Goal: Task Accomplishment & Management: Complete application form

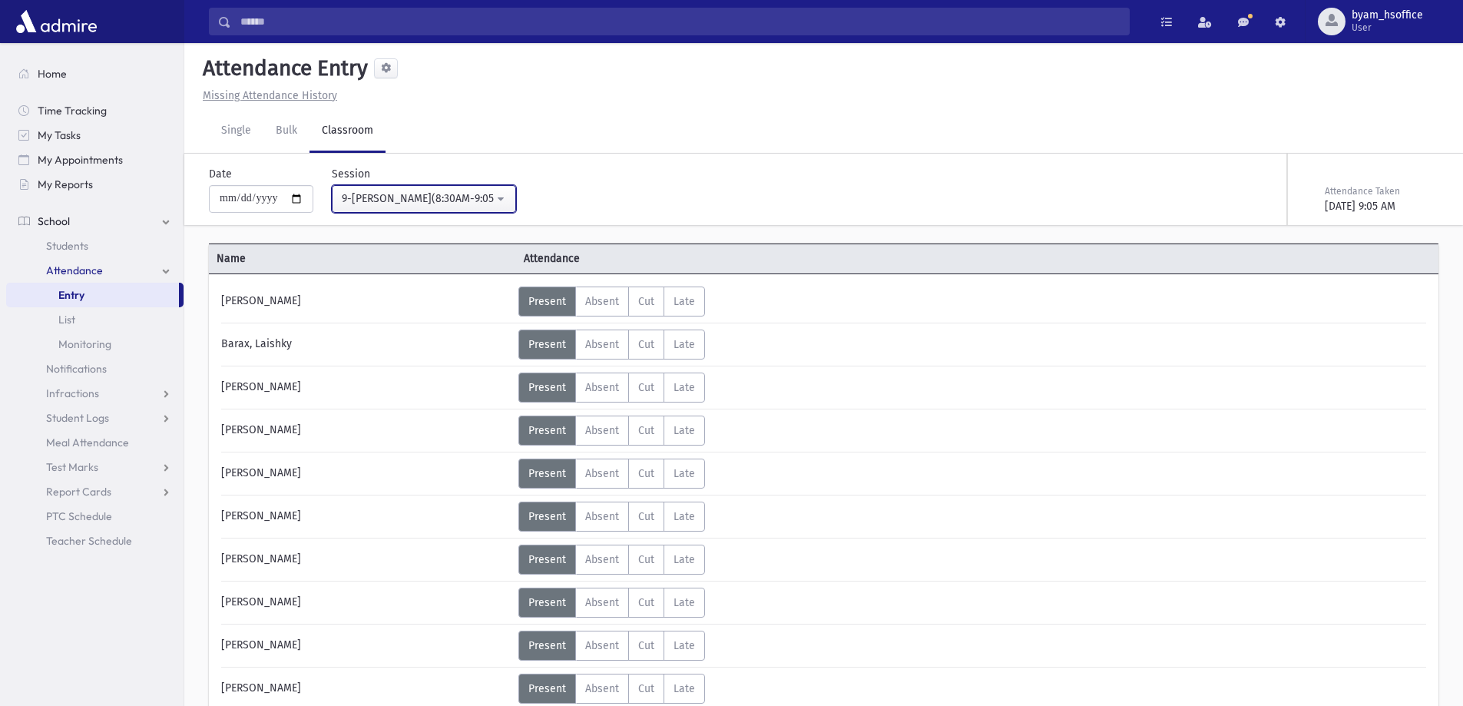
click at [494, 203] on div "9-Davening(8:30AM-9:05AM)" at bounding box center [418, 198] width 152 height 16
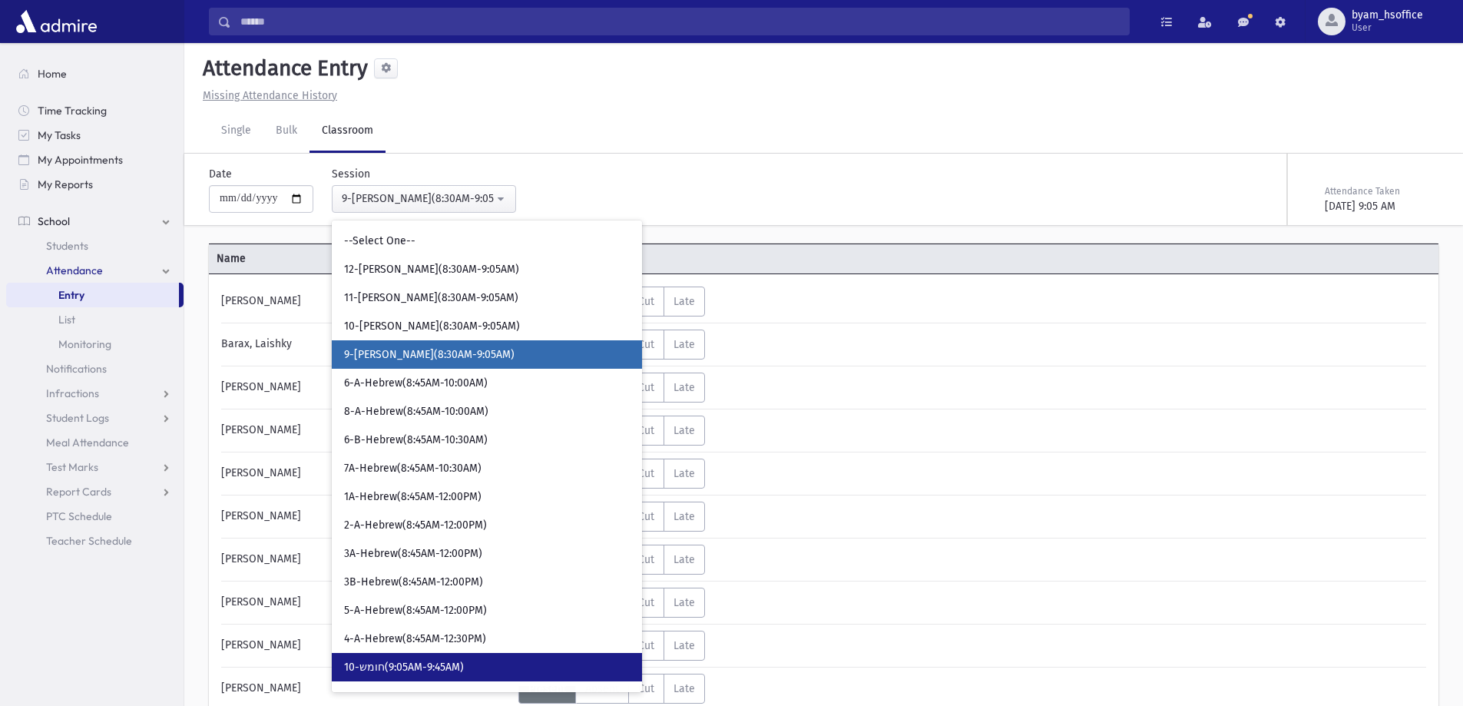
click at [455, 673] on span "10-חומש(9:05AM-9:45AM)" at bounding box center [404, 667] width 120 height 15
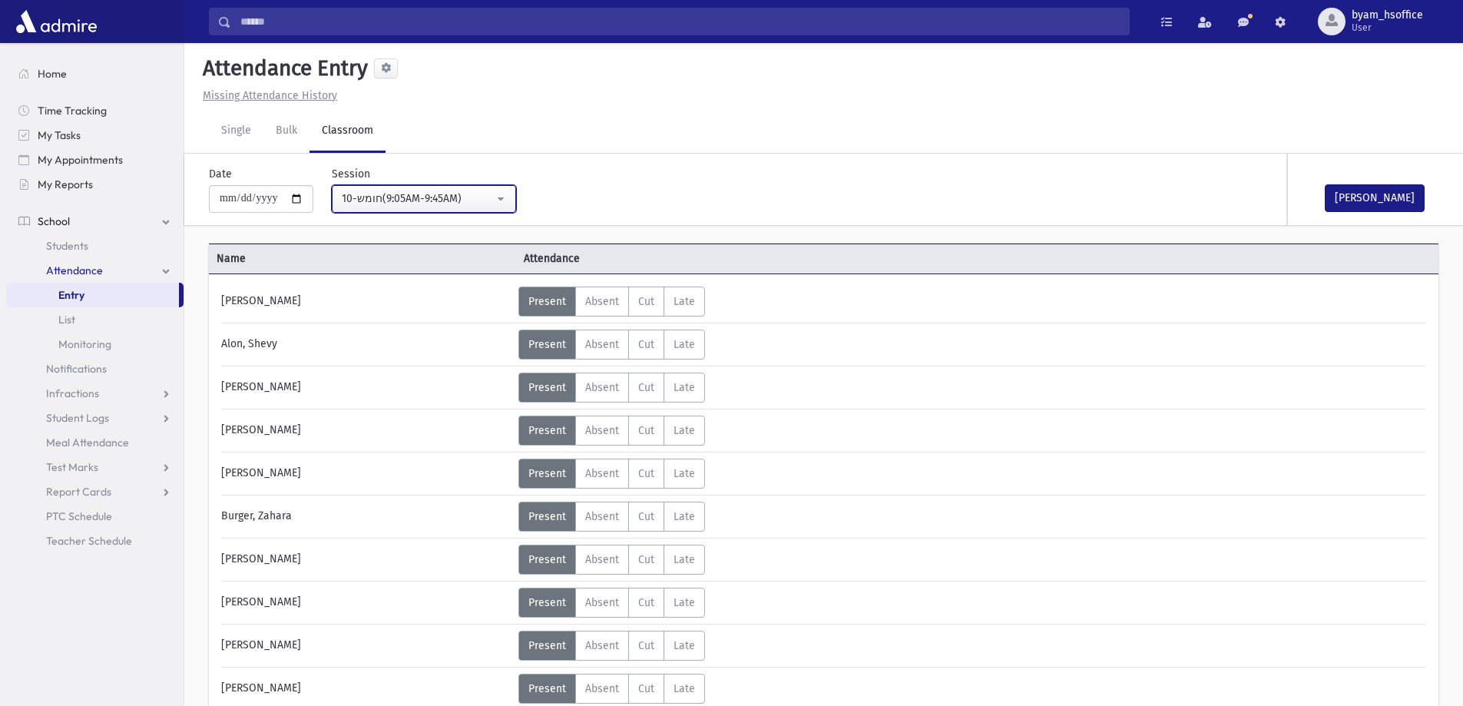
click at [483, 204] on div "10-חומש(9:05AM-9:45AM)" at bounding box center [418, 198] width 152 height 16
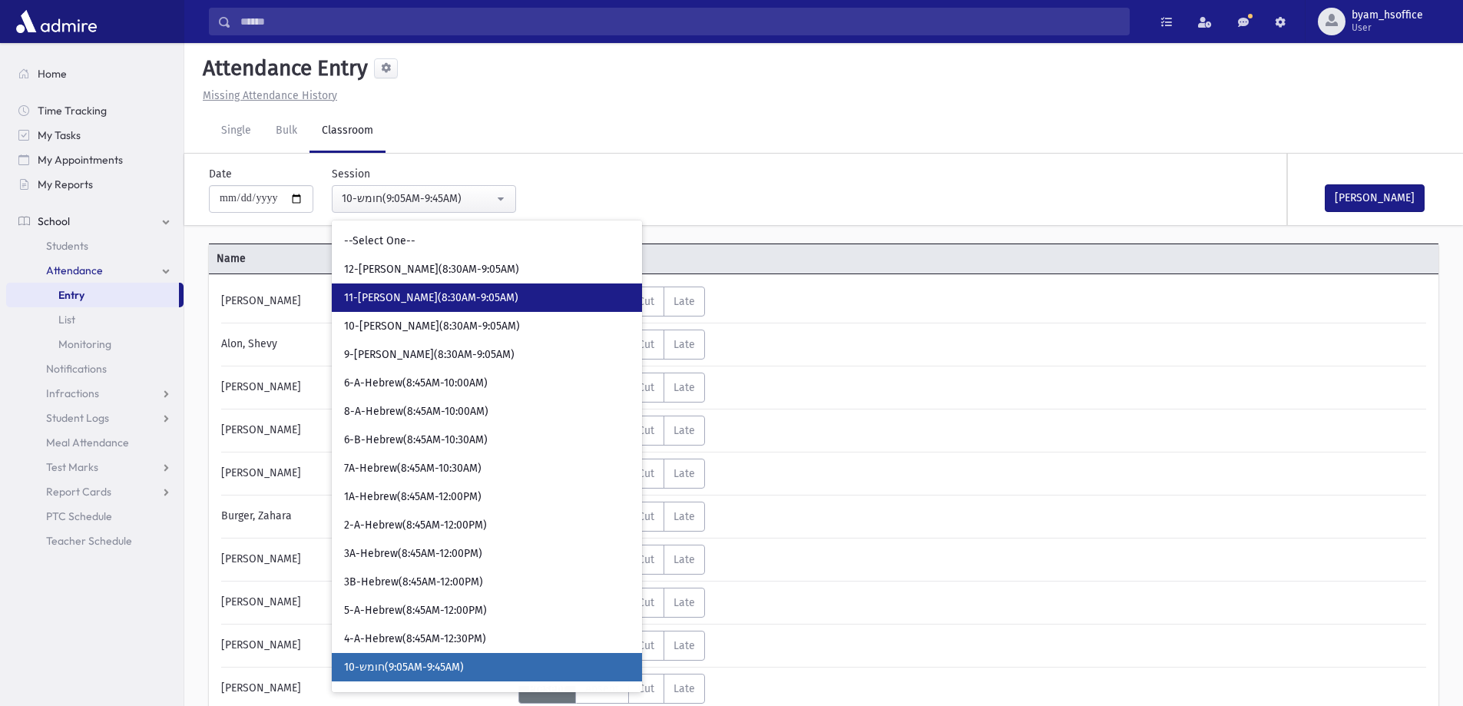
click at [445, 300] on span "11-Davening(8:30AM-9:05AM)" at bounding box center [431, 297] width 174 height 15
select select "****"
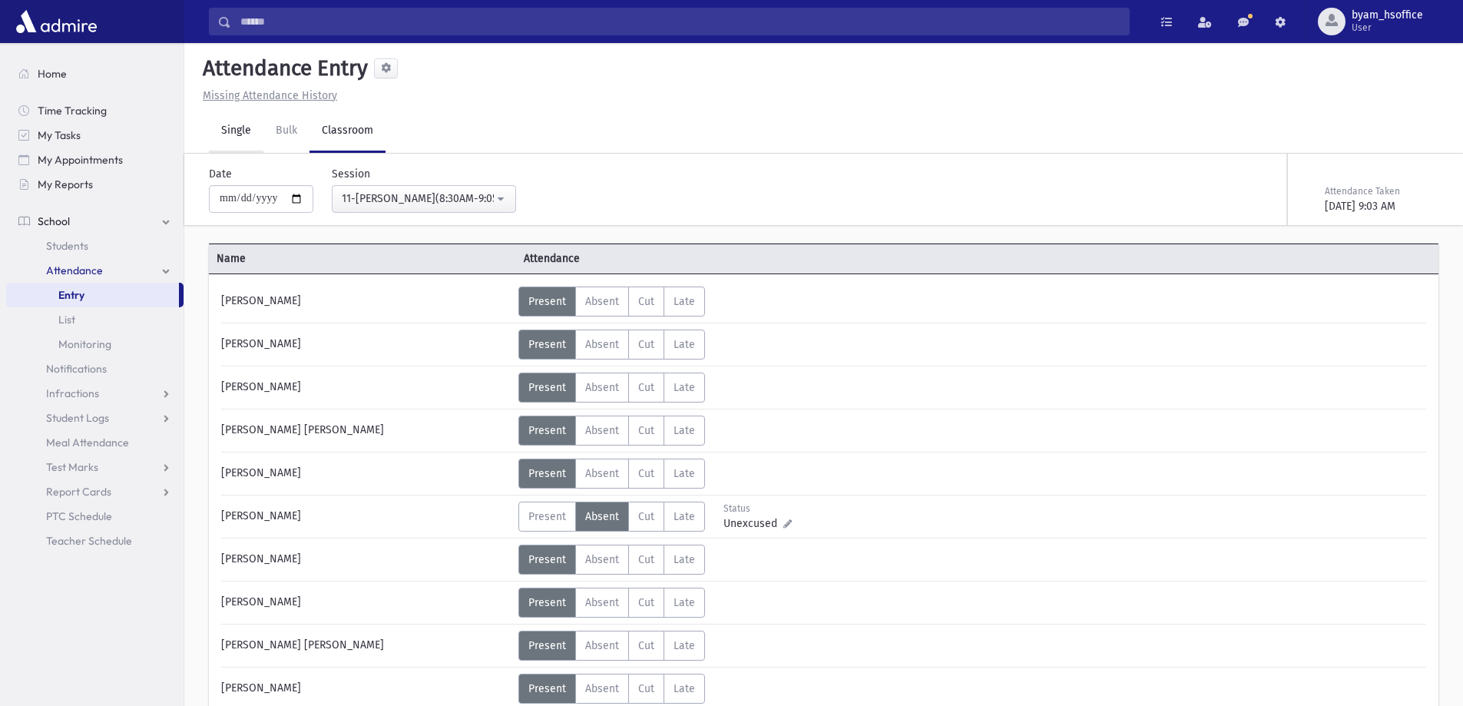
click at [230, 124] on link "Single" at bounding box center [236, 131] width 55 height 43
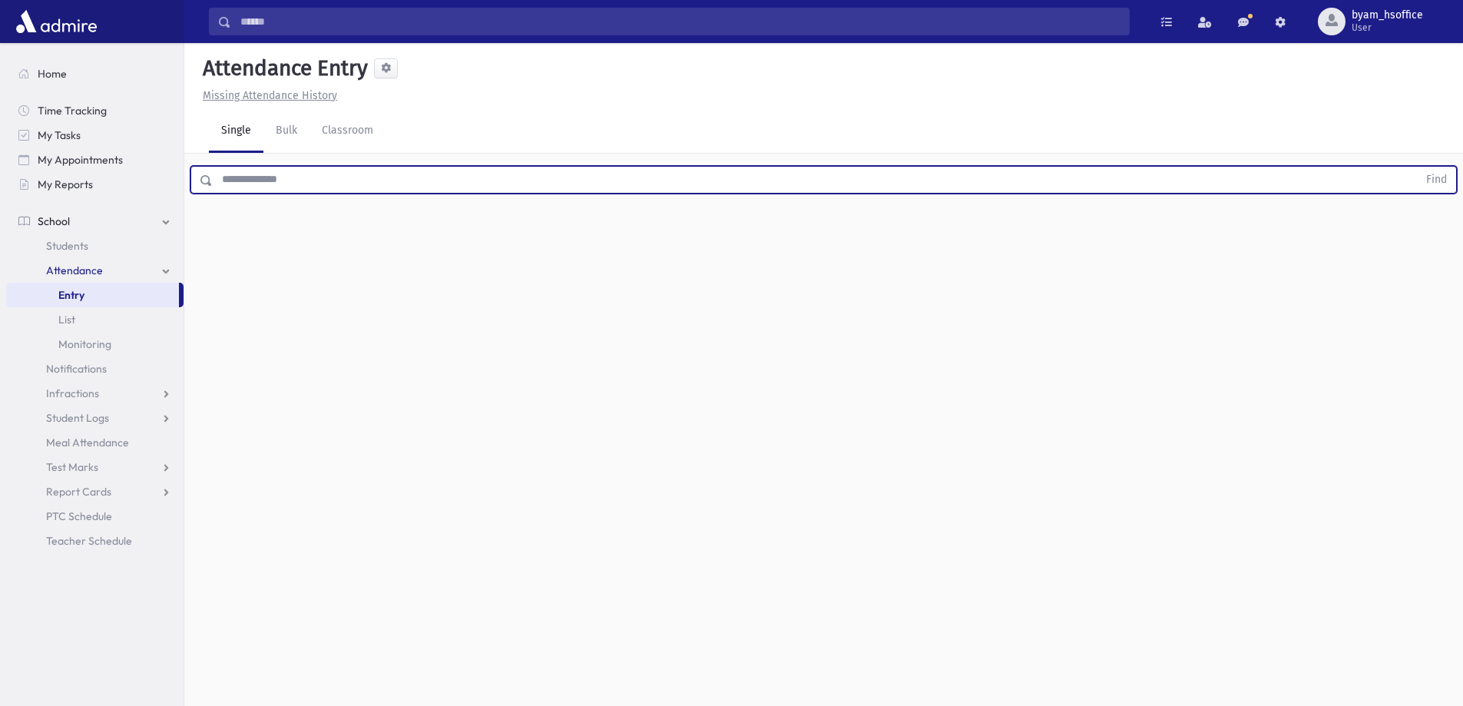
click at [336, 187] on input "text" at bounding box center [815, 180] width 1205 height 28
type input "*****"
click at [1417, 167] on button "Find" at bounding box center [1436, 180] width 39 height 26
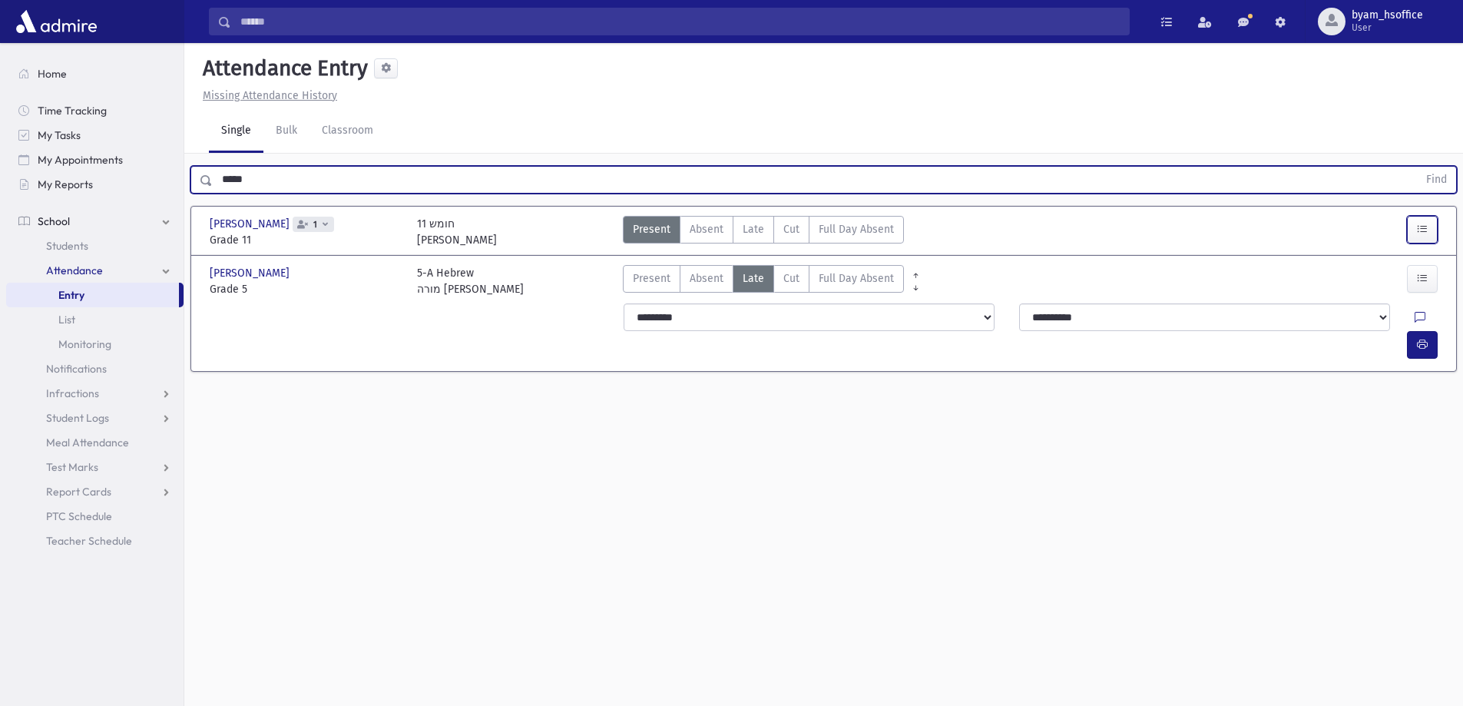
click at [1417, 233] on icon "button" at bounding box center [1422, 229] width 11 height 13
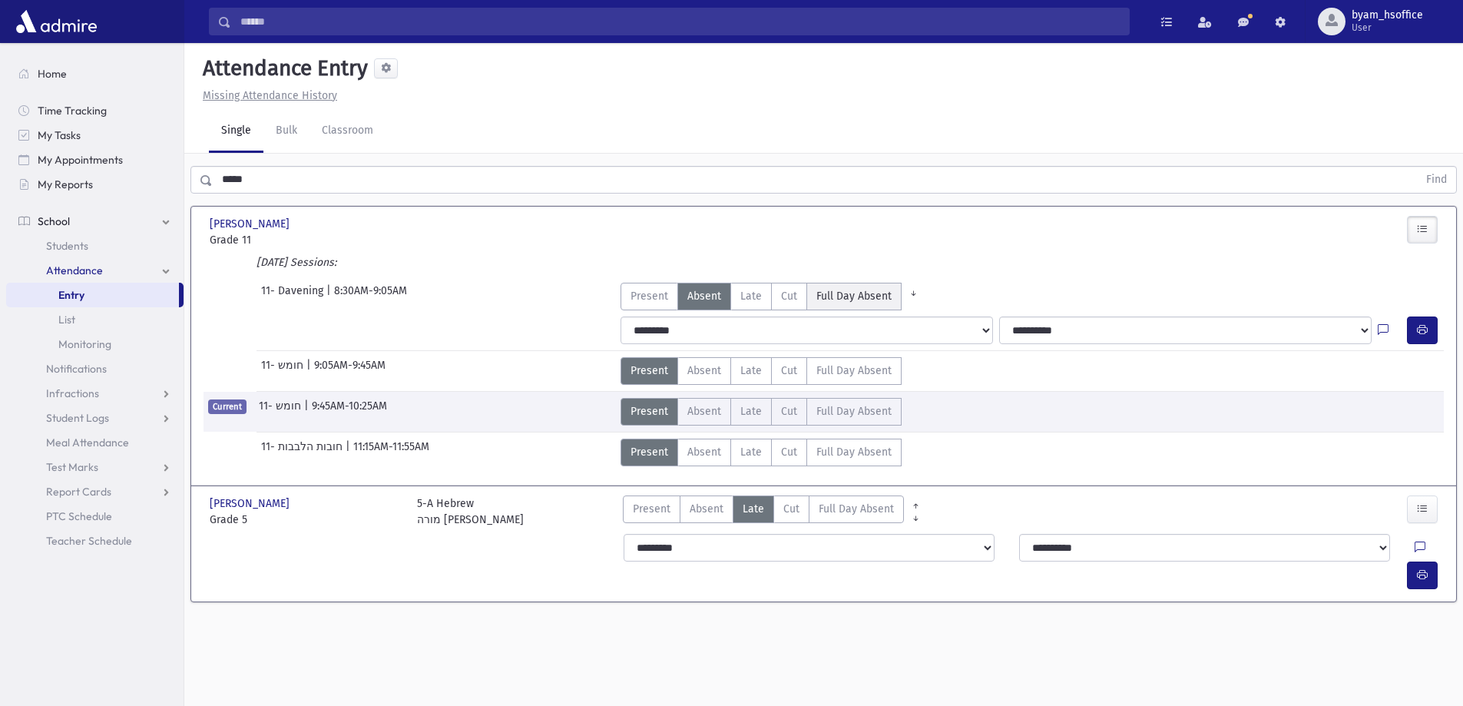
click at [877, 305] on Absent"] "Full Day Absent FDA" at bounding box center [853, 297] width 95 height 28
click at [98, 293] on link "Entry" at bounding box center [92, 295] width 173 height 25
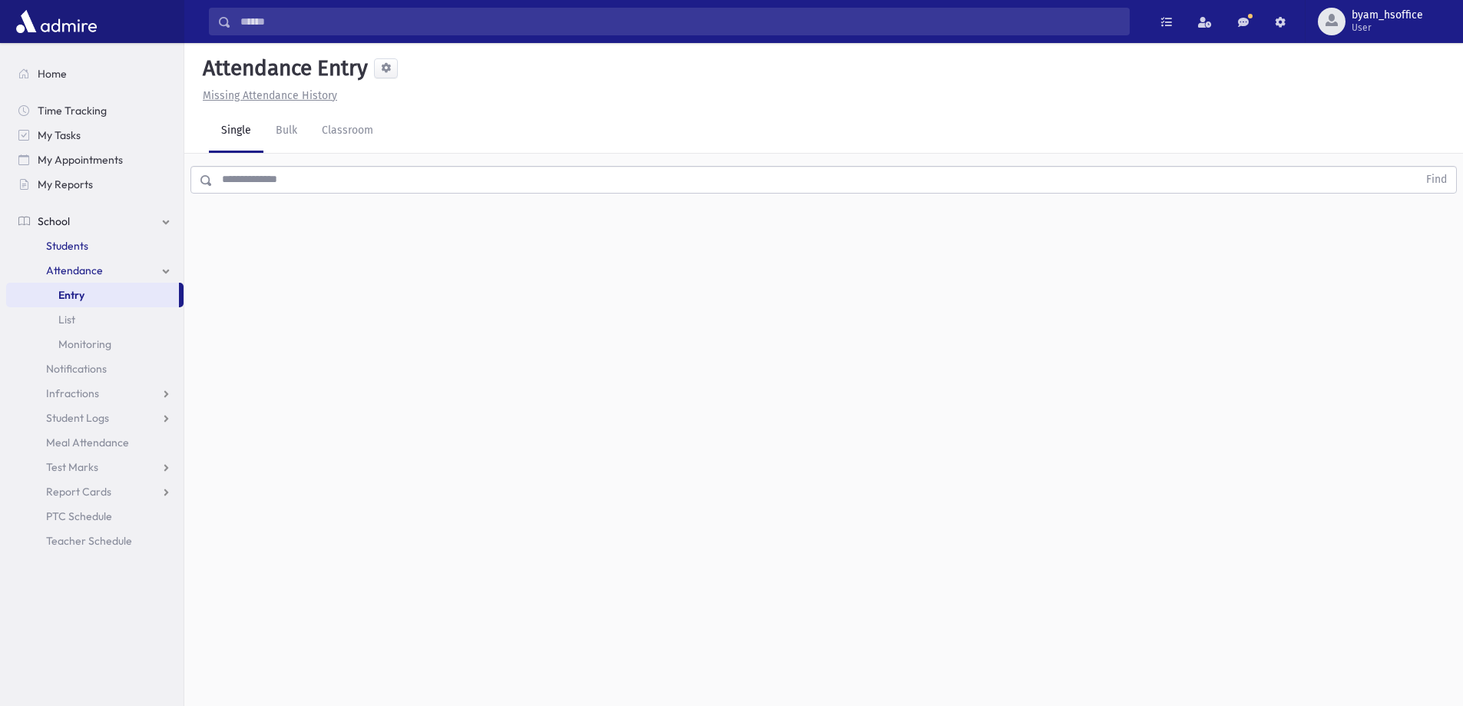
click at [69, 250] on span "Students" at bounding box center [67, 246] width 42 height 14
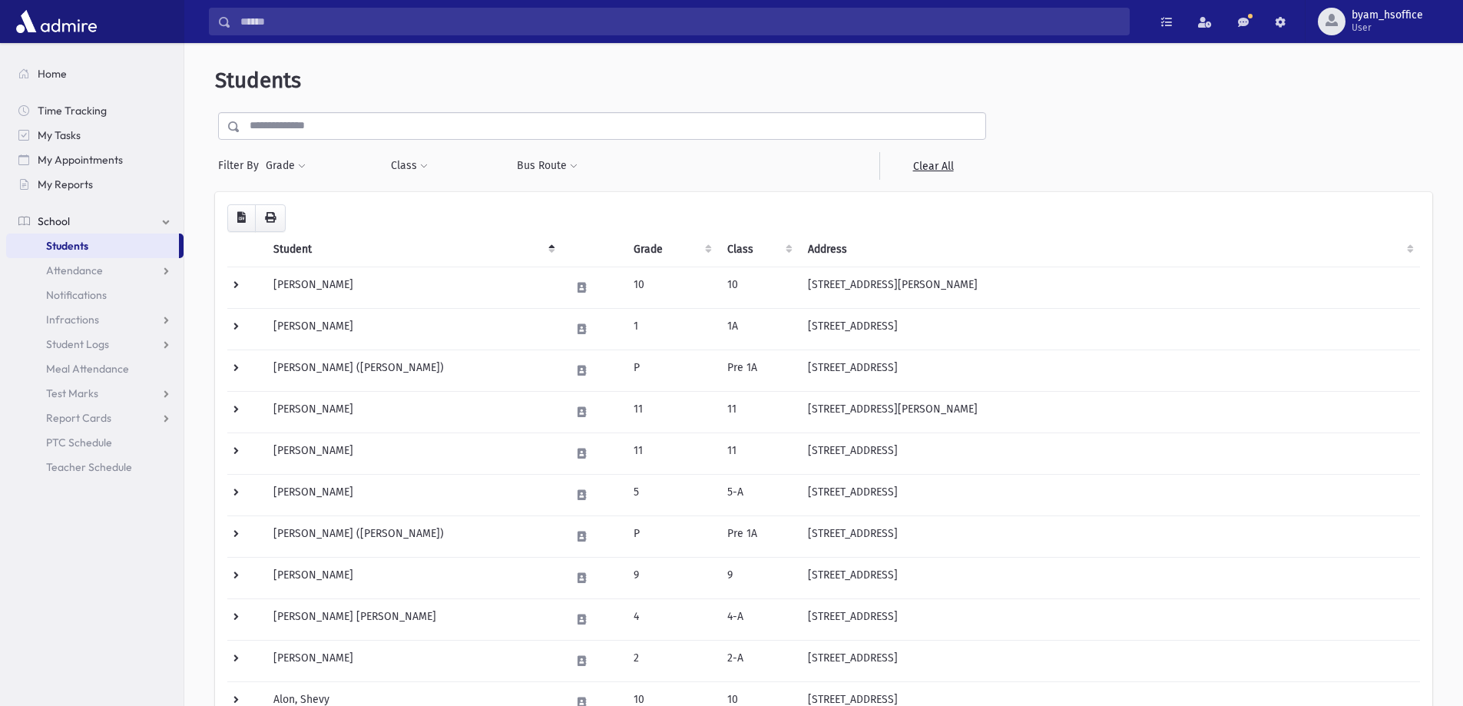
click at [336, 131] on input "text" at bounding box center [612, 126] width 745 height 28
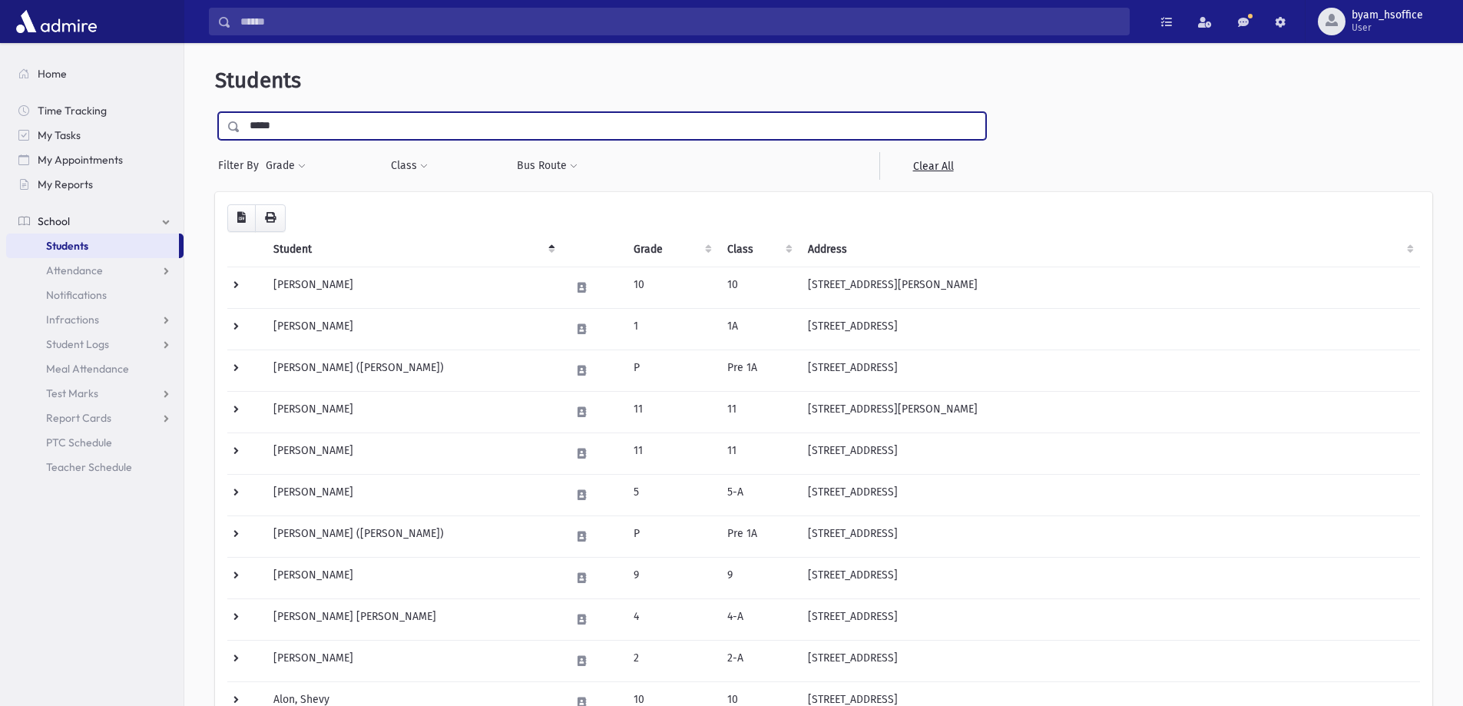
type input "*****"
click at [215, 112] on input "submit" at bounding box center [236, 122] width 43 height 21
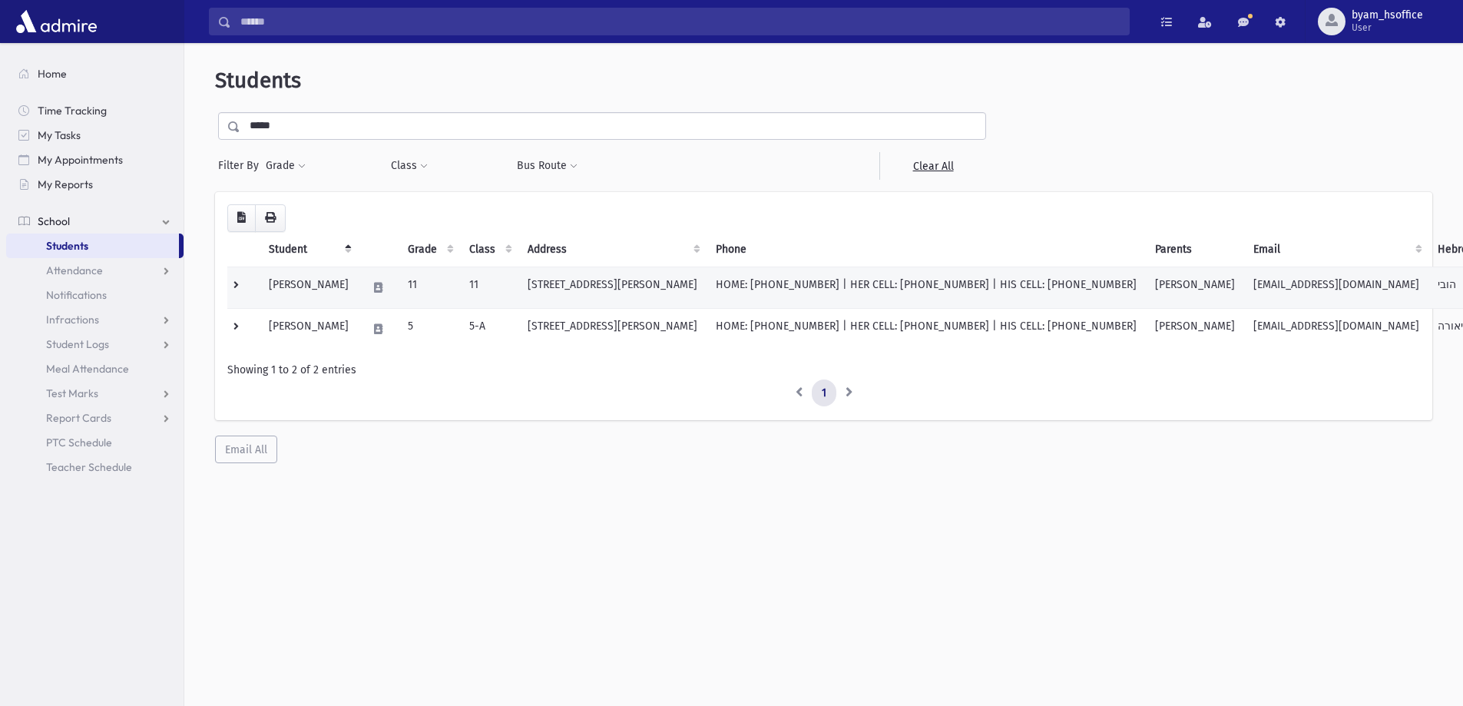
click at [248, 288] on td at bounding box center [243, 286] width 32 height 41
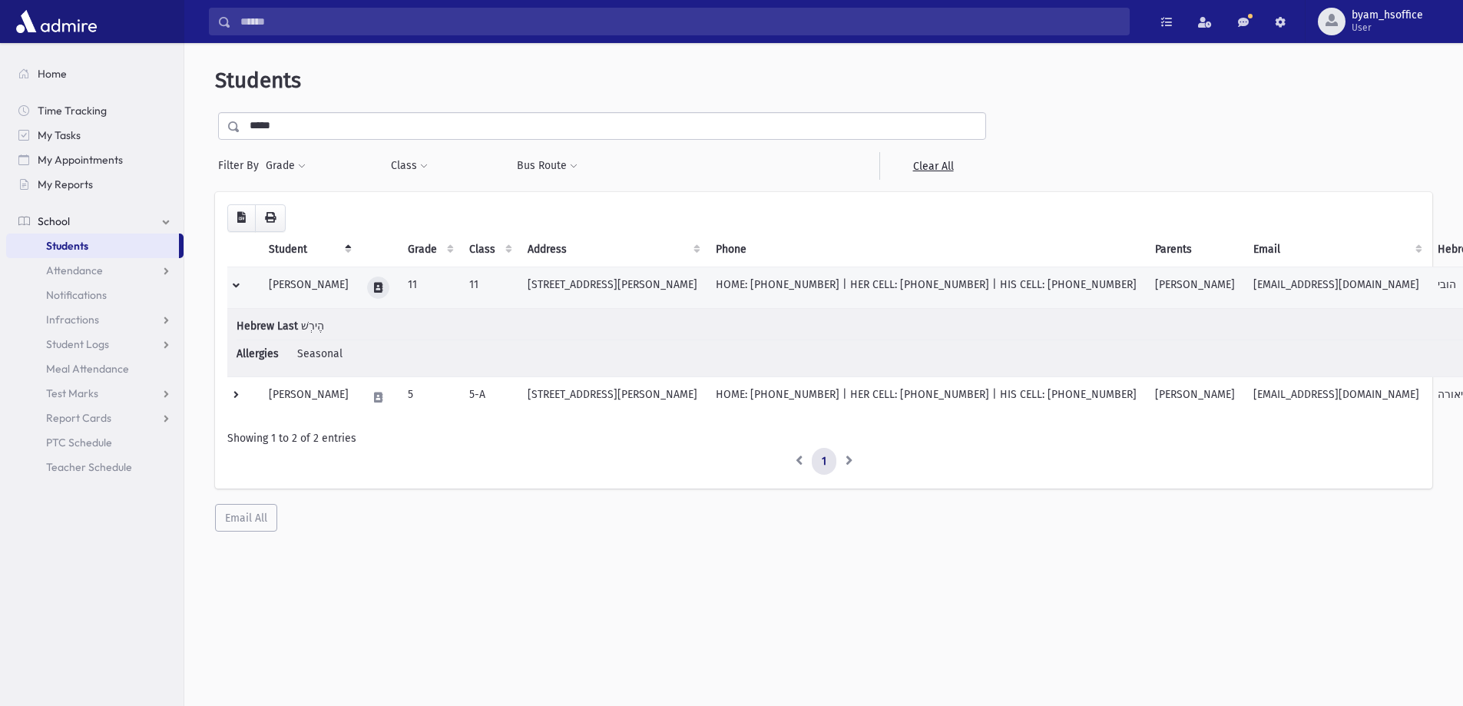
click at [374, 289] on icon at bounding box center [378, 288] width 8 height 10
click at [437, 288] on button "button" at bounding box center [428, 287] width 26 height 22
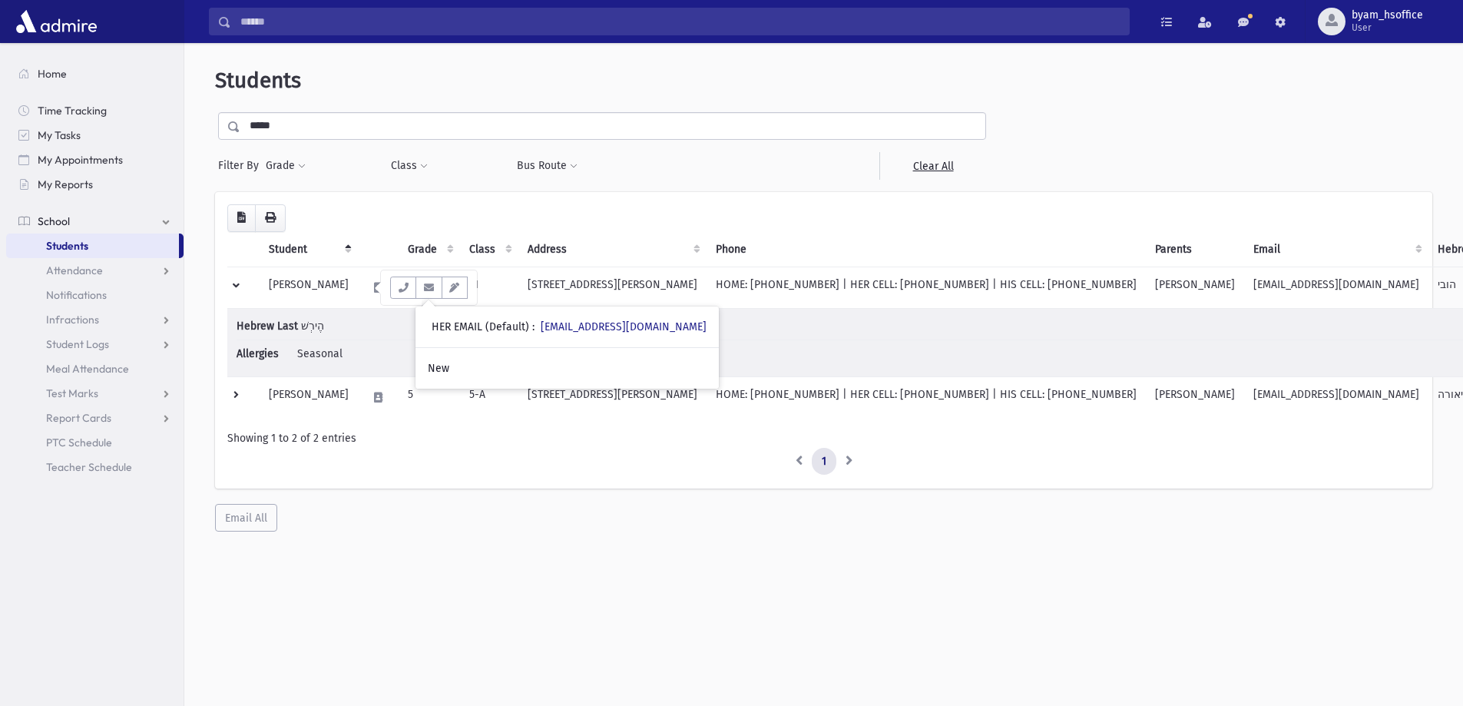
click at [131, 240] on link "Students" at bounding box center [92, 245] width 173 height 25
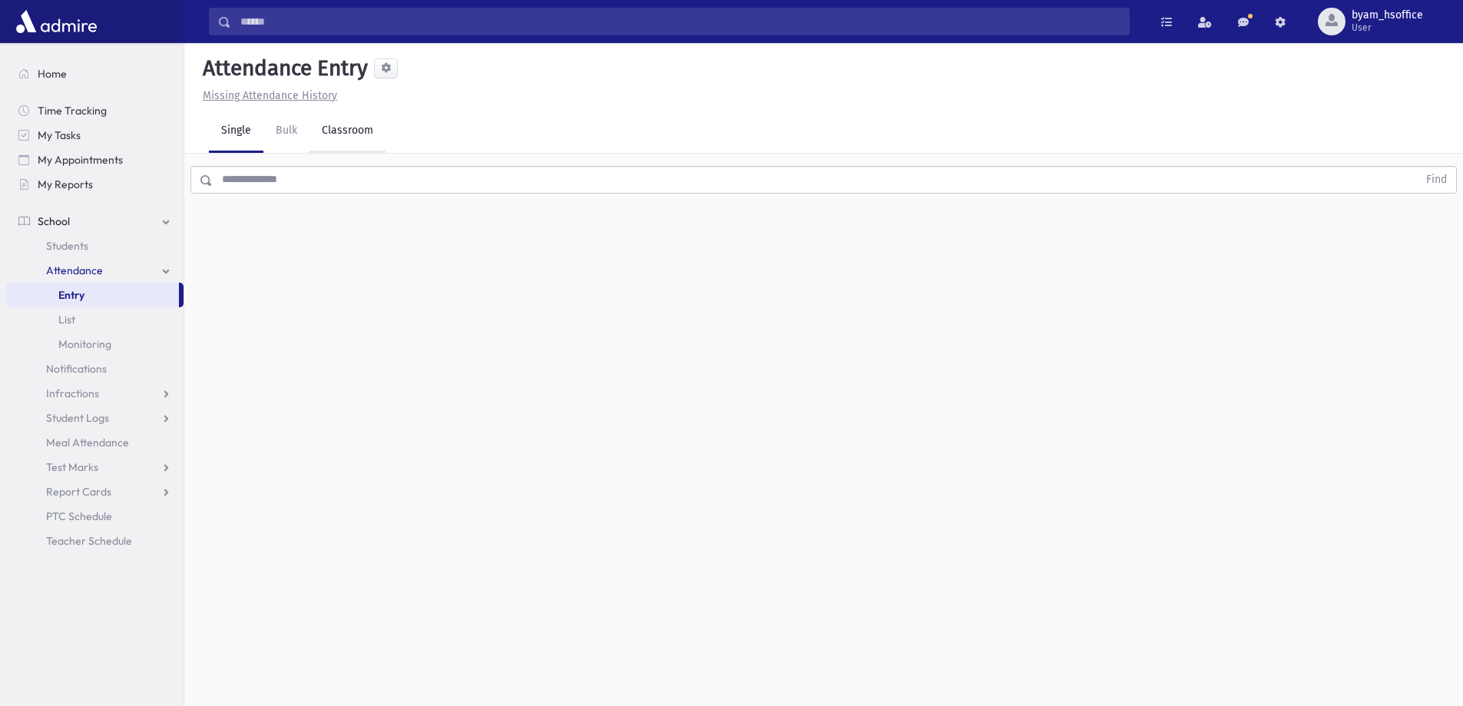
click at [336, 134] on link "Classroom" at bounding box center [348, 131] width 76 height 43
click at [117, 284] on link "Entry" at bounding box center [92, 295] width 173 height 25
click at [112, 247] on link "Students" at bounding box center [94, 245] width 177 height 25
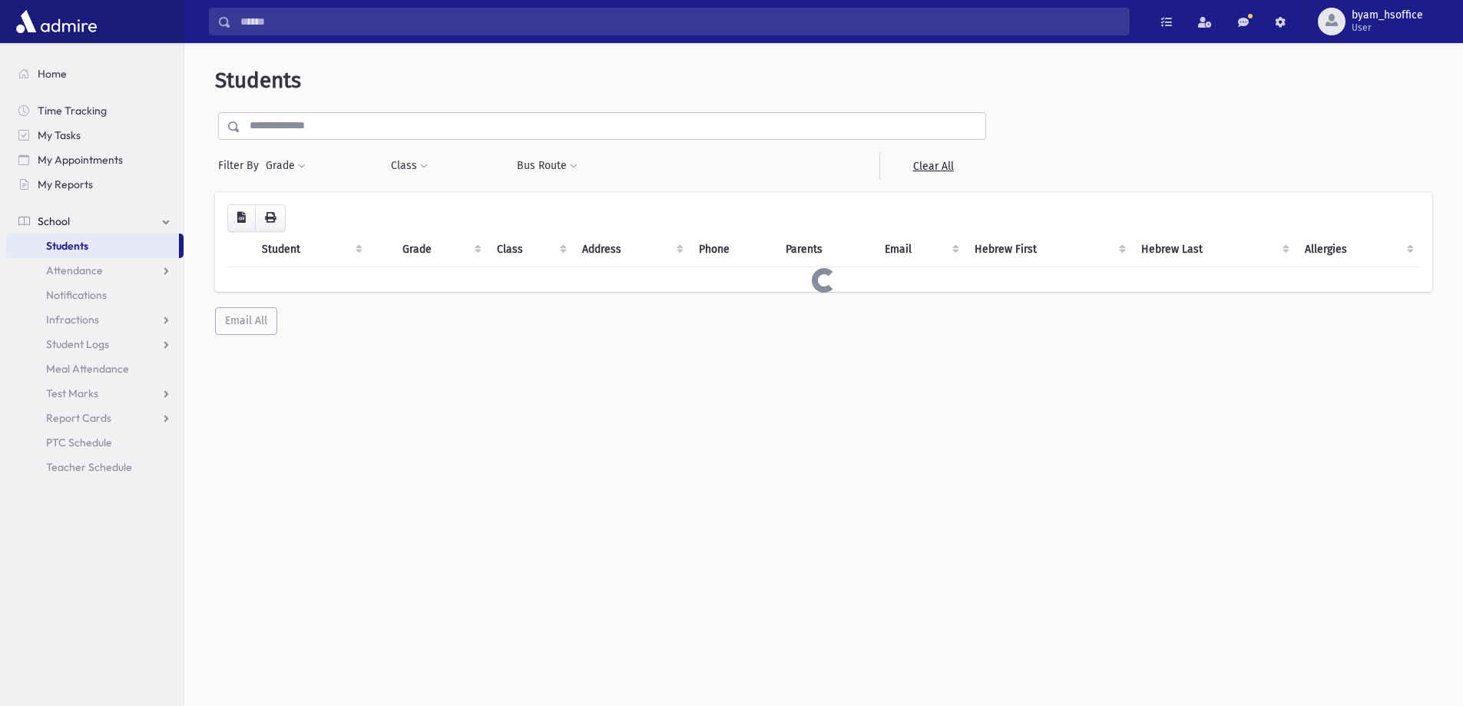
select select
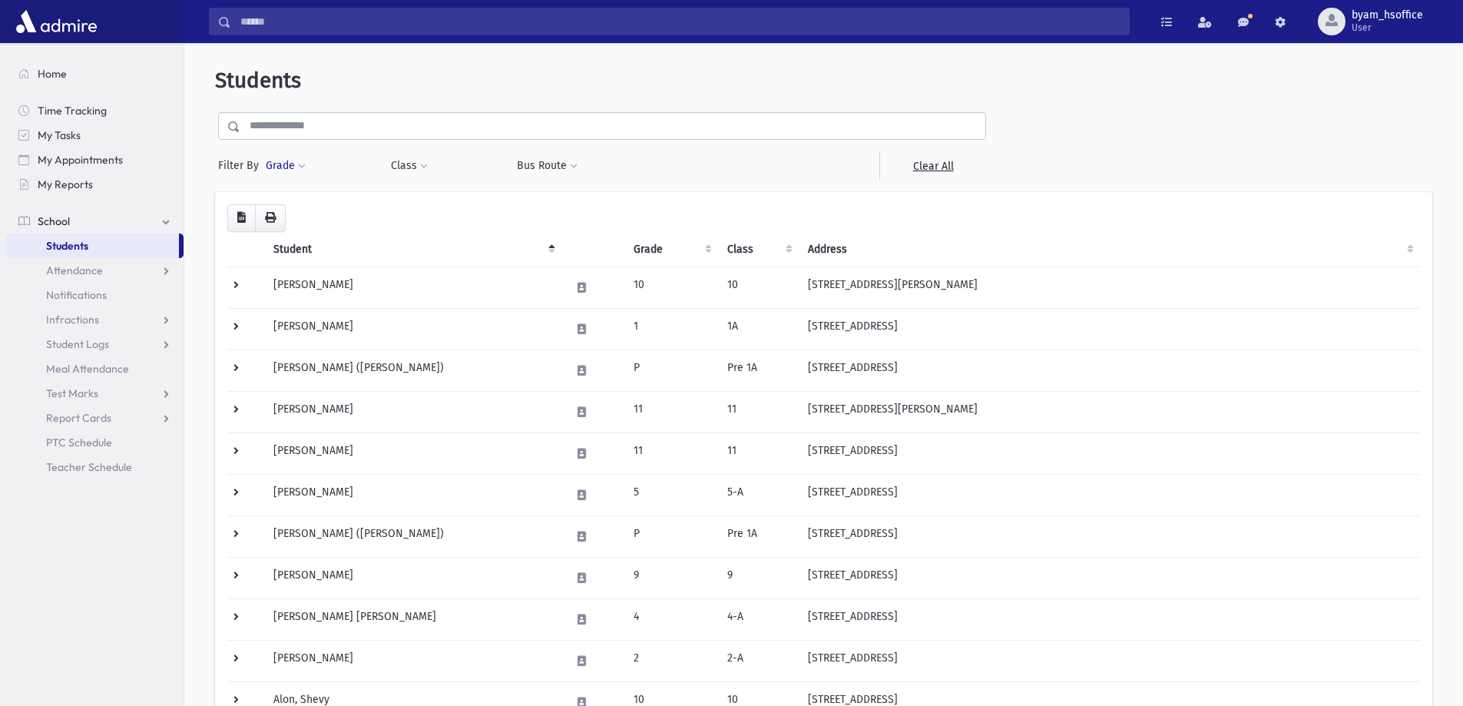
click at [296, 172] on button "Grade" at bounding box center [285, 166] width 41 height 28
click at [310, 207] on ul at bounding box center [355, 208] width 160 height 23
type input "*"
select select "**"
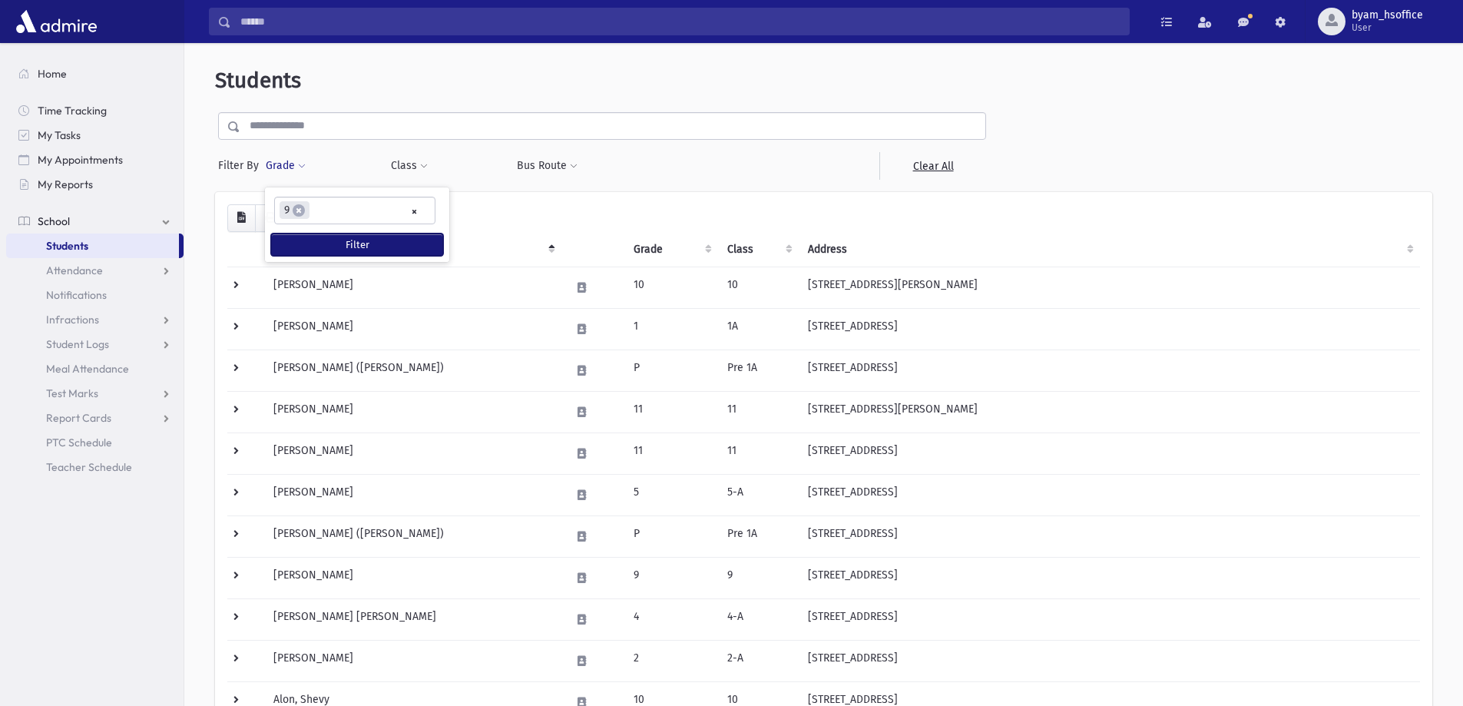
click at [359, 243] on button "Filter" at bounding box center [357, 244] width 172 height 22
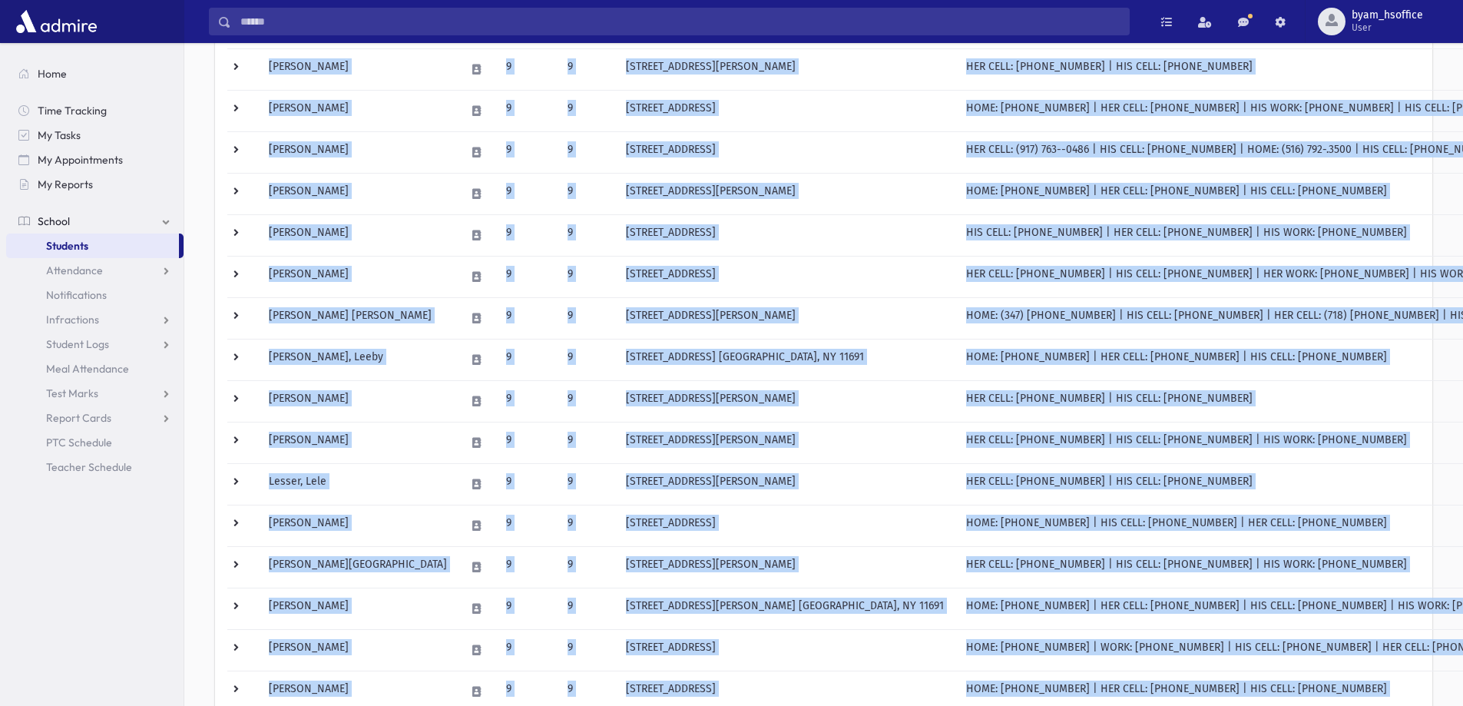
scroll to position [723, 0]
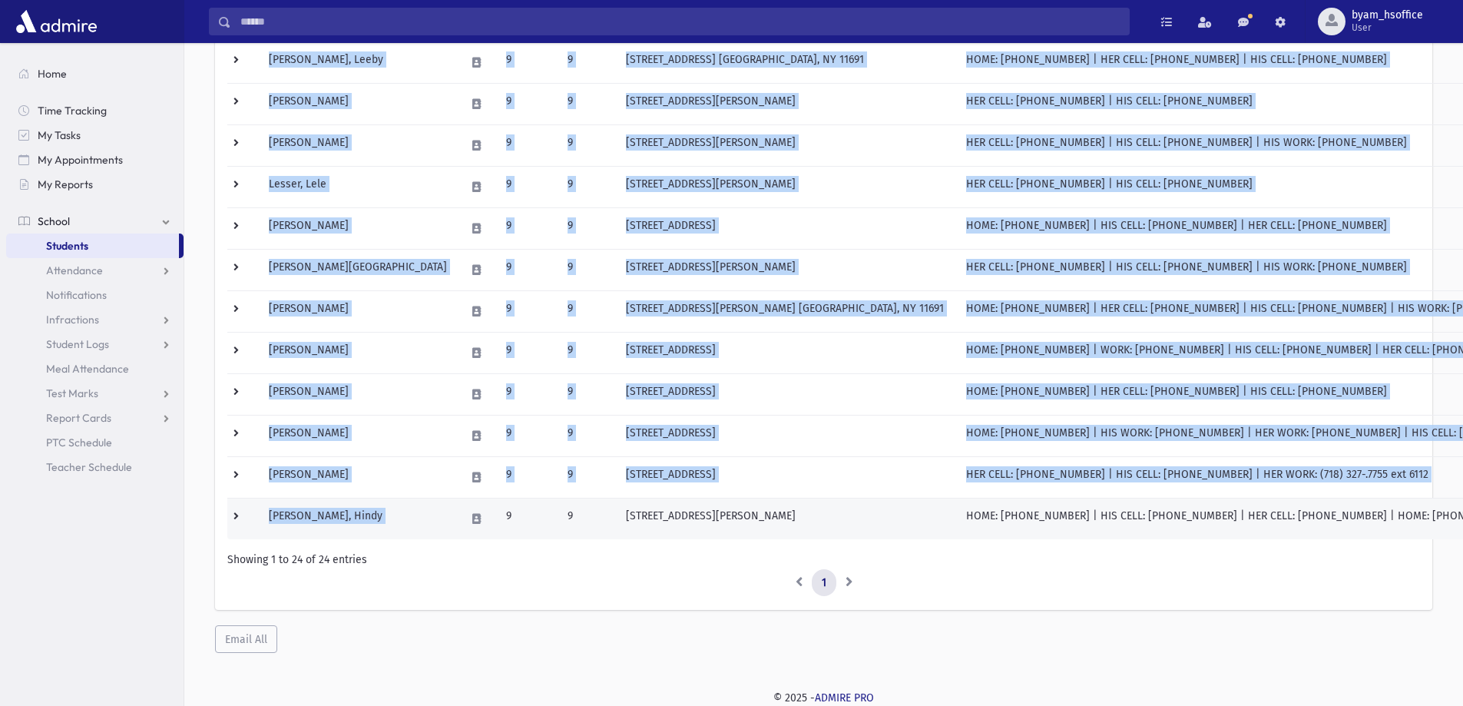
drag, startPoint x: 269, startPoint y: 280, endPoint x: 425, endPoint y: 527, distance: 292.1
click at [425, 527] on tbody "Akkerman, Nechama 9 9 1674 42nd Street Brooklyn, NY 11204 HIS CELL: (718) 614-2…" at bounding box center [967, 41] width 1480 height 995
copy tbody "Akkerman, Nechama 9 9 1674 42nd Street Brooklyn, NY 11204 HIS CELL: (718) 614-2…"
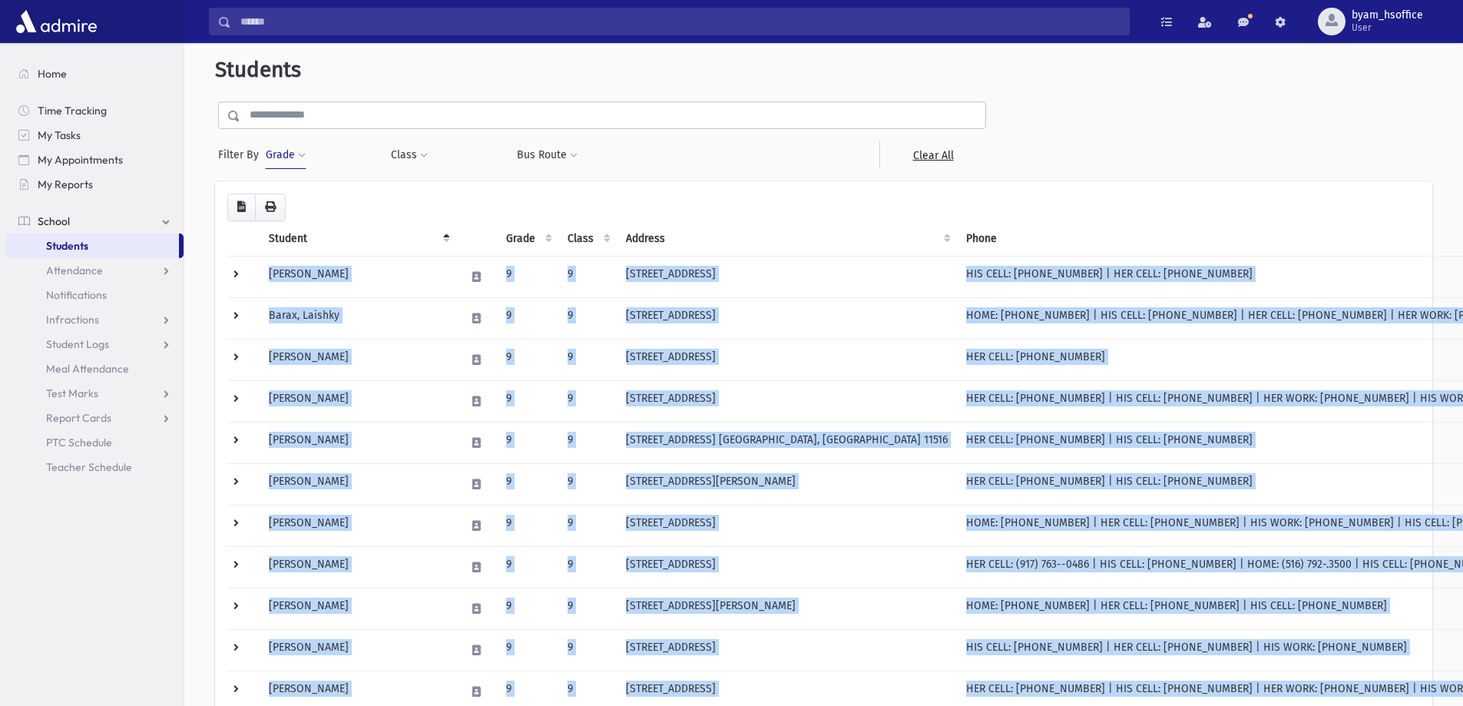
scroll to position [0, 0]
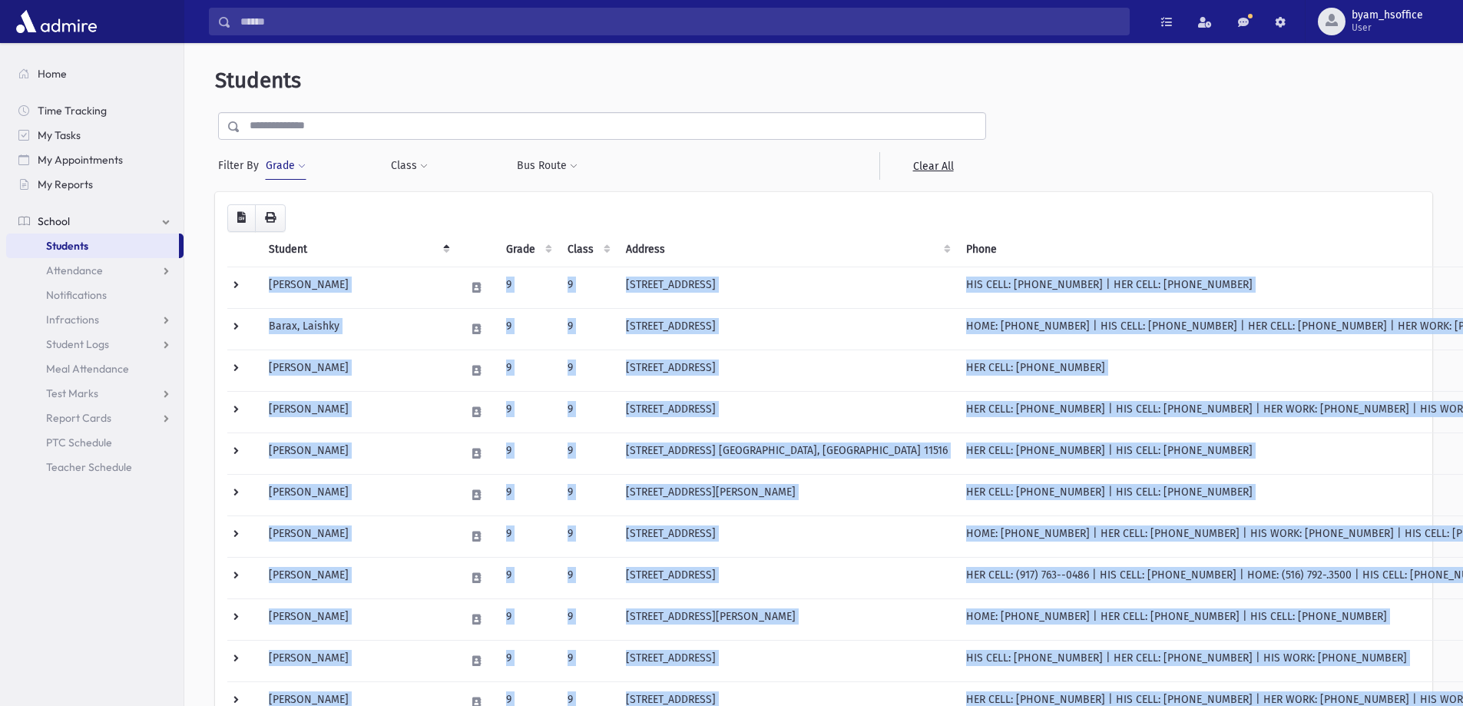
click at [286, 159] on button "Grade" at bounding box center [285, 166] width 41 height 28
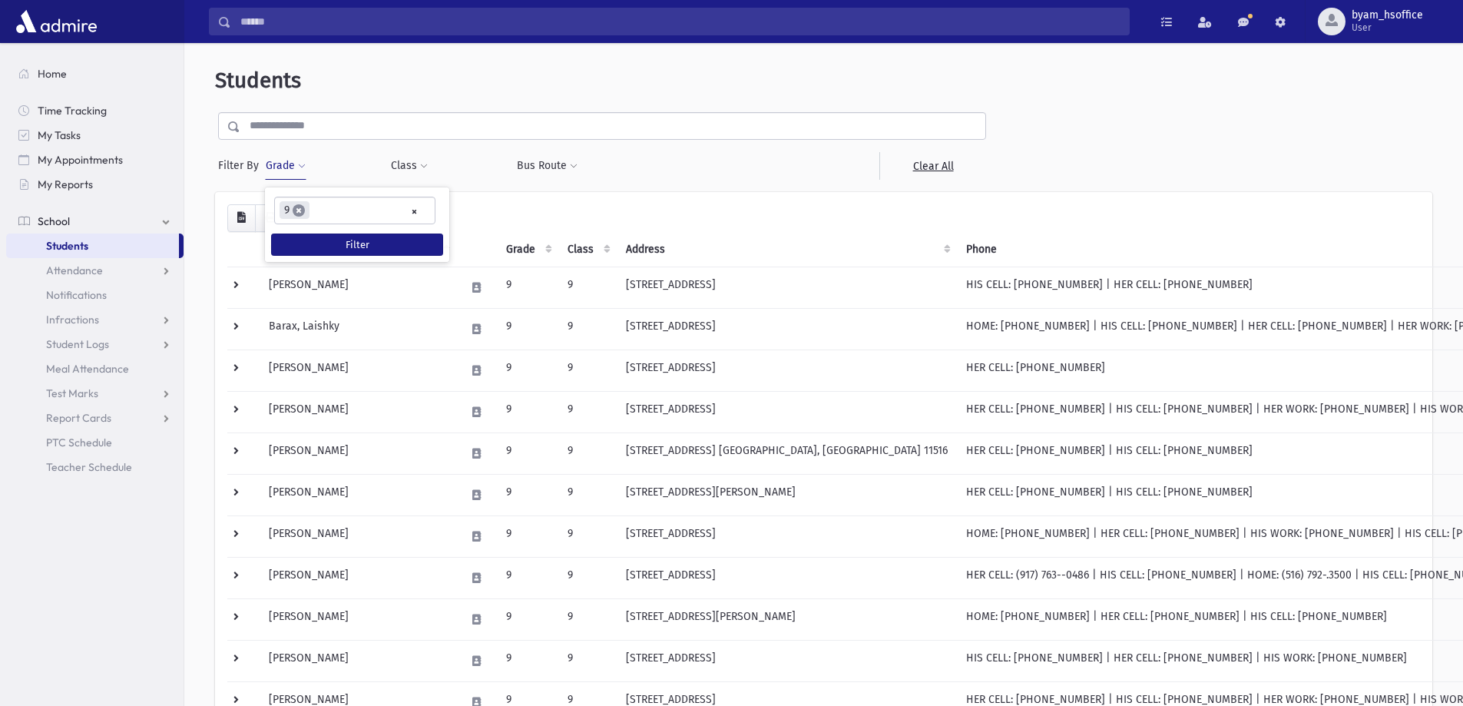
click at [296, 210] on span "×" at bounding box center [299, 210] width 12 height 12
select select
click at [287, 167] on button "Grade" at bounding box center [285, 166] width 41 height 28
click at [293, 204] on ul at bounding box center [355, 208] width 160 height 23
type input "**"
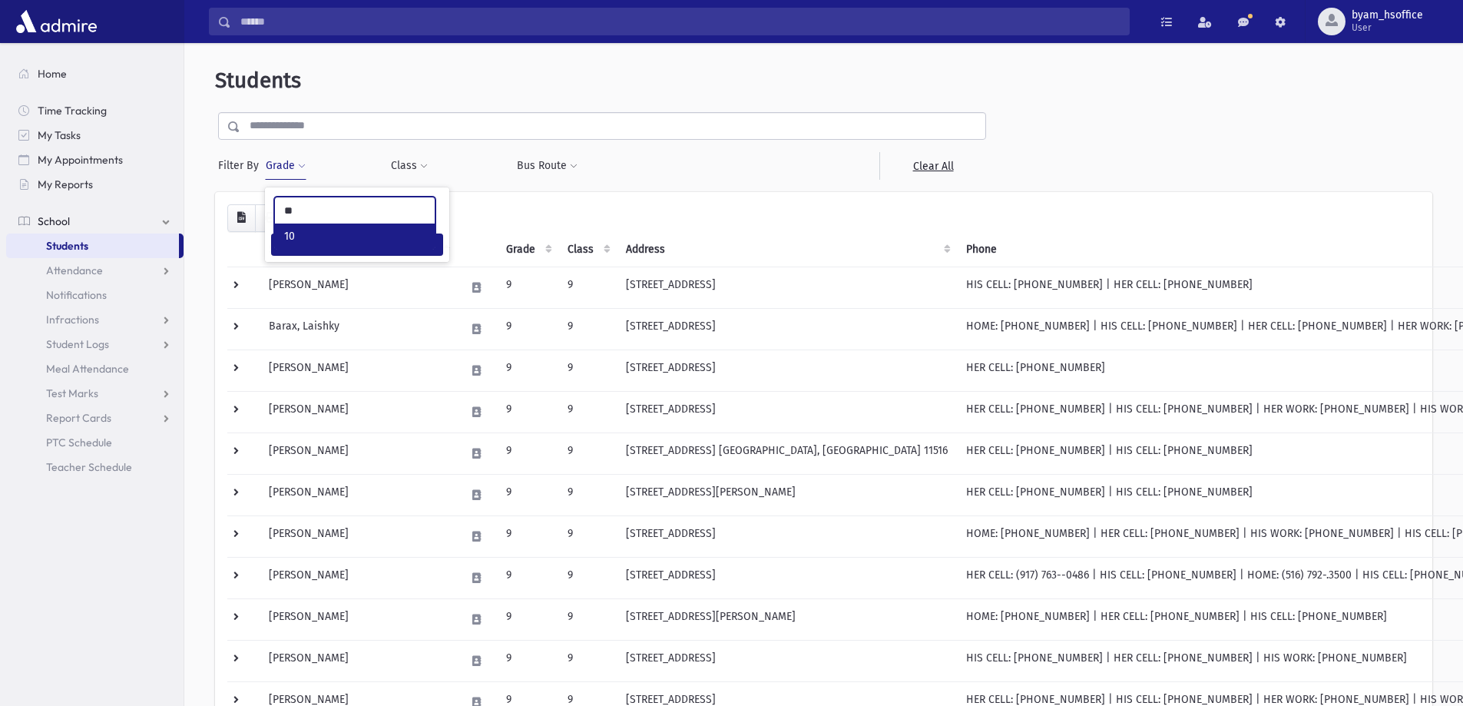
select select "**"
click at [333, 236] on button "Filter" at bounding box center [357, 244] width 172 height 22
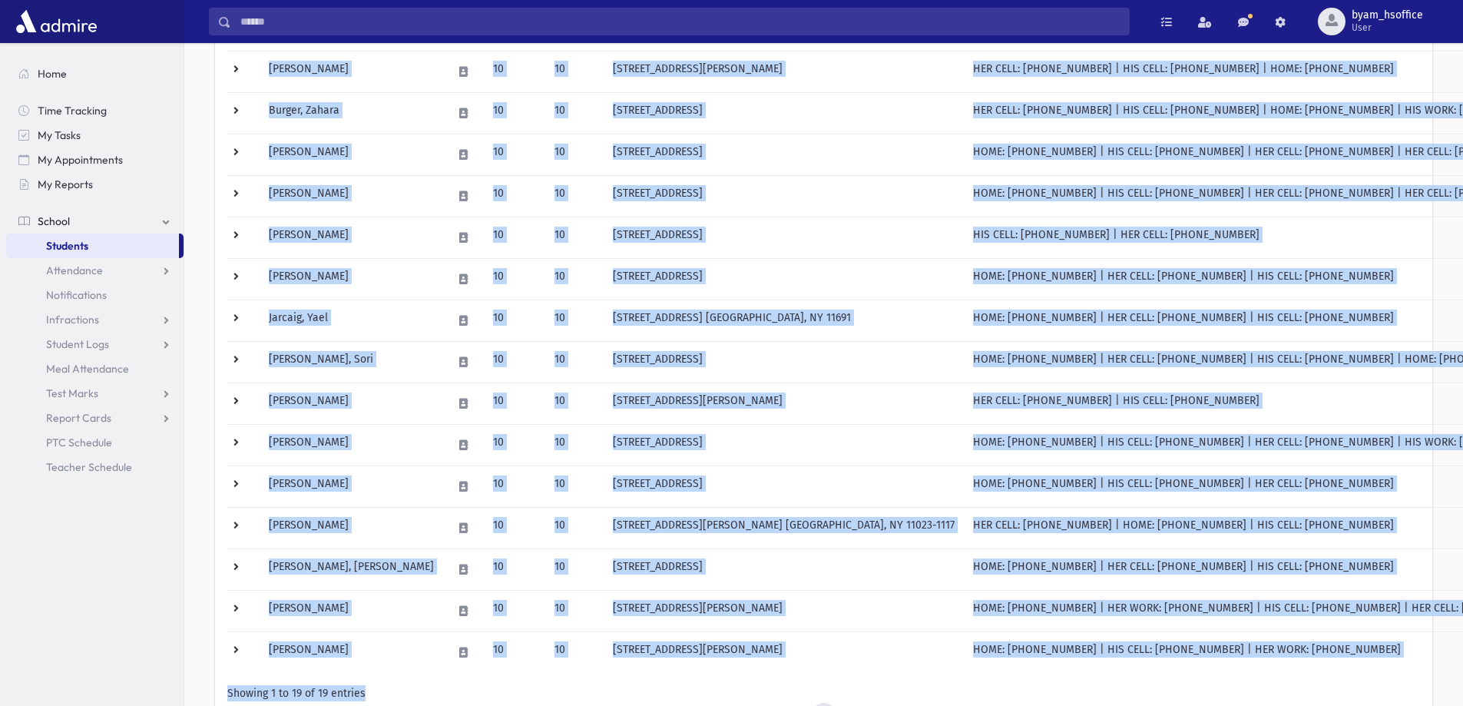
scroll to position [412, 0]
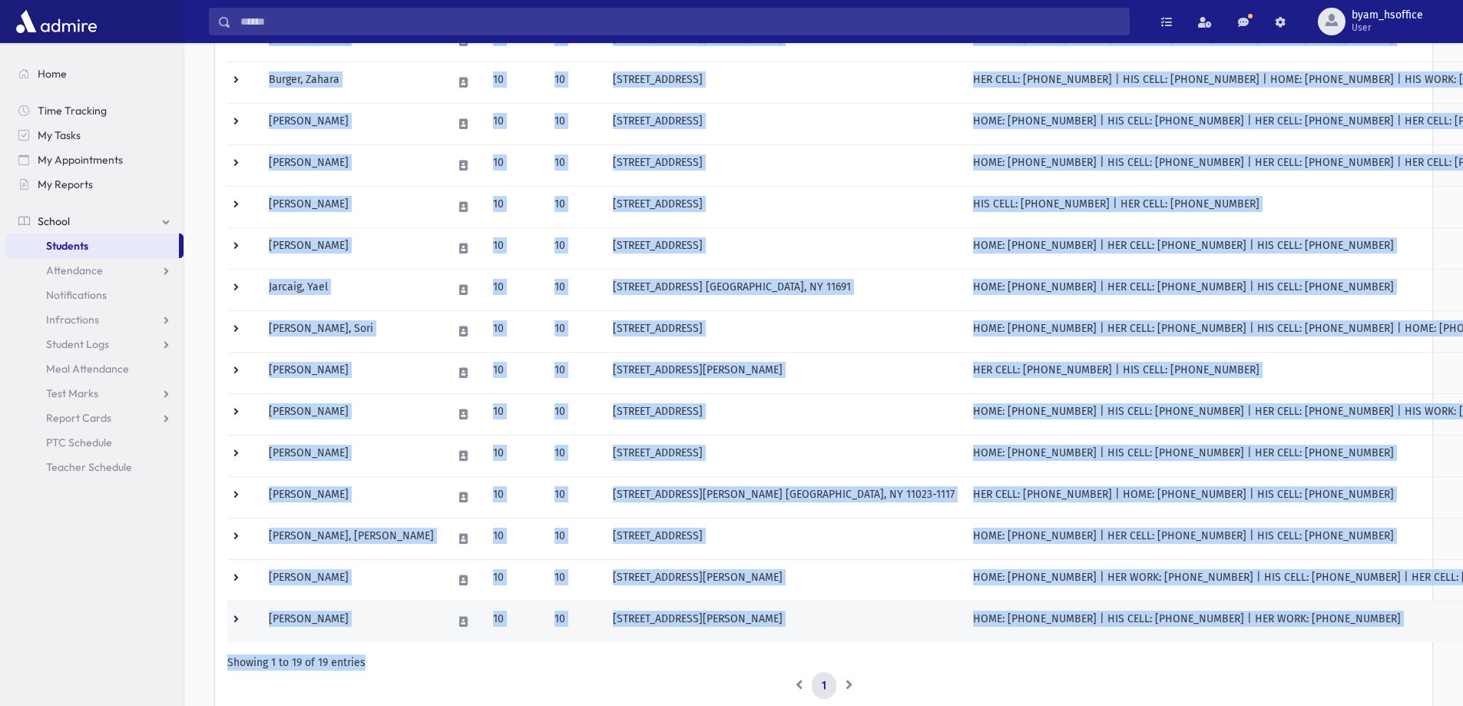
drag, startPoint x: 264, startPoint y: 275, endPoint x: 376, endPoint y: 614, distance: 357.3
click at [376, 614] on tbody "[PERSON_NAME] 10 10 [STREET_ADDRESS][PERSON_NAME] HER CELL: [PHONE_NUMBER] | HI…" at bounding box center [893, 248] width 1332 height 788
copy tbody "Loremip, Dolors 74 09 3613 Ametc Adi Eli Seddoeiu, TE 02707 INC UTLA: (990) 983…"
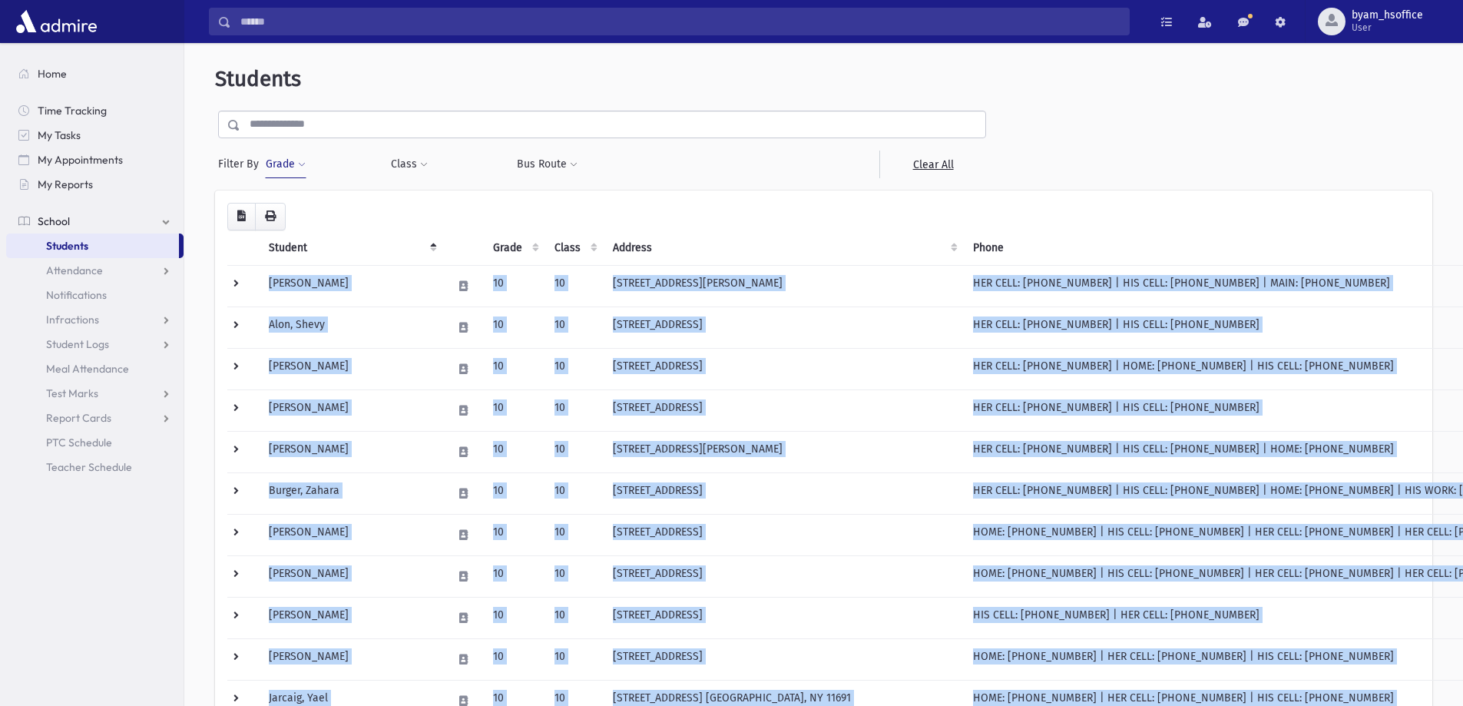
scroll to position [0, 0]
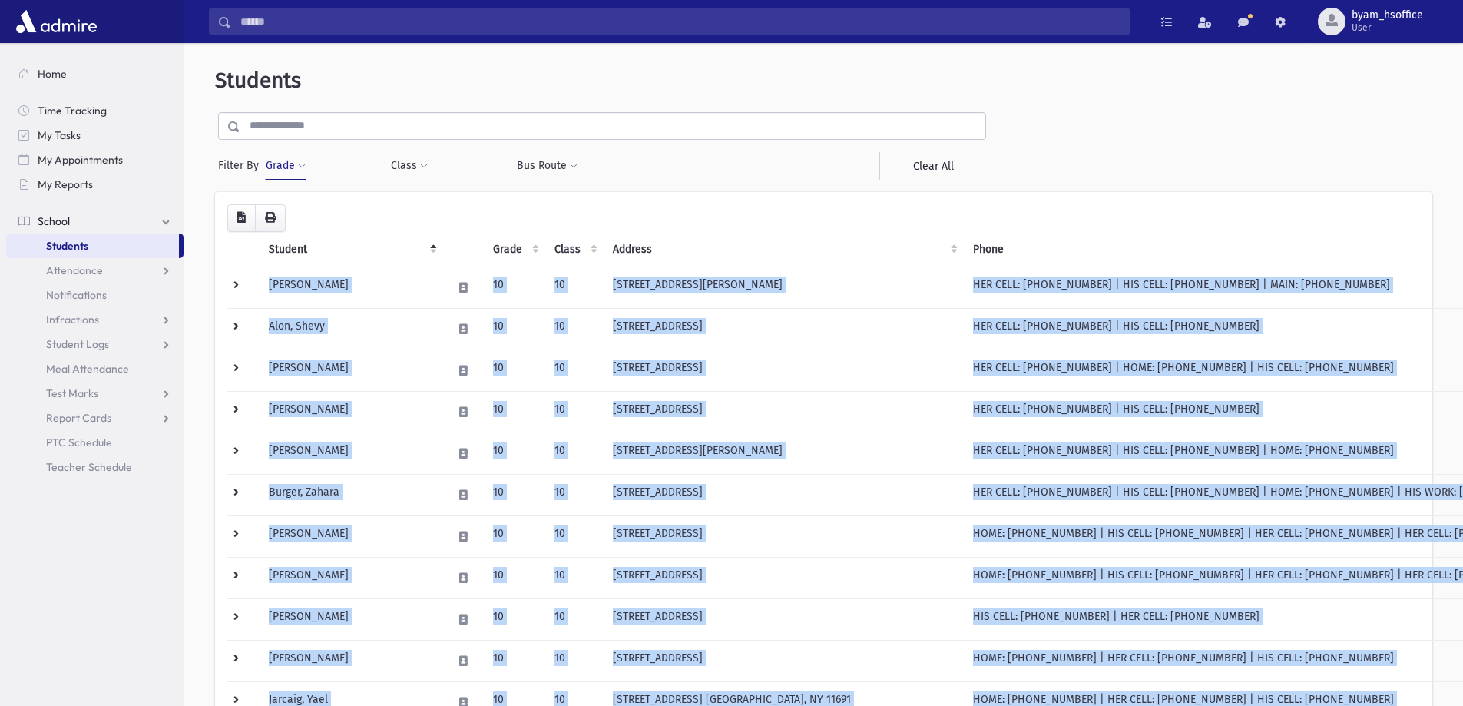
click at [301, 166] on span at bounding box center [302, 166] width 8 height 9
click at [307, 209] on span "×" at bounding box center [304, 210] width 12 height 12
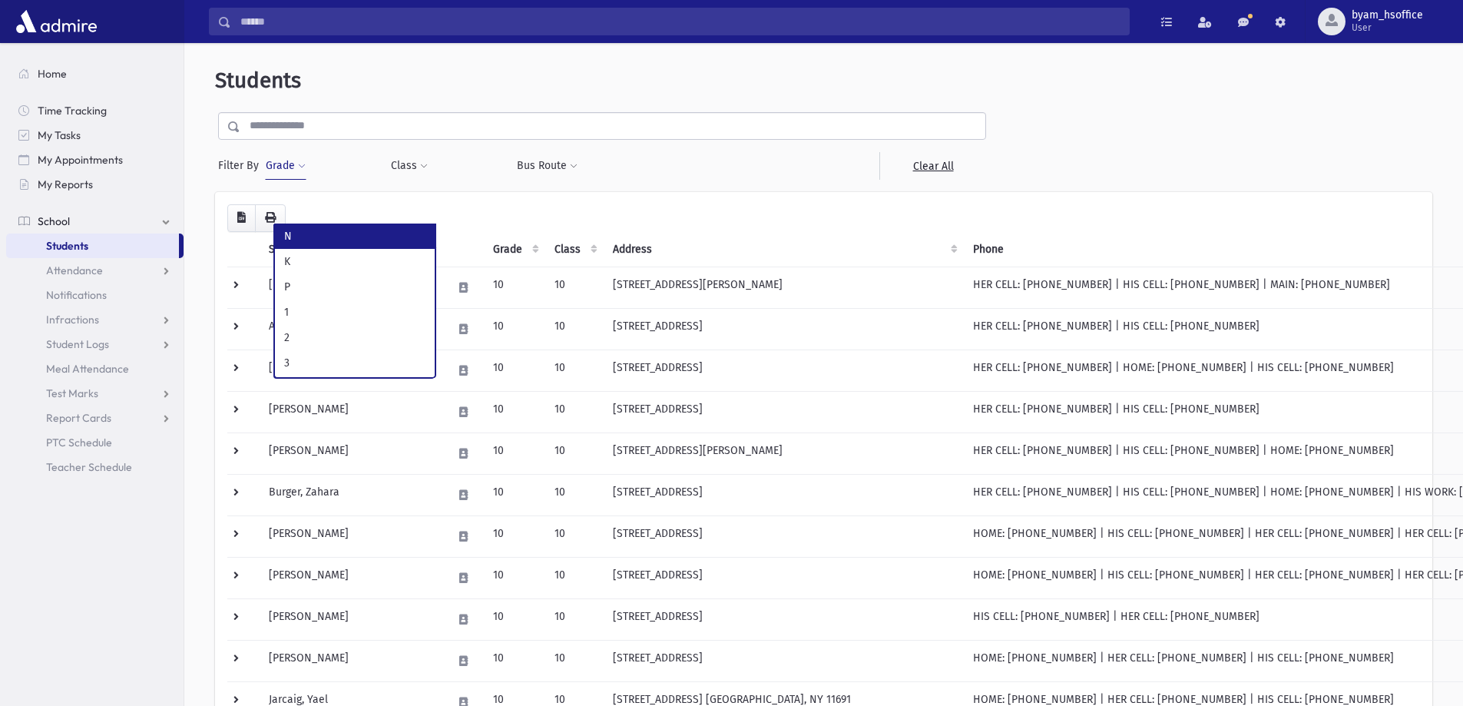
click at [290, 165] on button "Grade" at bounding box center [285, 166] width 41 height 28
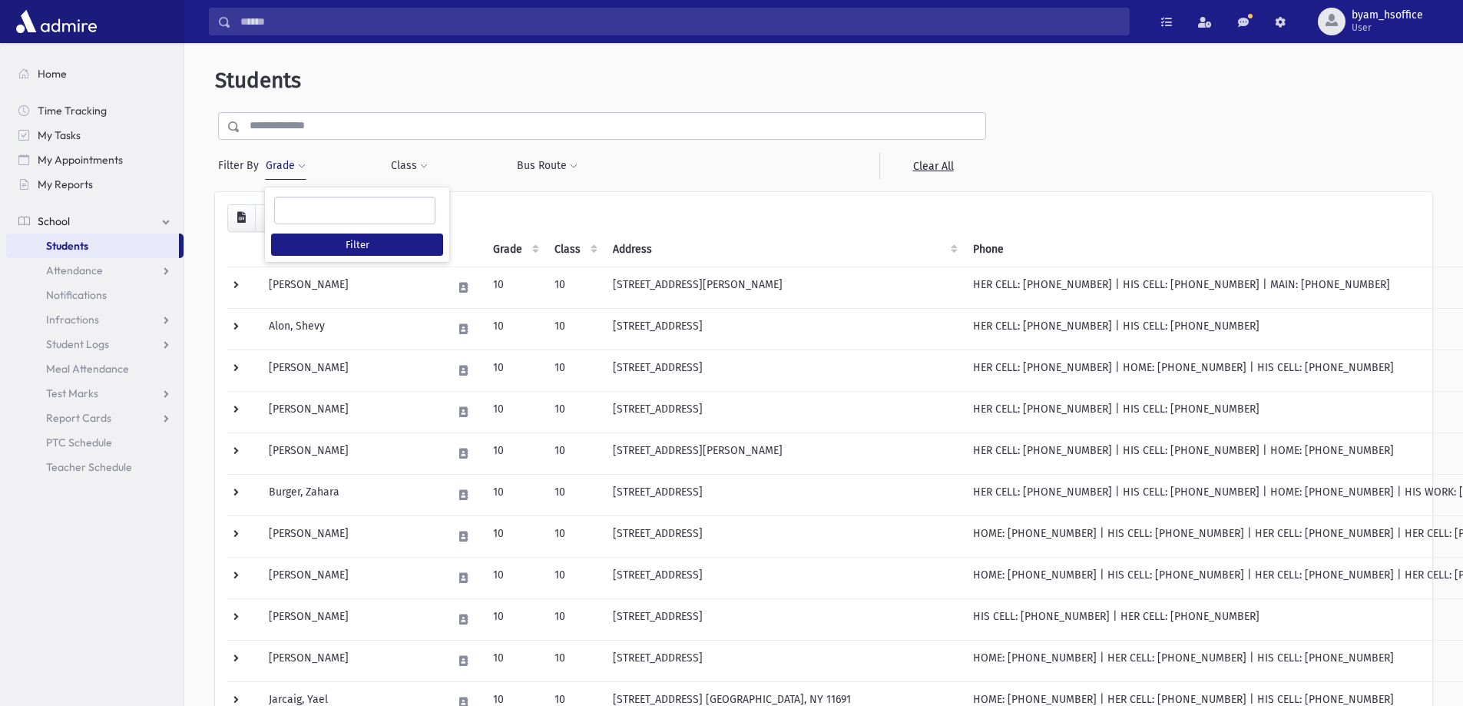
click at [306, 211] on ul at bounding box center [355, 208] width 160 height 23
type input "**"
select select "**"
click at [349, 249] on button "Filter" at bounding box center [357, 244] width 172 height 22
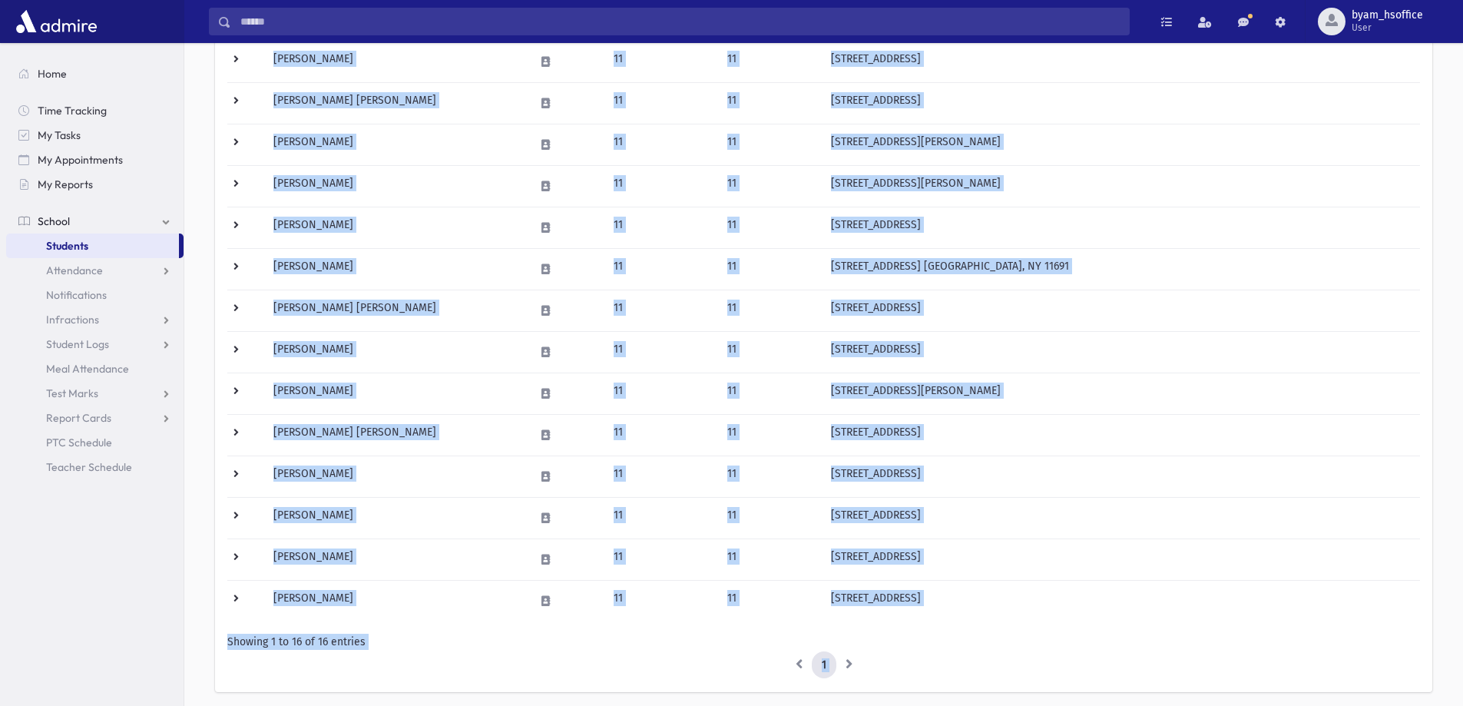
scroll to position [330, 0]
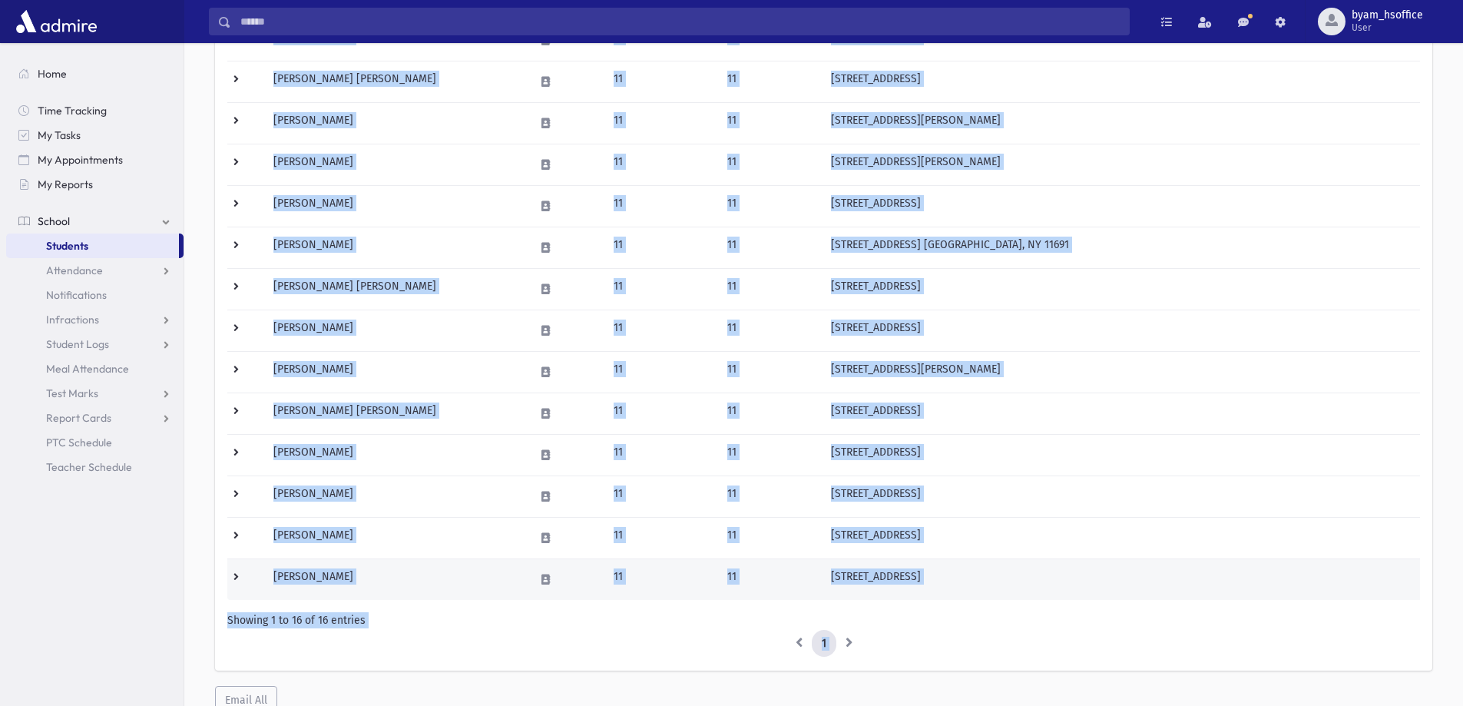
drag, startPoint x: 261, startPoint y: 273, endPoint x: 495, endPoint y: 574, distance: 381.0
click at [495, 574] on tbody "[PERSON_NAME] 11 11 [STREET_ADDRESS][PERSON_NAME] HER CELL: [PHONE_NUMBER] | HI…" at bounding box center [823, 268] width 1193 height 664
copy tbody "Loremip, Dolo 82 77 2585 Sitam Con Adi Elitsedd, EI 00282 TEM INCI: (958) 472-2…"
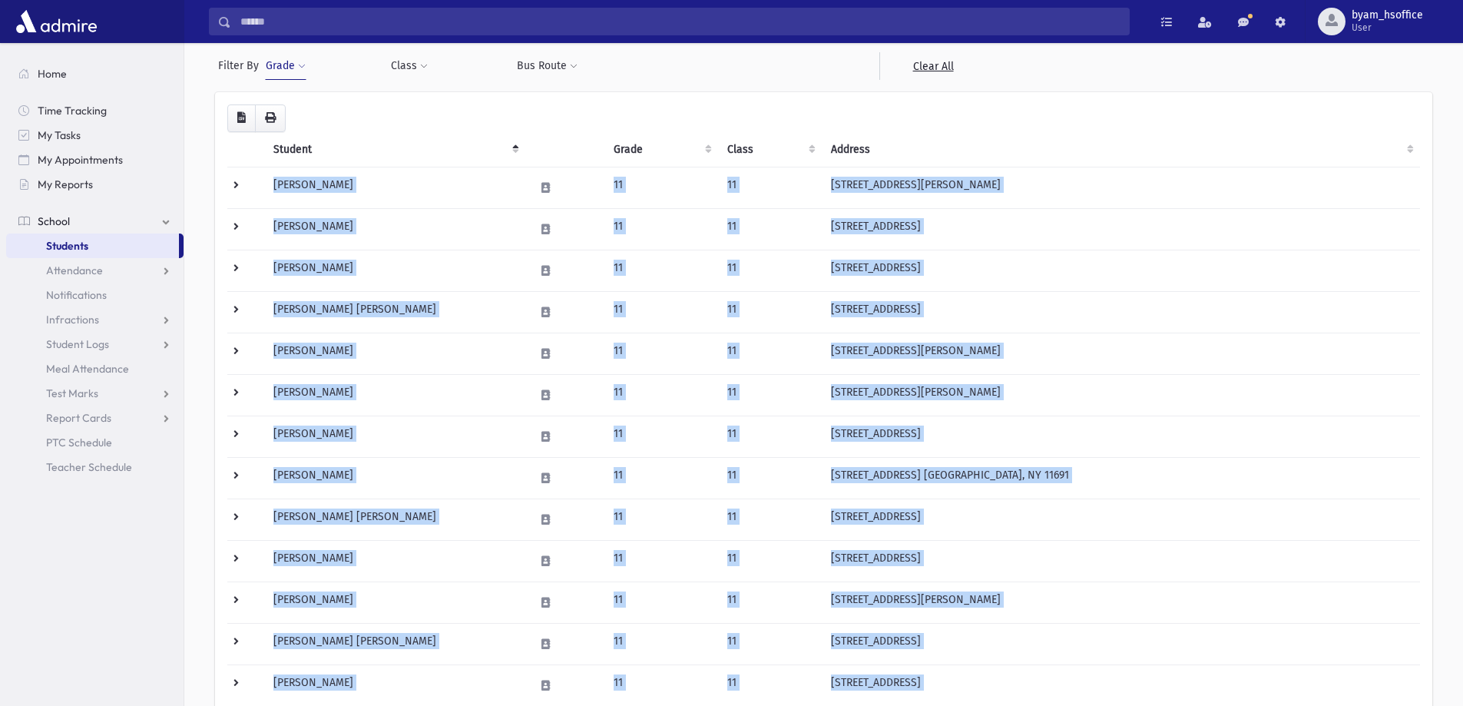
scroll to position [0, 0]
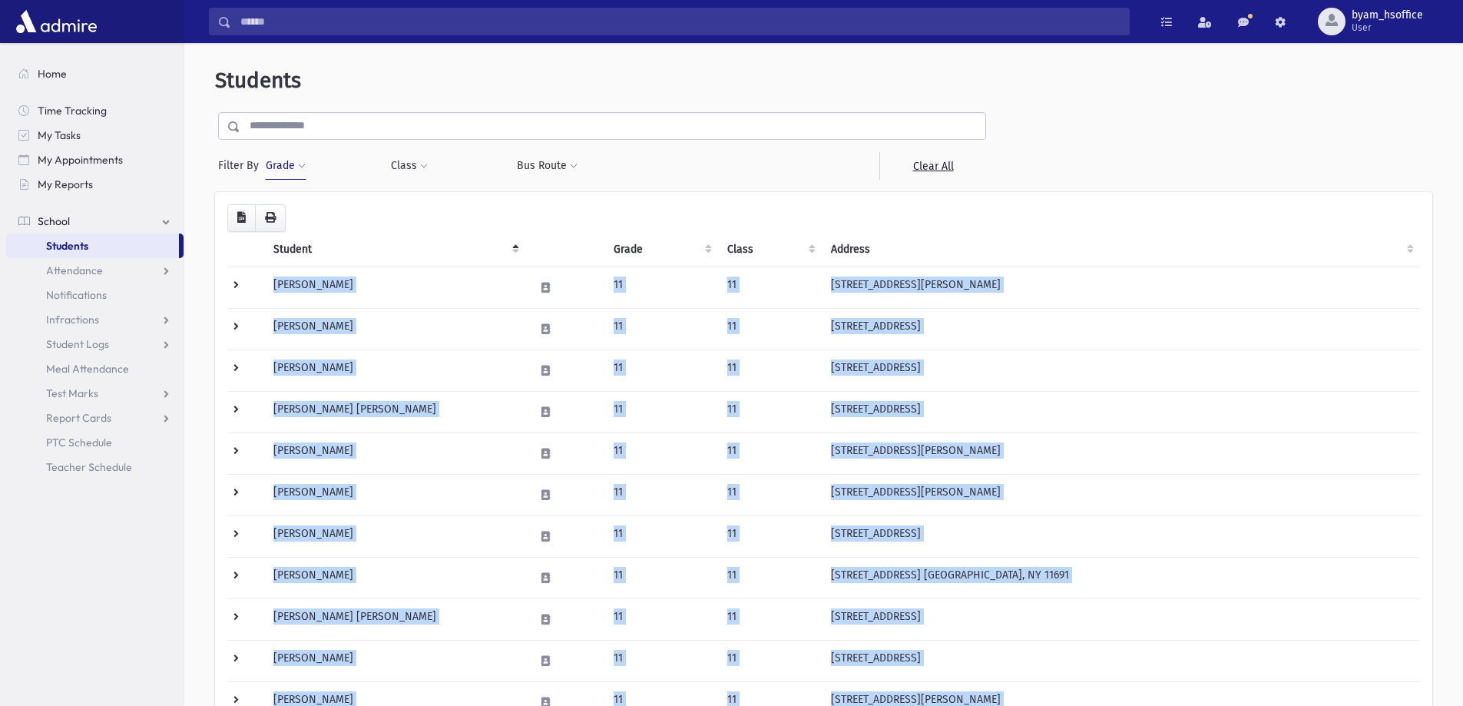
click at [301, 154] on button "Grade" at bounding box center [285, 166] width 41 height 28
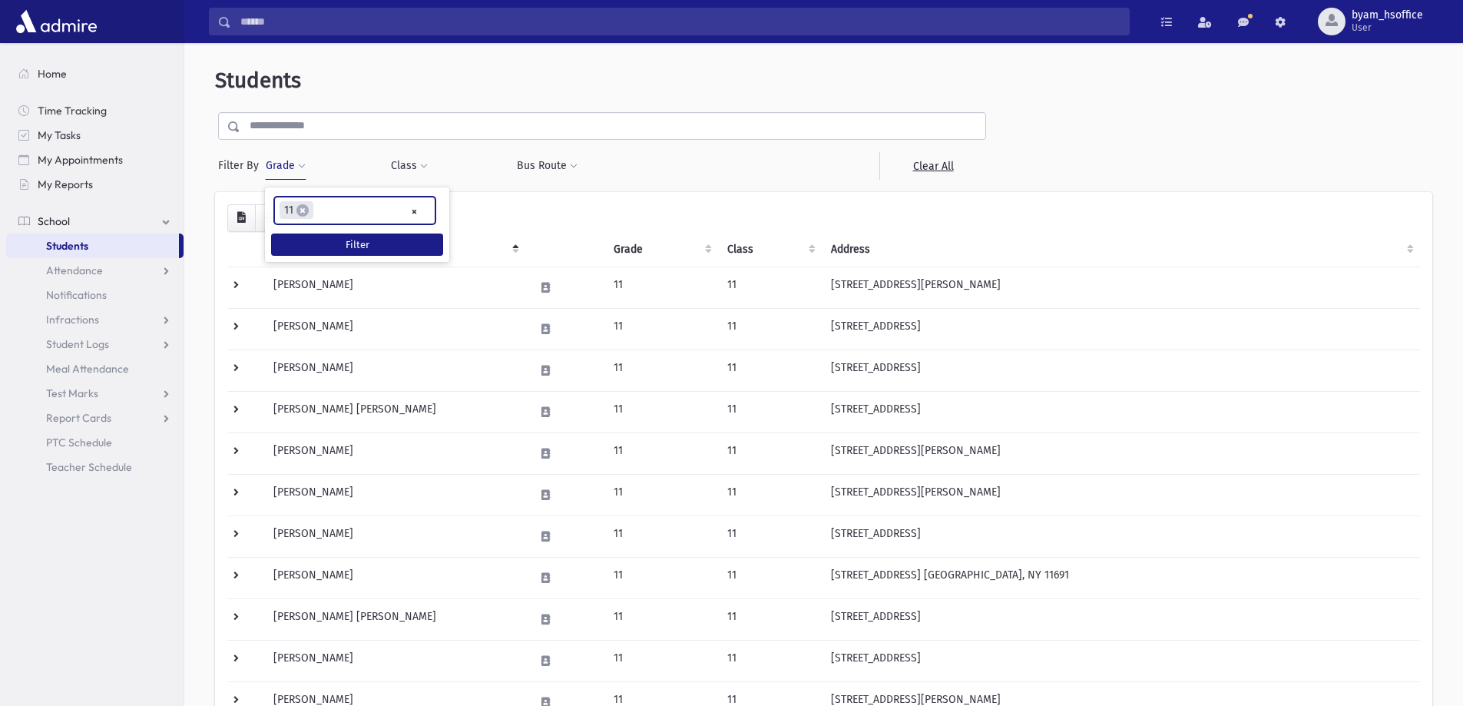
click at [300, 202] on li "× 11" at bounding box center [297, 210] width 34 height 18
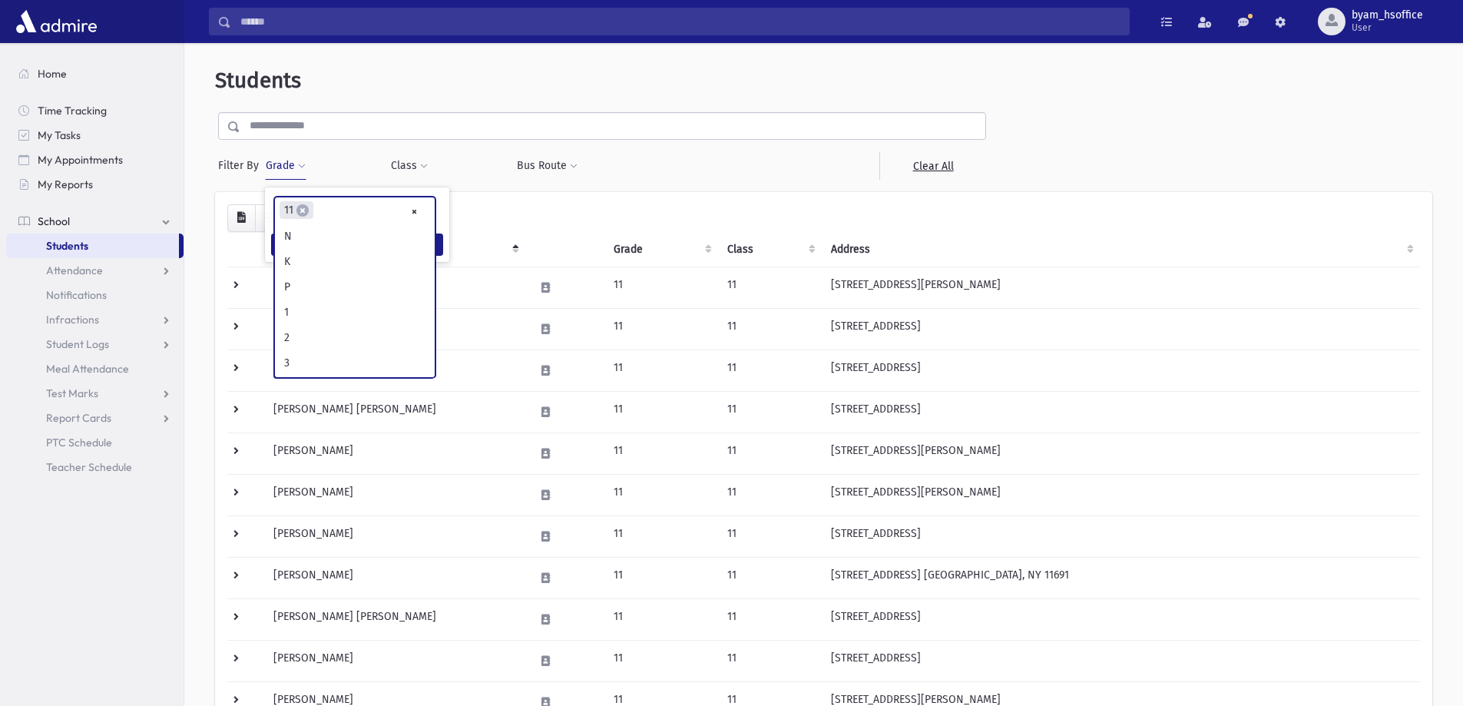
scroll to position [303, 0]
click at [308, 212] on span "×" at bounding box center [302, 210] width 12 height 12
select select
click at [279, 164] on button "Grade" at bounding box center [285, 166] width 41 height 28
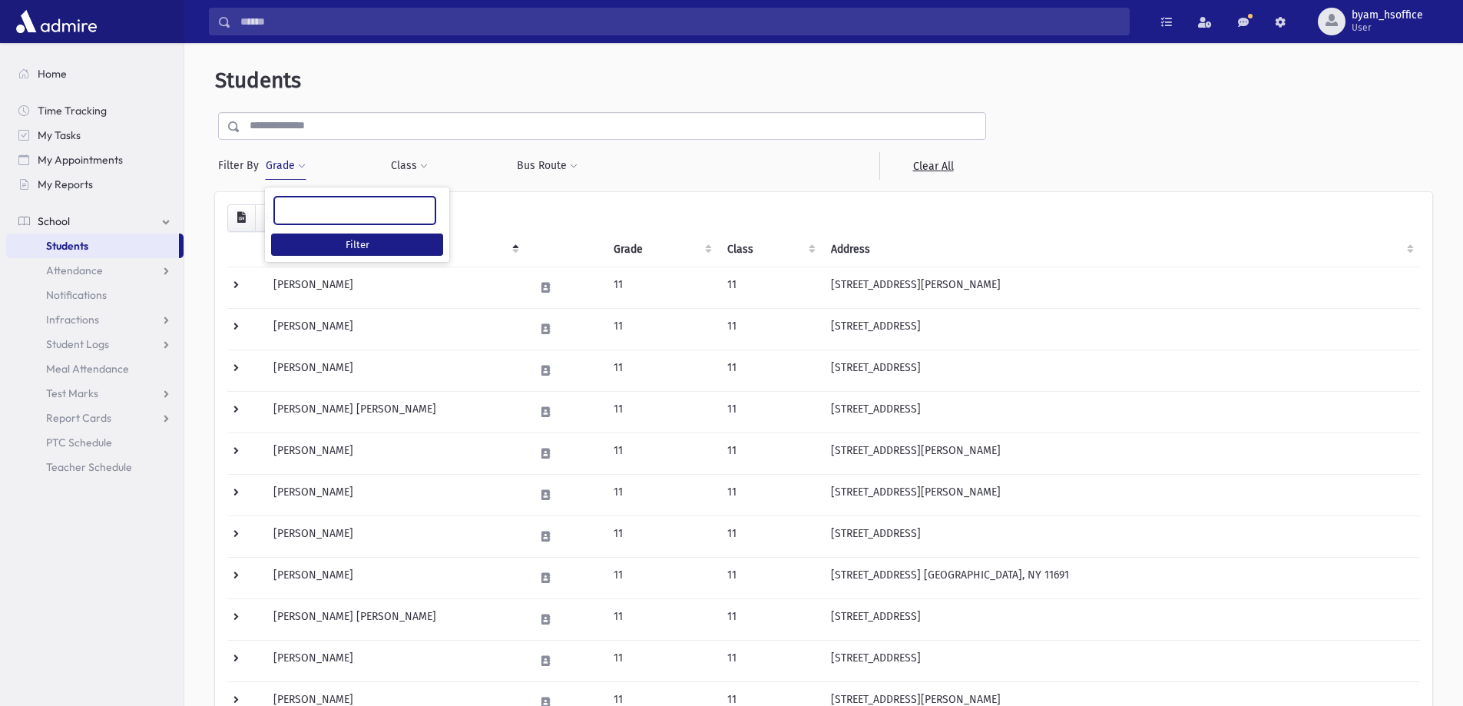
click at [298, 208] on ul at bounding box center [355, 208] width 160 height 23
type input "**"
select select "**"
click at [347, 239] on button "Filter" at bounding box center [357, 244] width 172 height 22
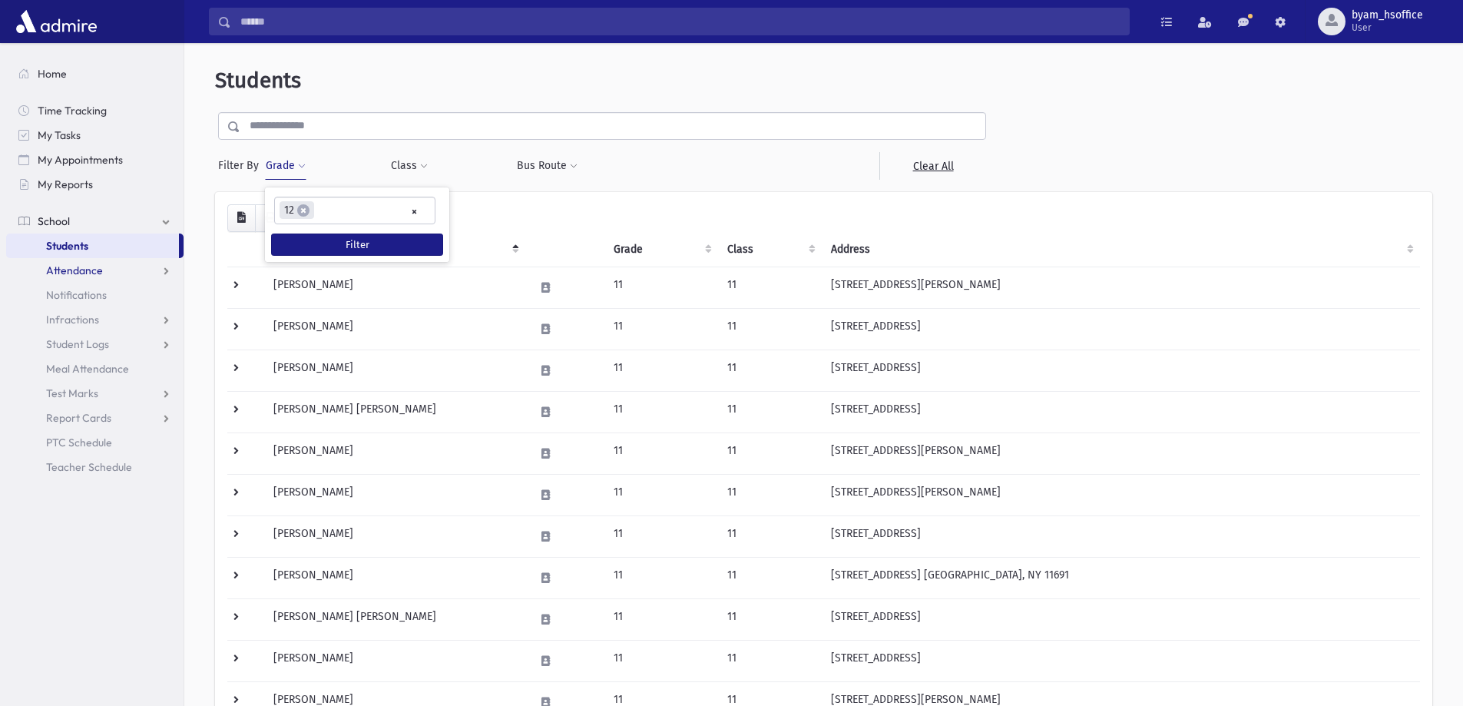
click at [84, 266] on span "Attendance" at bounding box center [74, 270] width 57 height 14
click at [81, 300] on span "Entry" at bounding box center [71, 295] width 26 height 14
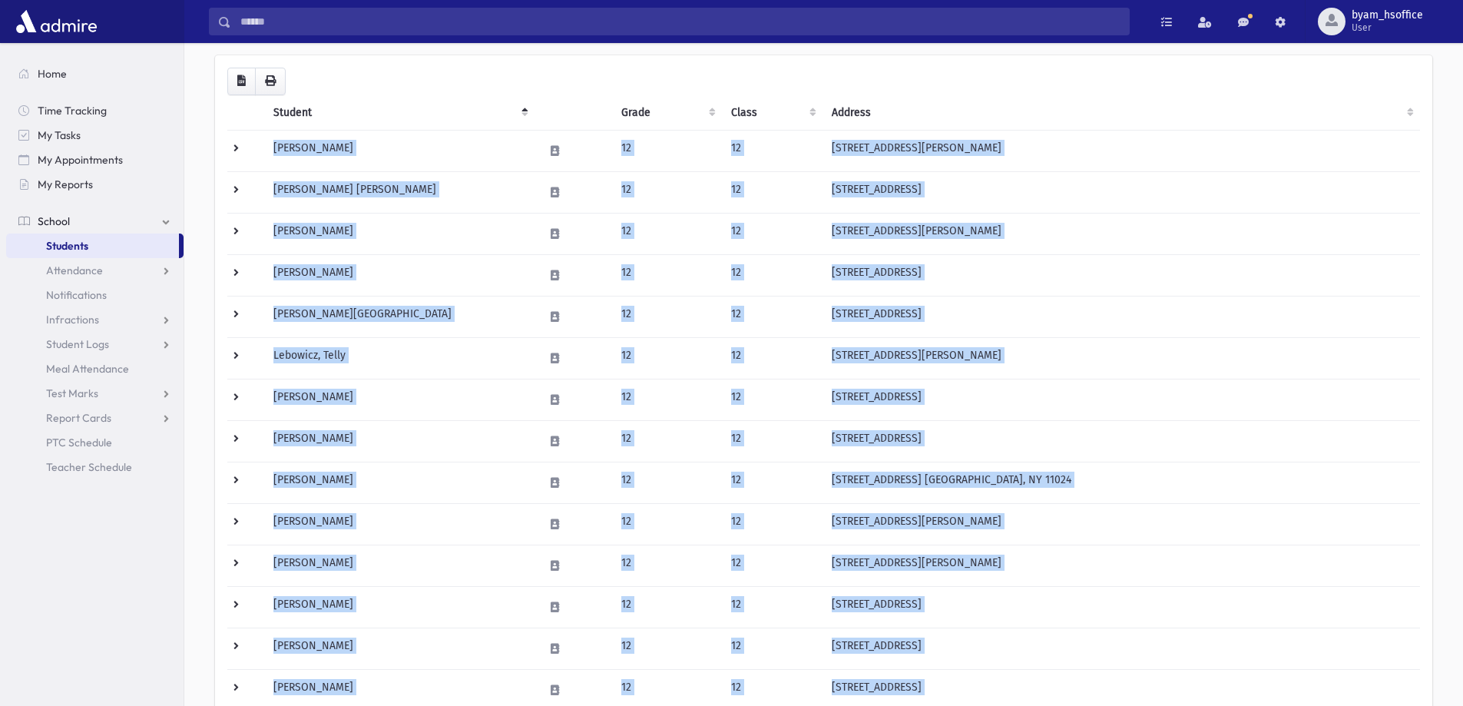
scroll to position [308, 0]
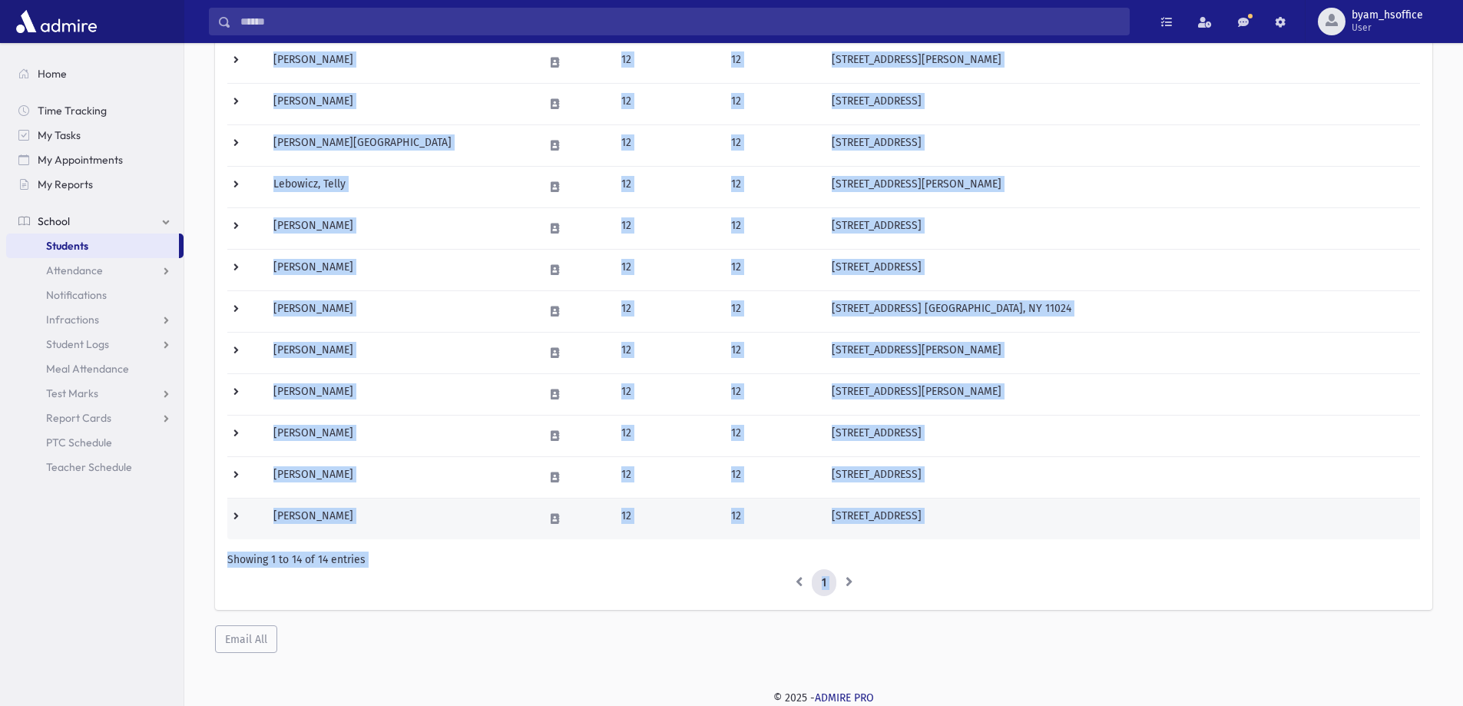
drag, startPoint x: 273, startPoint y: 273, endPoint x: 408, endPoint y: 500, distance: 264.5
click at [408, 500] on tbody "Brody, Malka 12 12 2929 Bailey Ct Far Rockaway, NY 11691 HER CELL: (718) 916-55…" at bounding box center [823, 249] width 1193 height 581
copy tbody "Brody, Malka 12 12 2929 Bailey Ct Far Rockaway, NY 11691 HER CELL: (718) 916-55…"
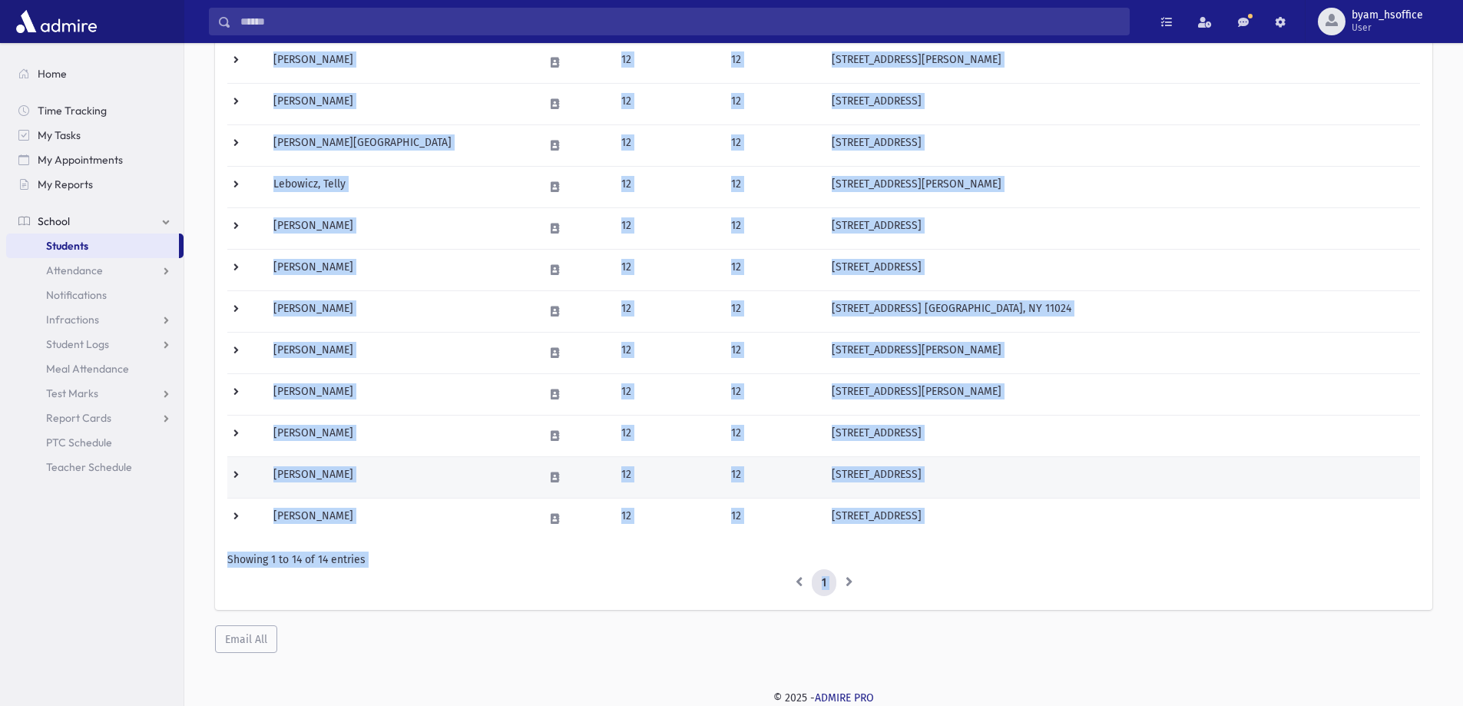
copy tbody "Brody, Malka 12 12 2929 Bailey Ct Far Rockaway, NY 11691 HER CELL: (718) 916-55…"
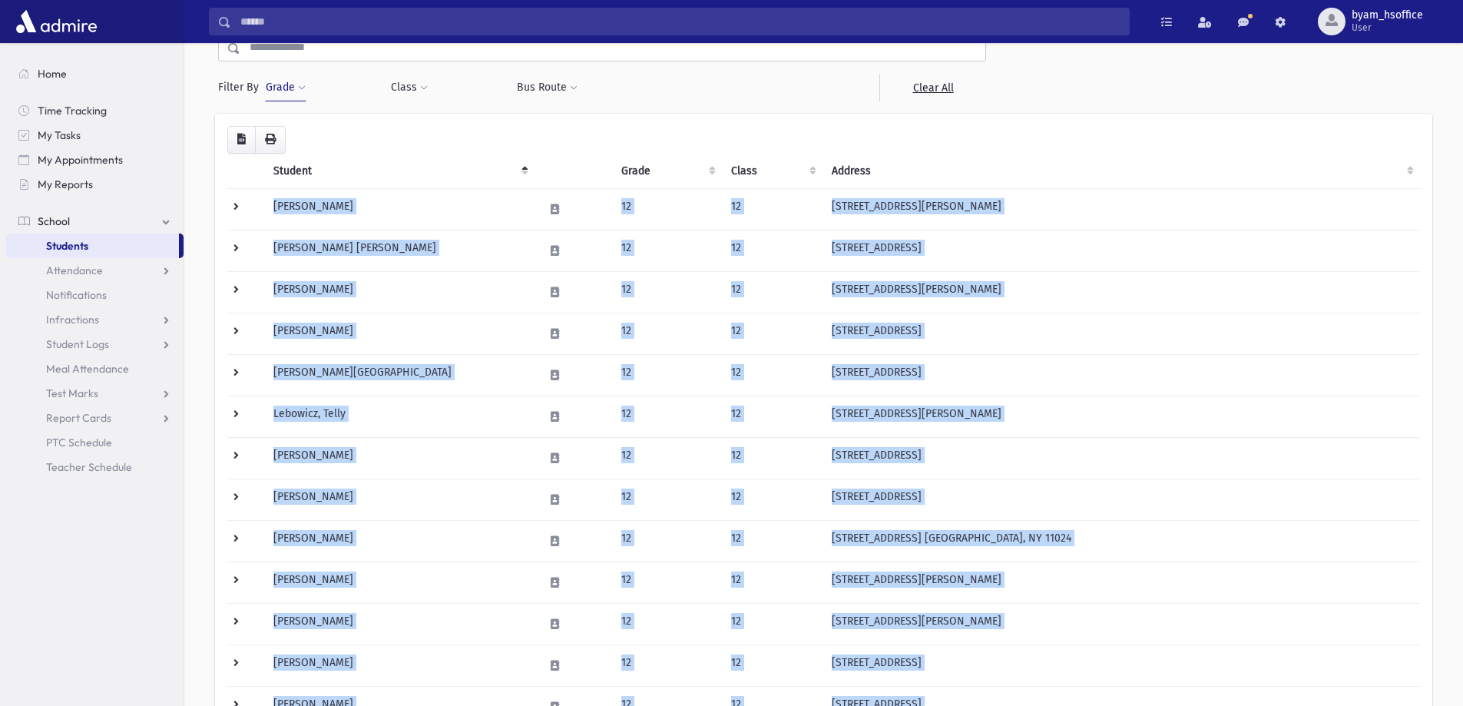
scroll to position [1, 0]
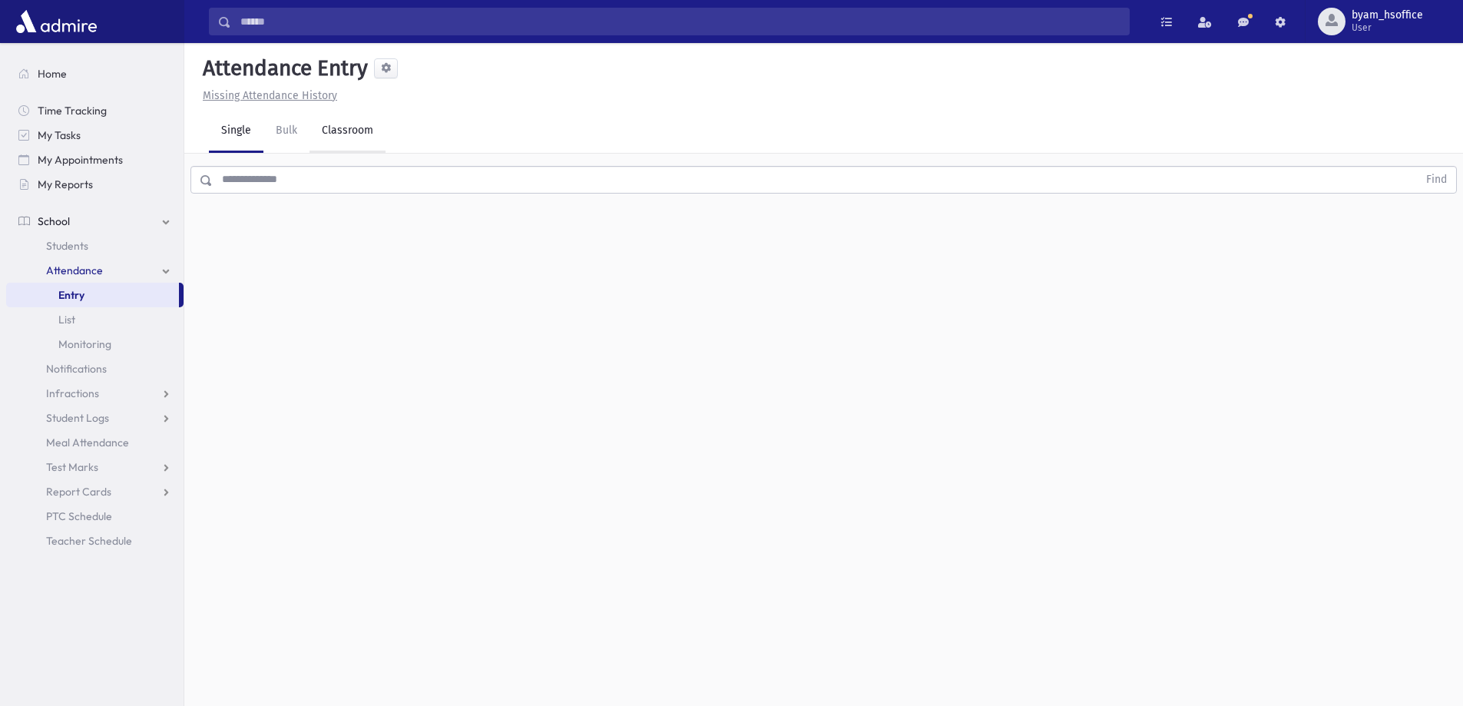
click at [358, 128] on link "Classroom" at bounding box center [348, 131] width 76 height 43
drag, startPoint x: 415, startPoint y: 201, endPoint x: 405, endPoint y: 240, distance: 40.6
click at [416, 201] on div "--Select One--" at bounding box center [418, 198] width 152 height 16
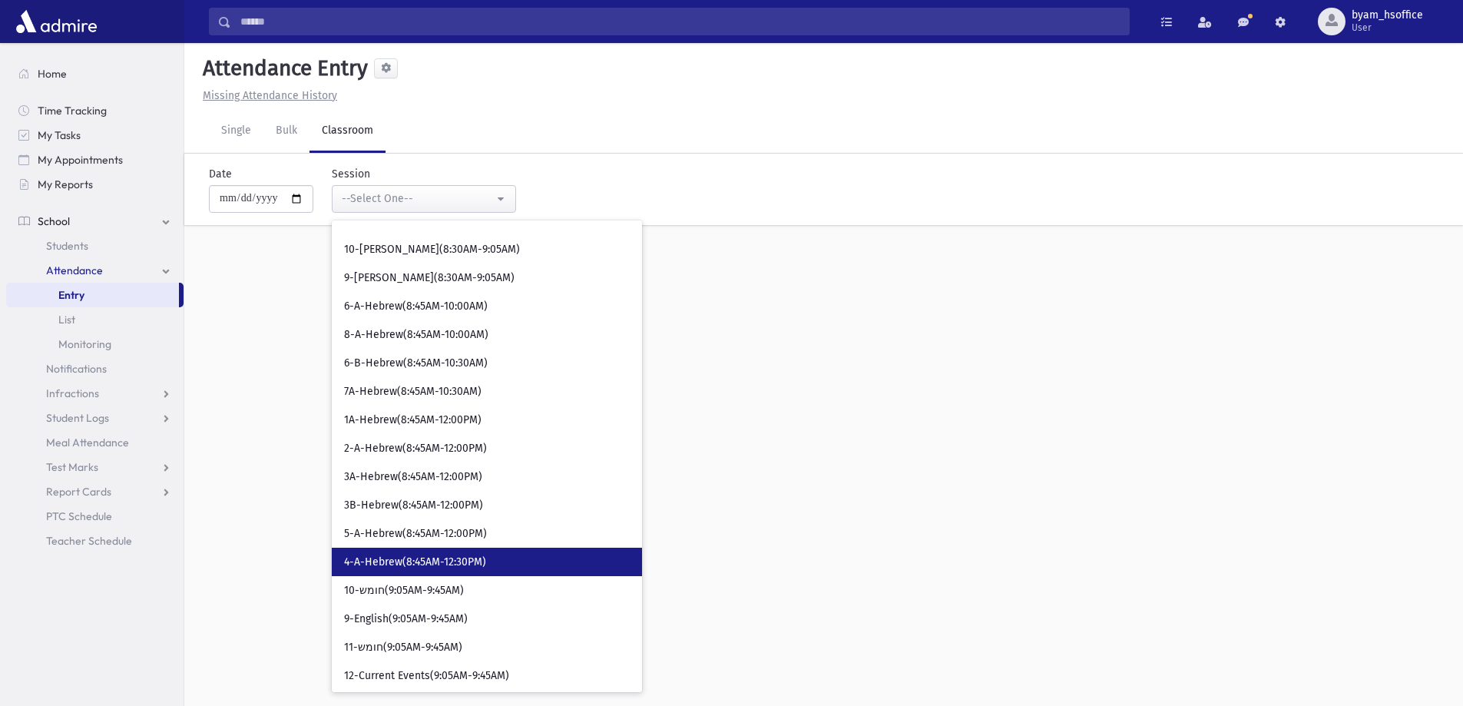
scroll to position [384, 0]
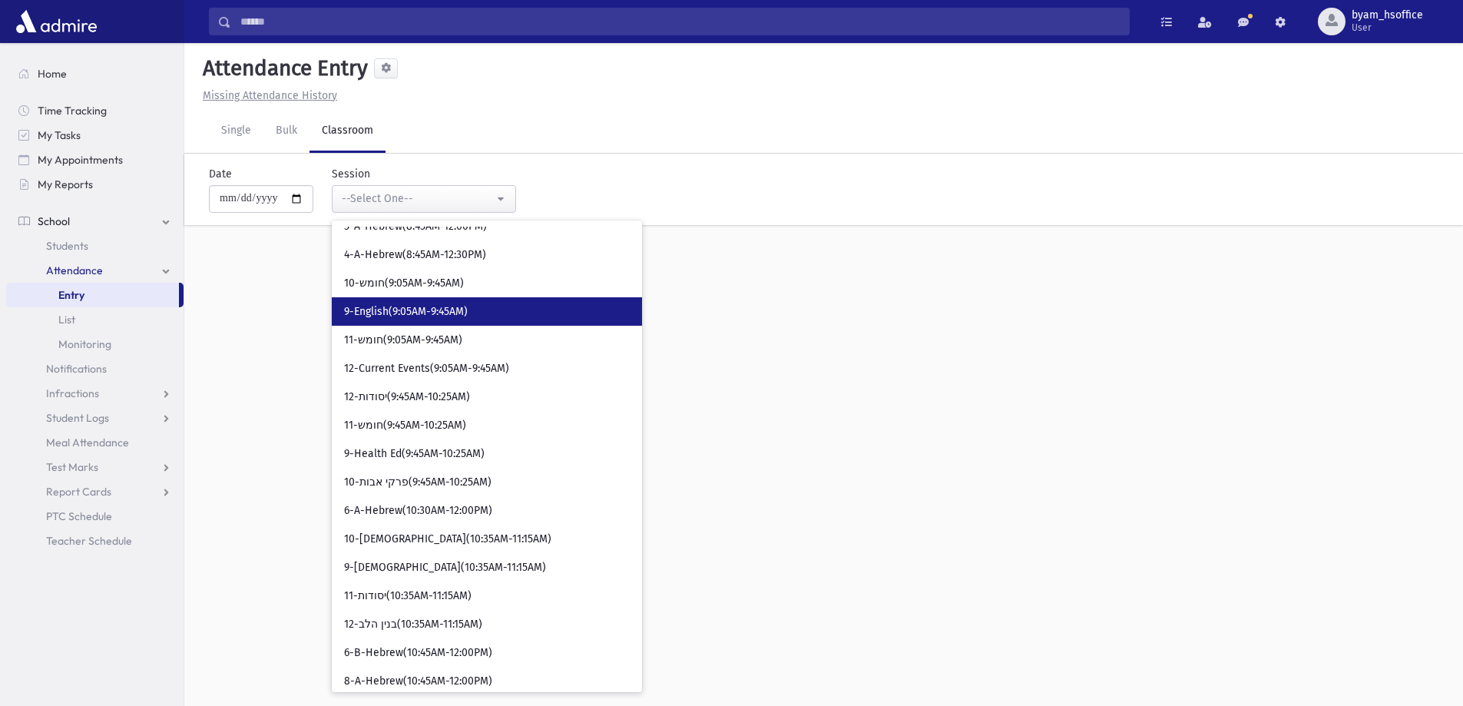
click at [432, 308] on span "9-English(9:05AM-9:45AM)" at bounding box center [406, 311] width 124 height 15
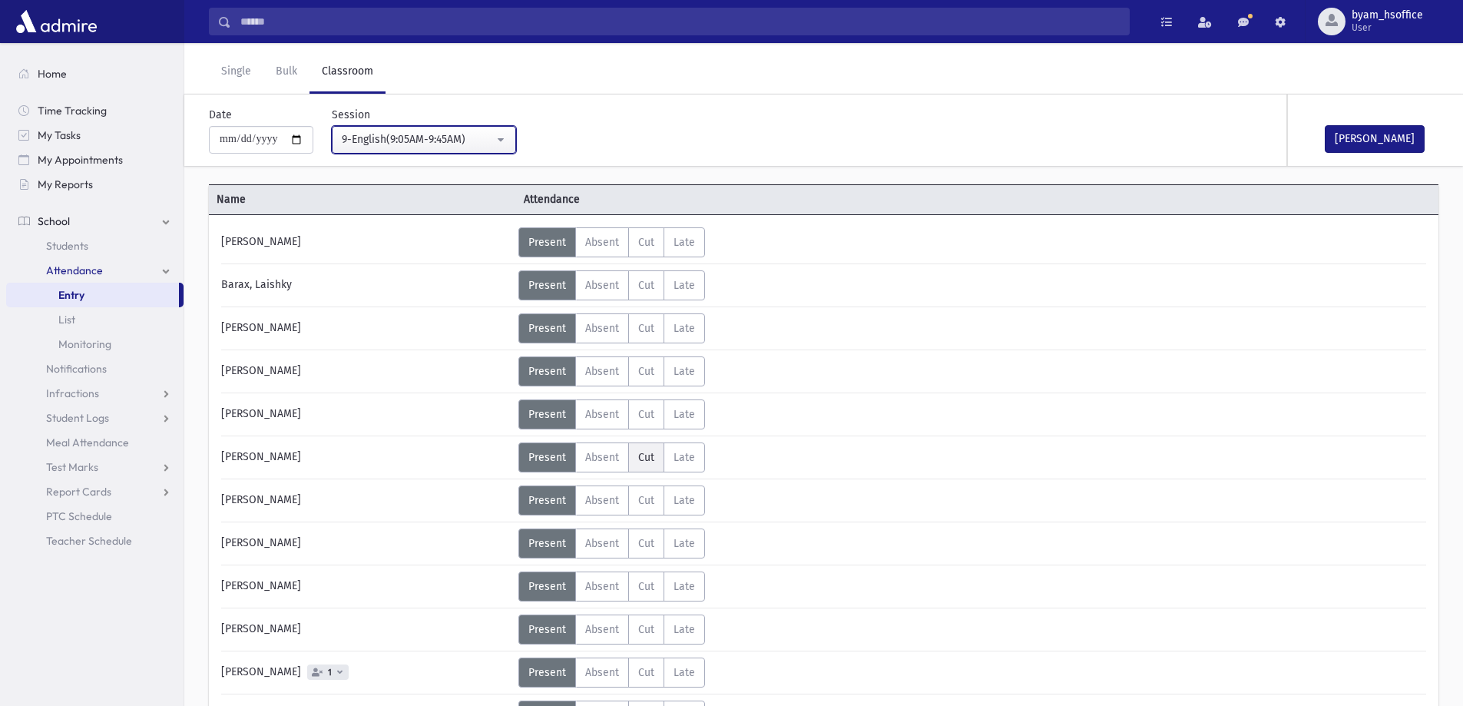
scroll to position [77, 0]
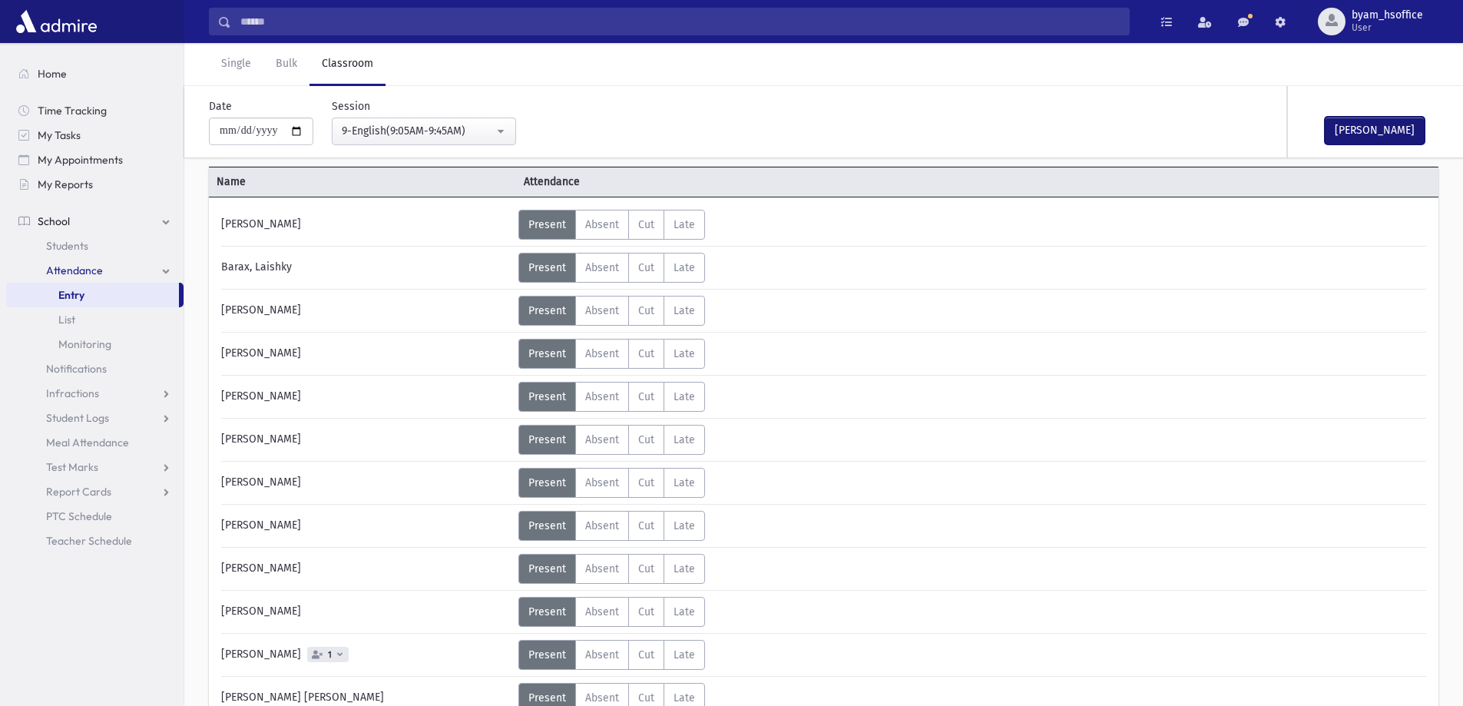
click at [1374, 137] on button "[PERSON_NAME]" at bounding box center [1375, 131] width 100 height 28
click at [491, 141] on button "9-English(9:05AM-9:45AM)" at bounding box center [424, 132] width 184 height 28
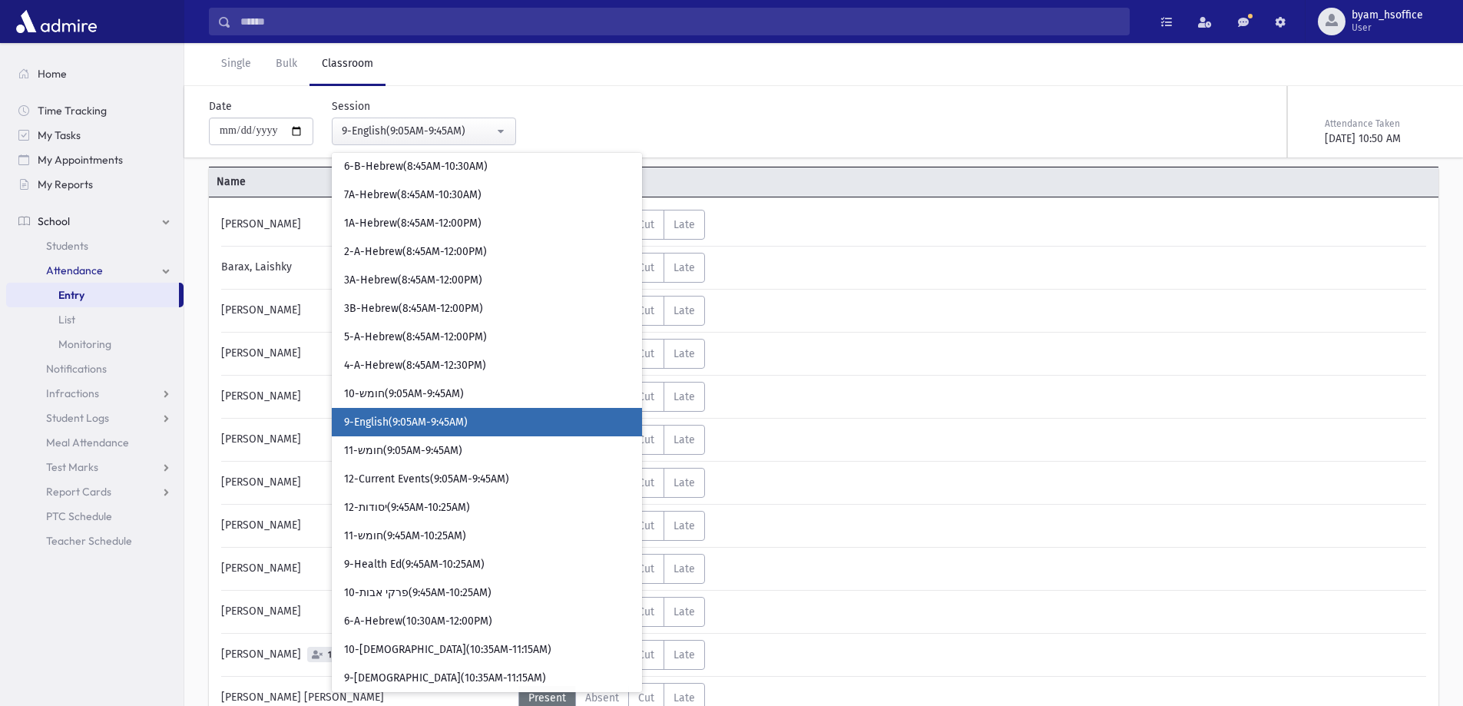
click at [1356, 144] on div "[DATE] 10:50 AM" at bounding box center [1380, 139] width 111 height 16
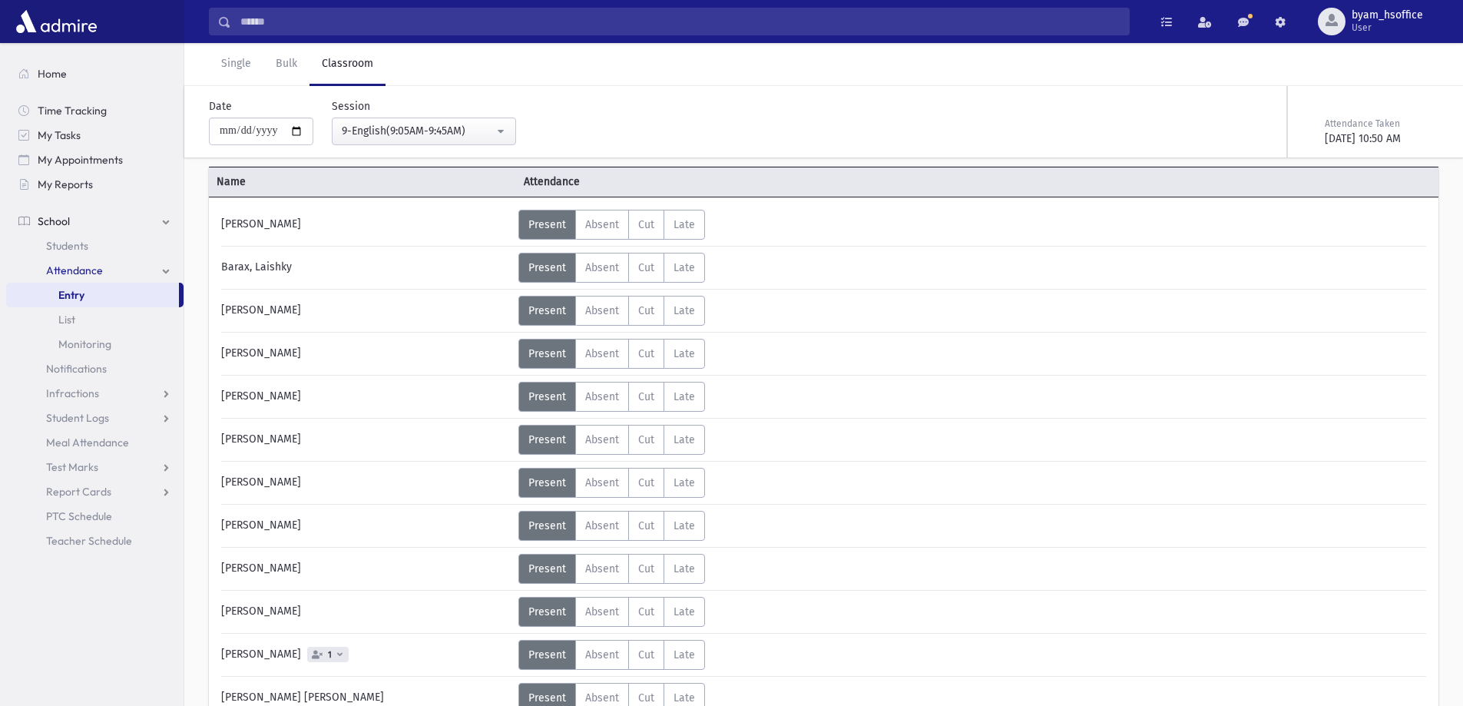
click at [1425, 144] on div "[DATE] 10:50 AM" at bounding box center [1380, 139] width 111 height 16
click at [1408, 141] on div "[DATE] 10:50 AM" at bounding box center [1380, 139] width 111 height 16
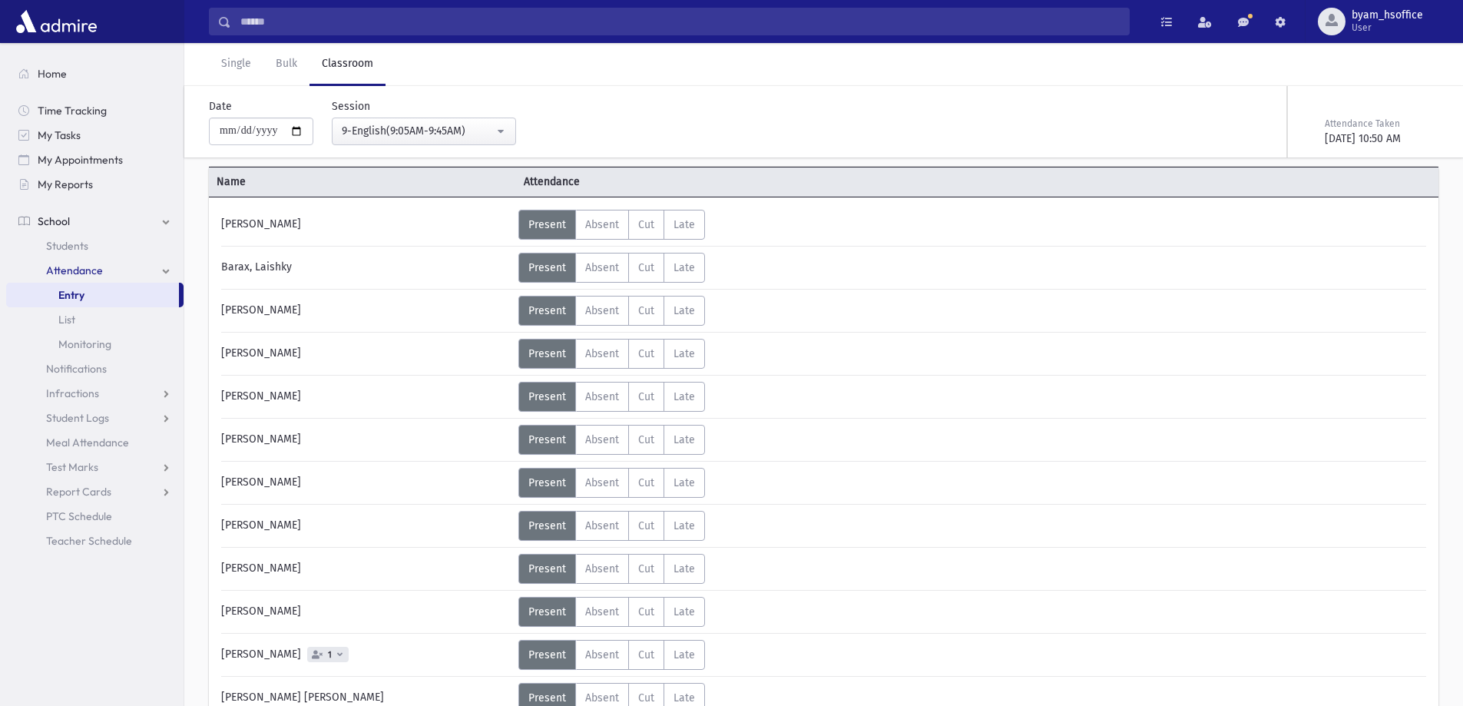
click at [650, 145] on div "**********" at bounding box center [816, 121] width 1266 height 71
click at [436, 134] on div "9-English(9:05AM-9:45AM)" at bounding box center [418, 131] width 152 height 16
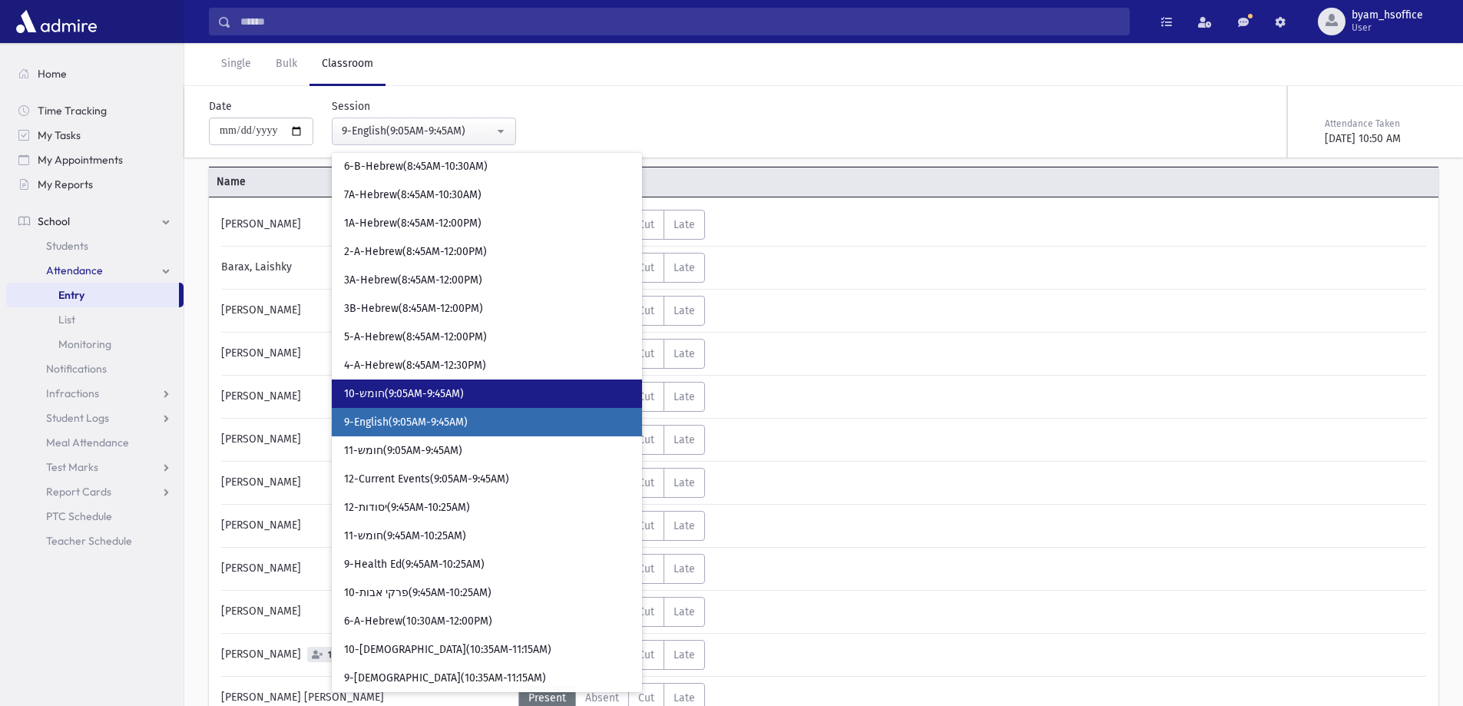
click at [449, 393] on span "10-חומש(9:05AM-9:45AM)" at bounding box center [404, 393] width 120 height 15
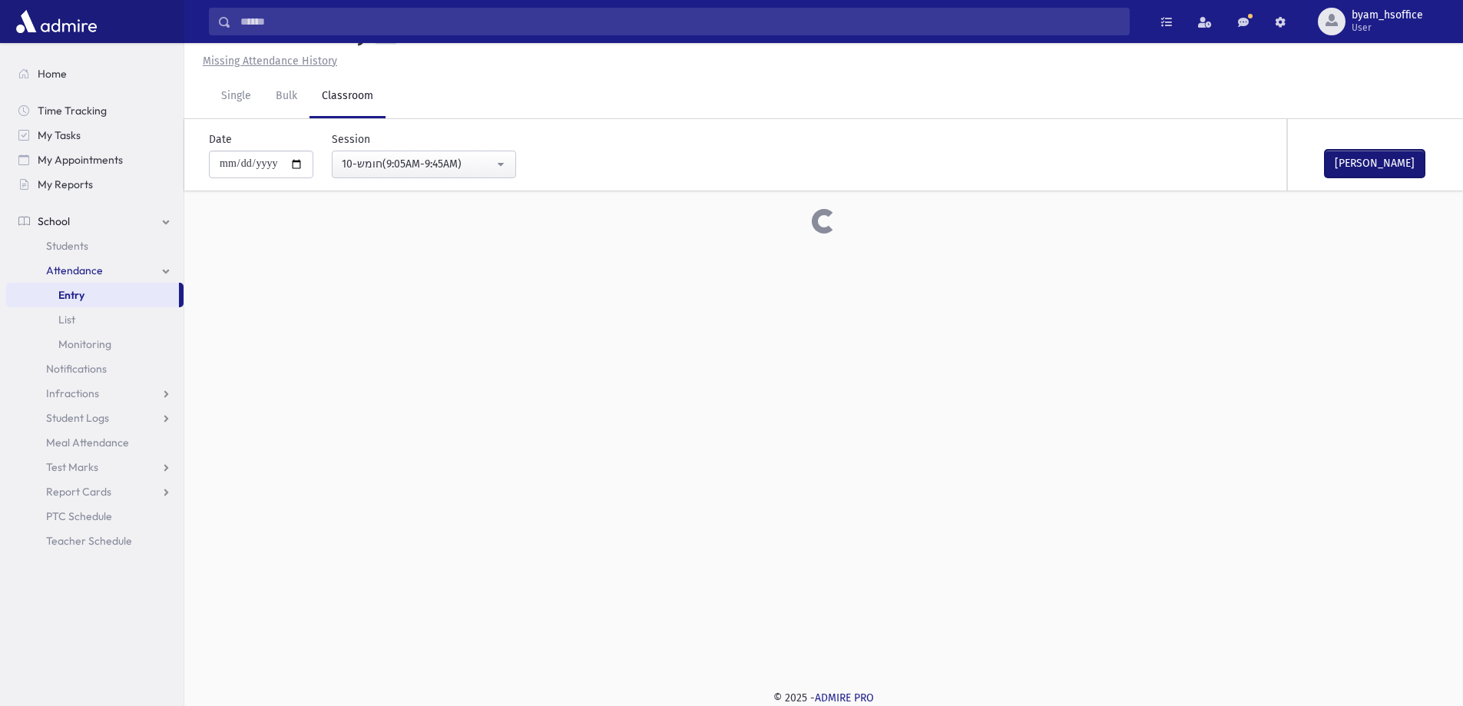
click at [1362, 167] on button "[PERSON_NAME]" at bounding box center [1375, 164] width 100 height 28
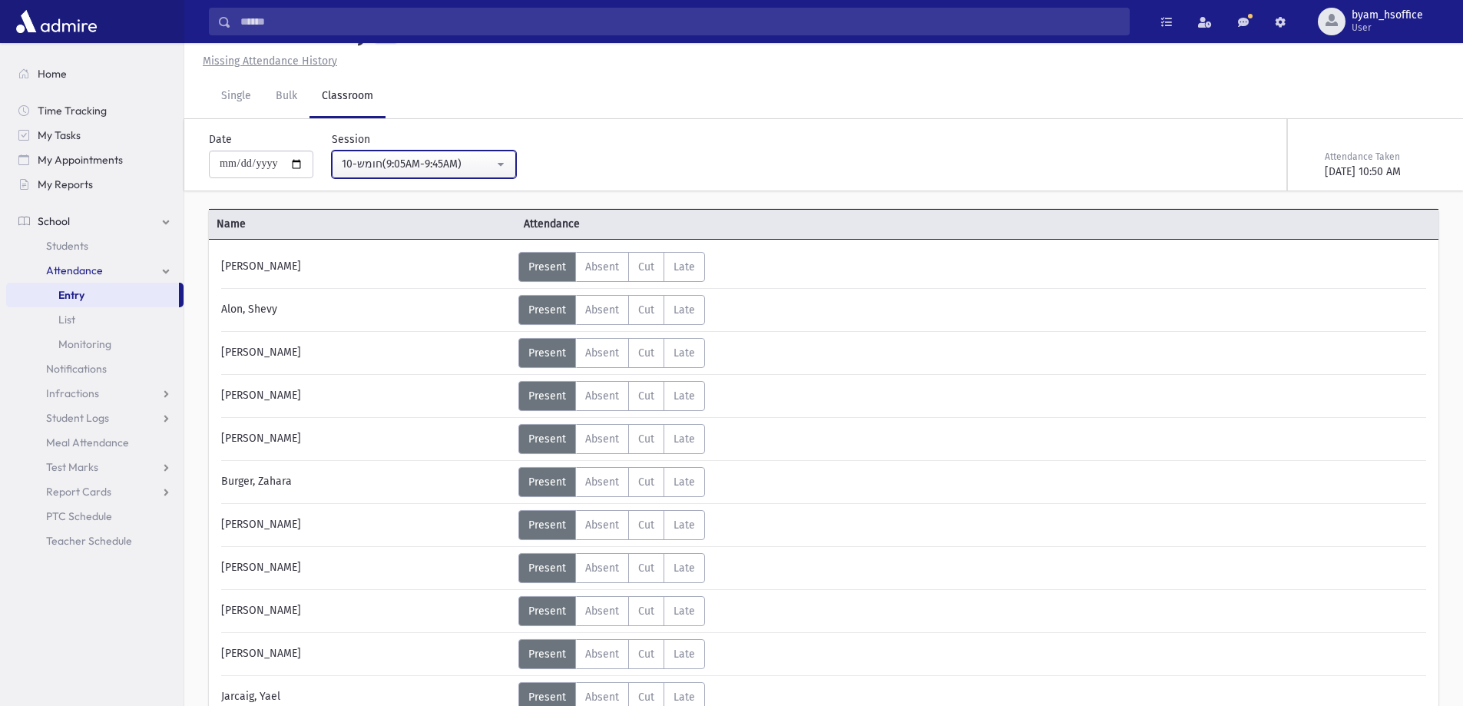
click at [452, 154] on button "10-חומש(9:05AM-9:45AM)" at bounding box center [424, 165] width 184 height 28
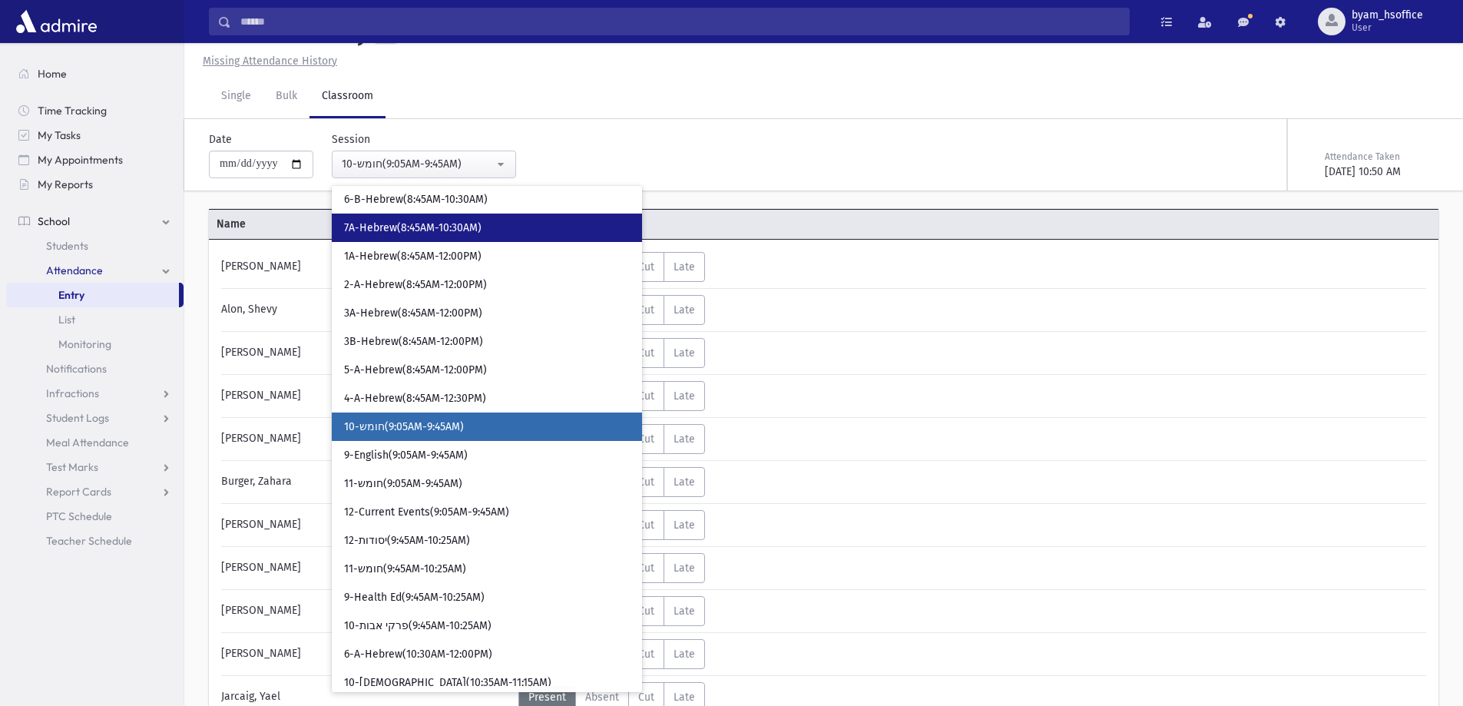
scroll to position [194, 0]
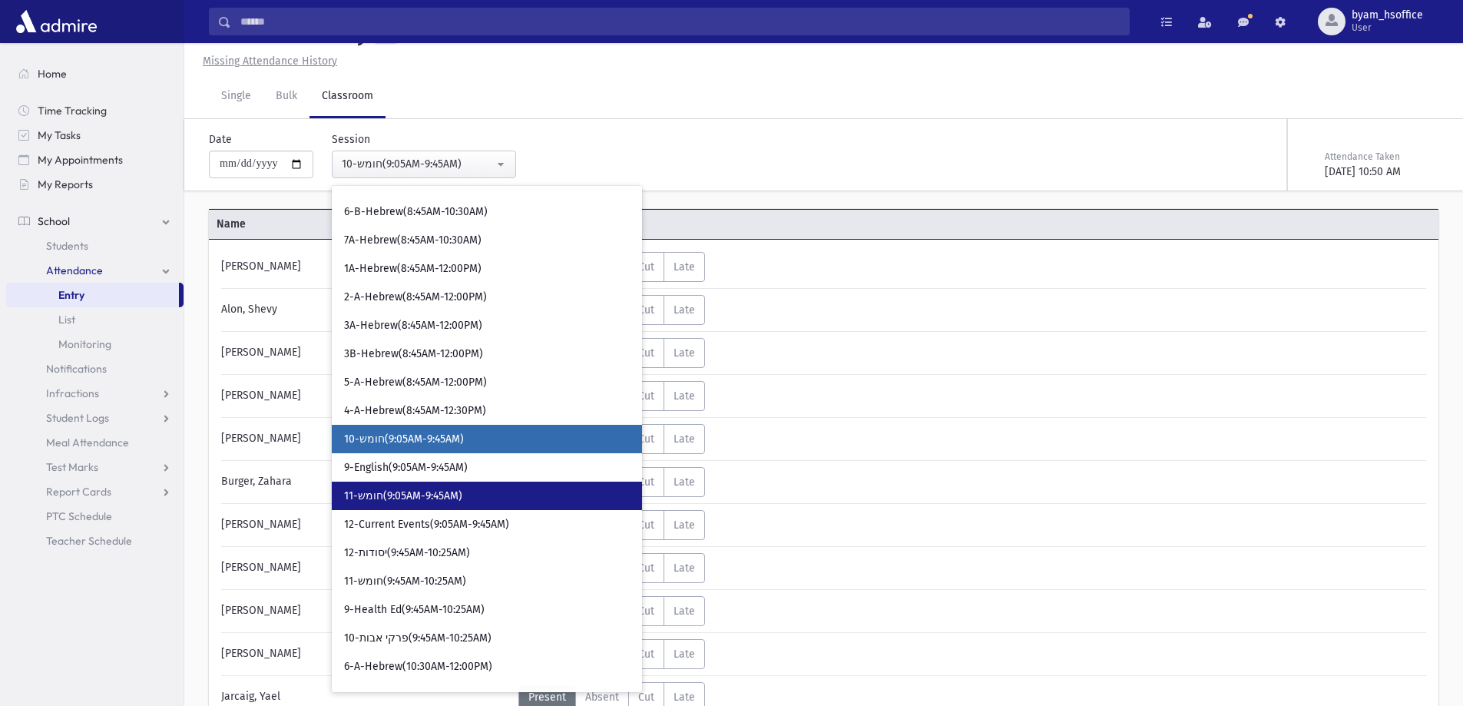
click at [462, 493] on span "11-חומש(9:05AM-9:45AM)" at bounding box center [403, 495] width 118 height 15
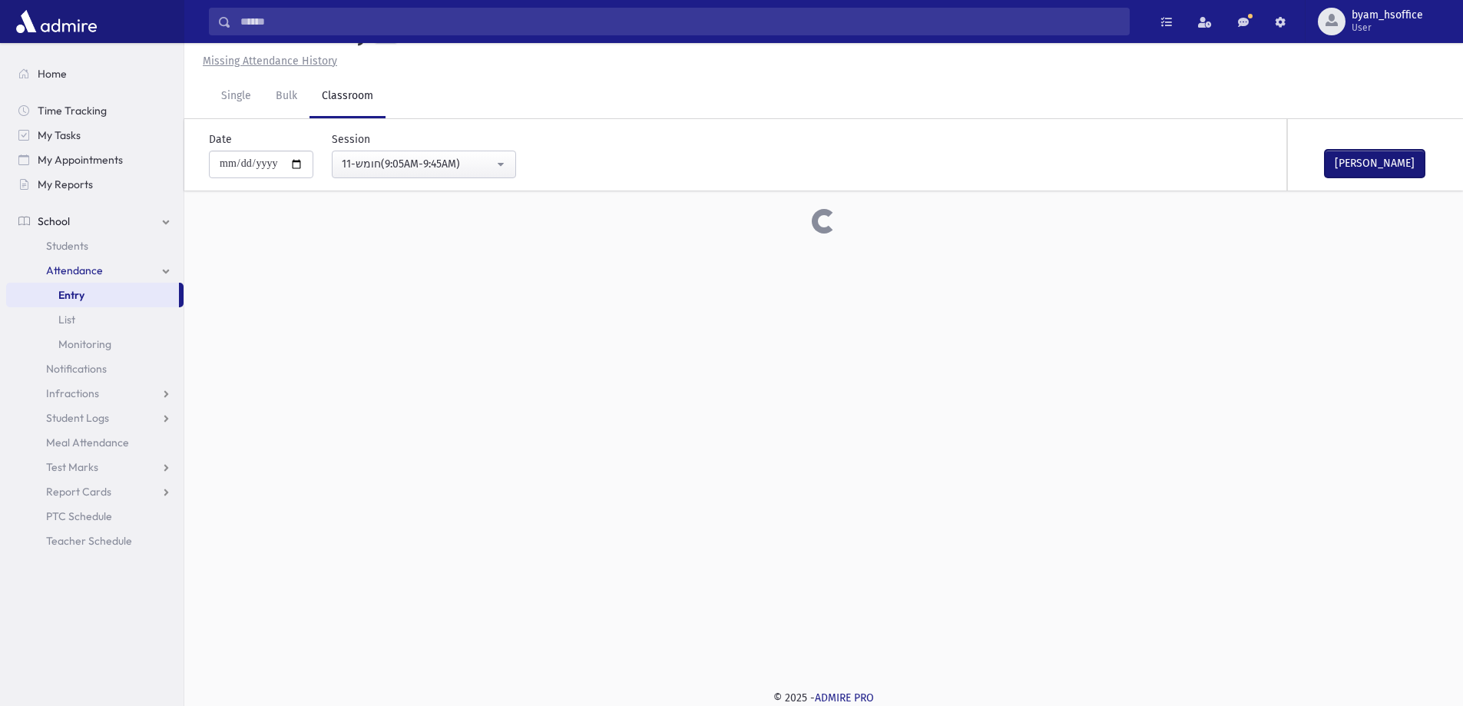
click at [1367, 161] on button "[PERSON_NAME]" at bounding box center [1375, 164] width 100 height 28
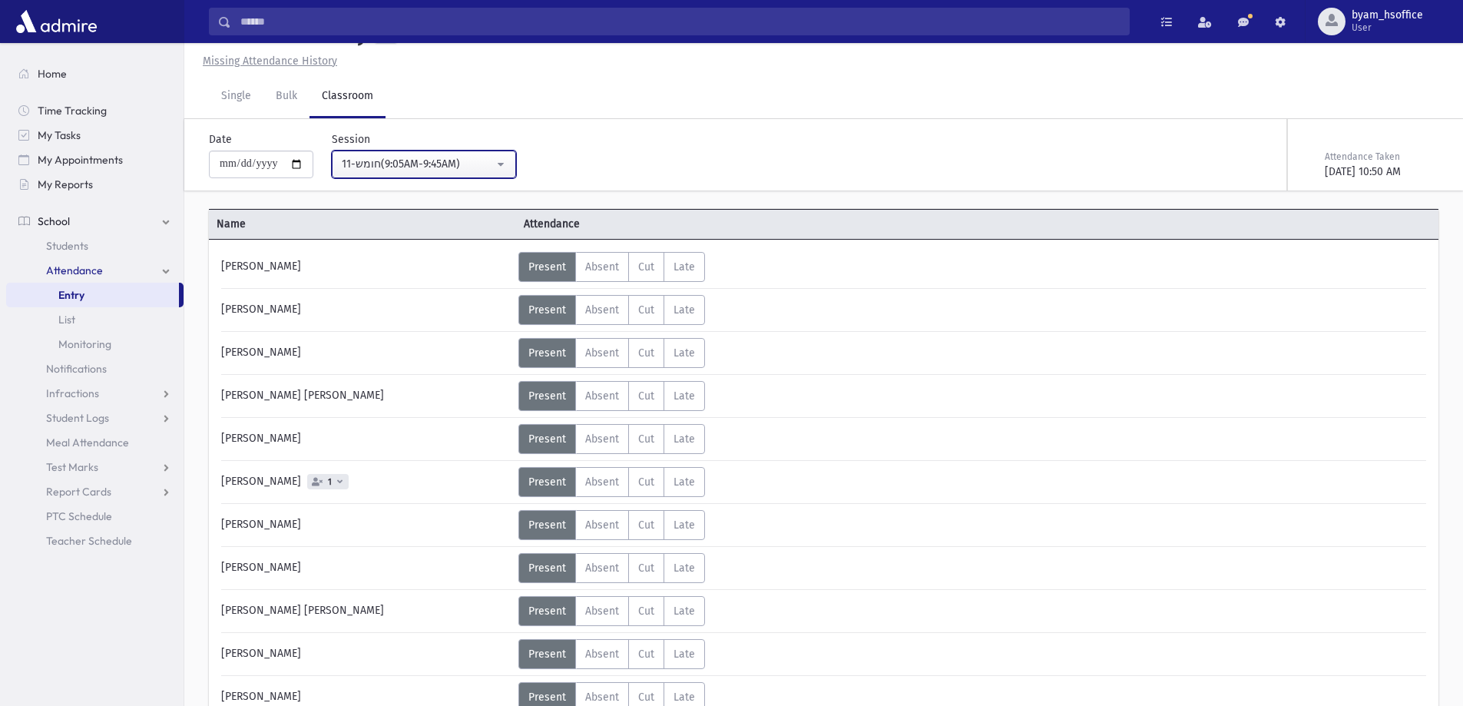
click at [490, 157] on div "11-חומש(9:05AM-9:45AM)" at bounding box center [418, 164] width 152 height 16
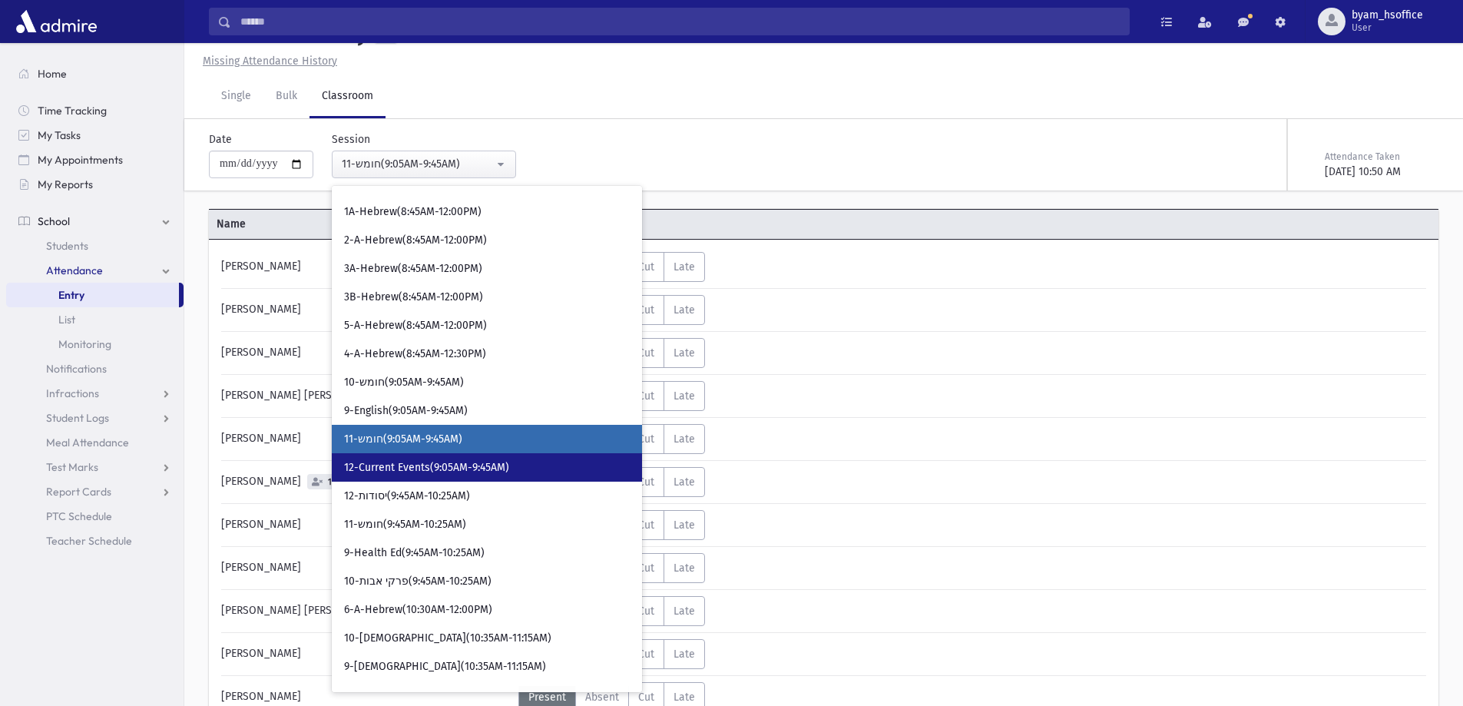
click at [471, 481] on link "12-Current Events(9:05AM-9:45AM)" at bounding box center [487, 467] width 310 height 28
select select "****"
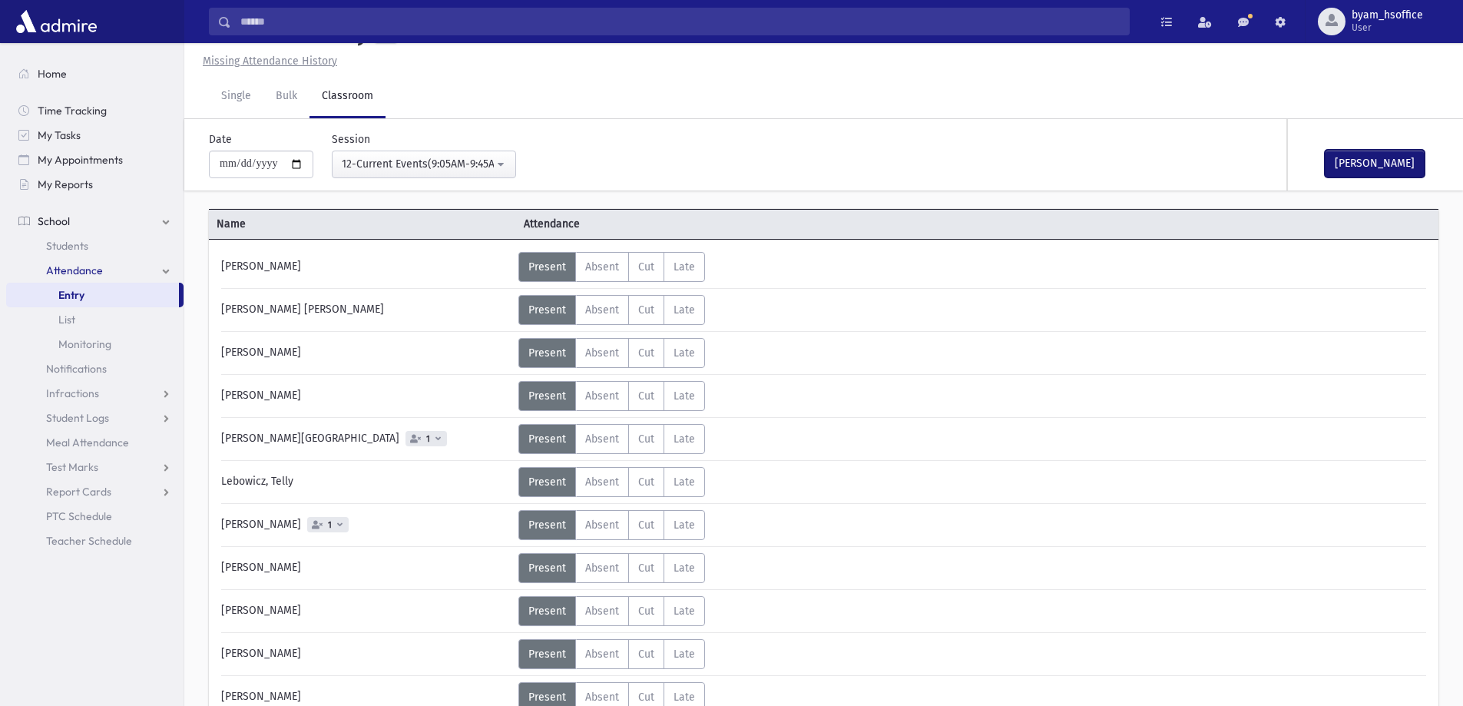
click at [1352, 159] on button "[PERSON_NAME]" at bounding box center [1375, 164] width 100 height 28
click at [452, 170] on div "12-Current Events(9:05AM-9:45AM)" at bounding box center [418, 164] width 152 height 16
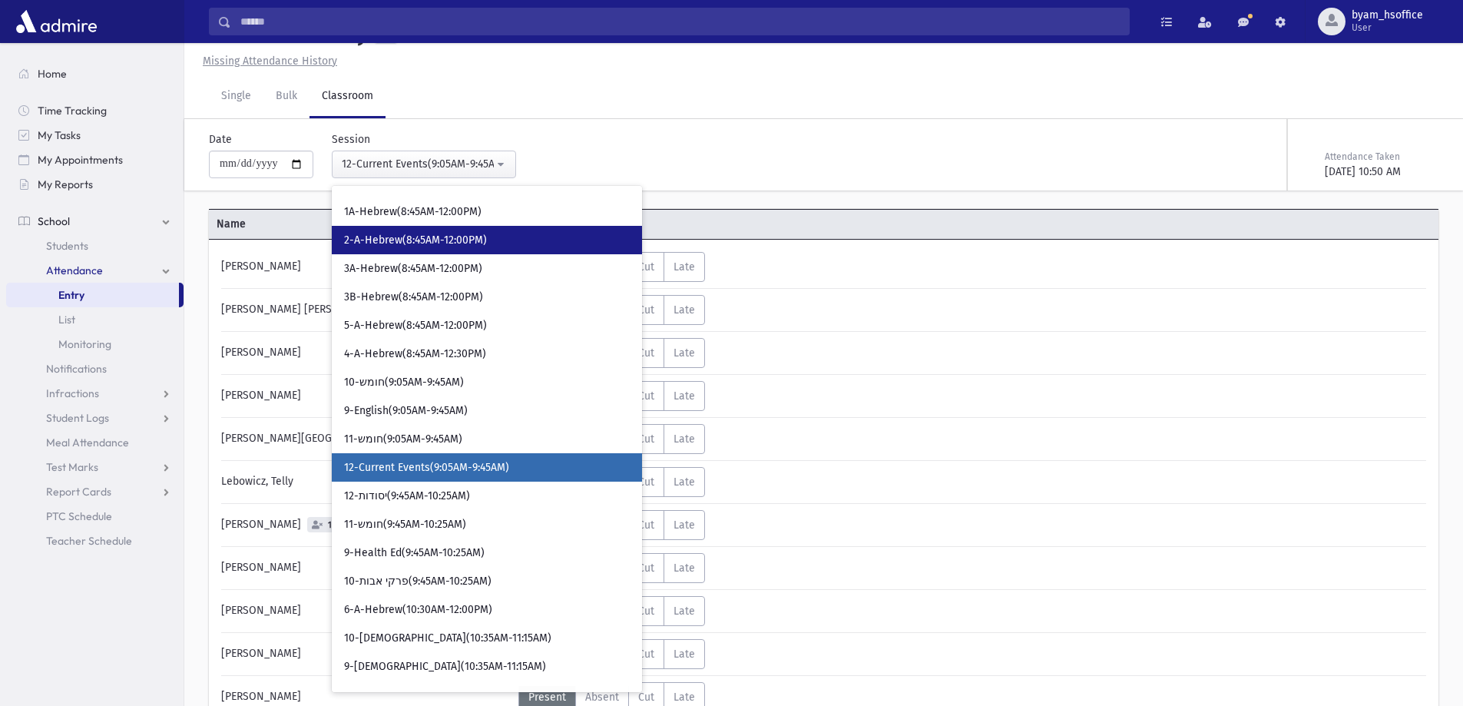
scroll to position [279, 0]
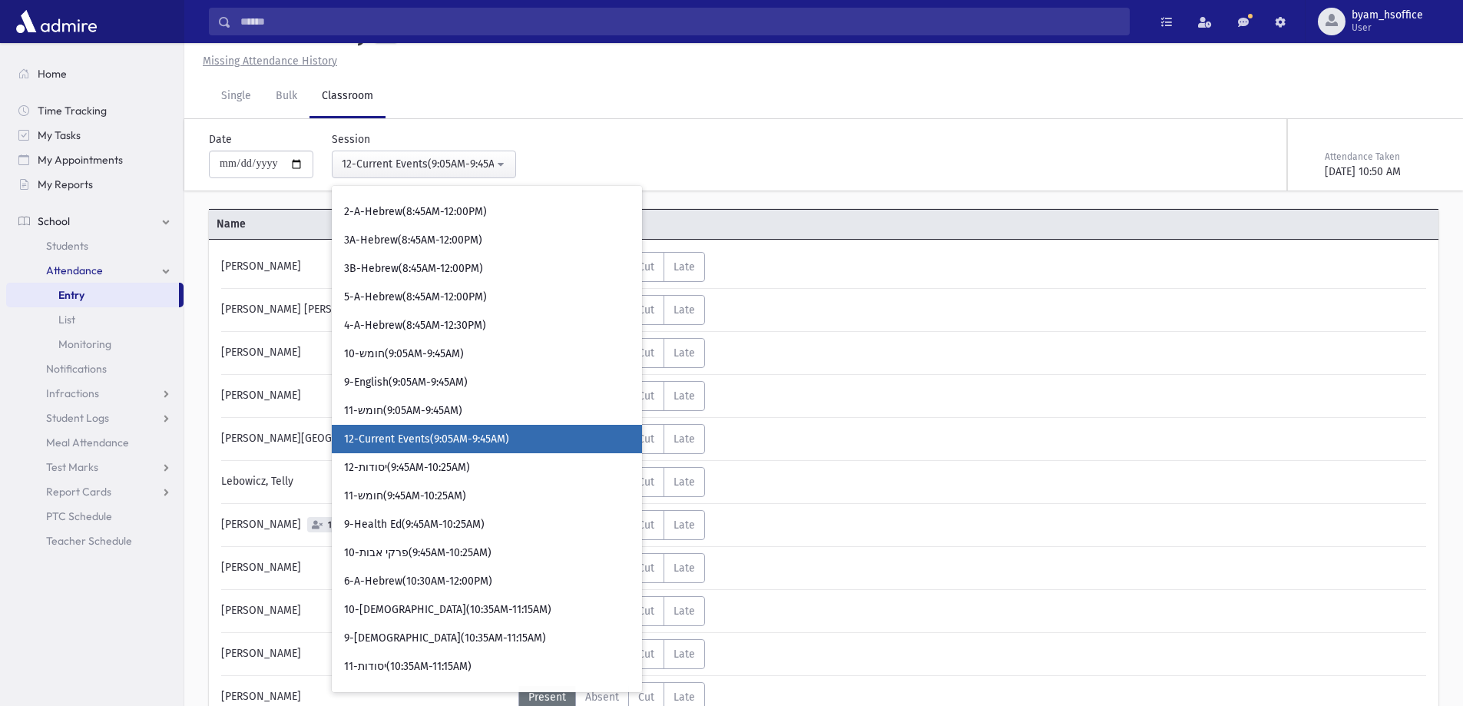
click at [712, 175] on div "**********" at bounding box center [617, 148] width 832 height 59
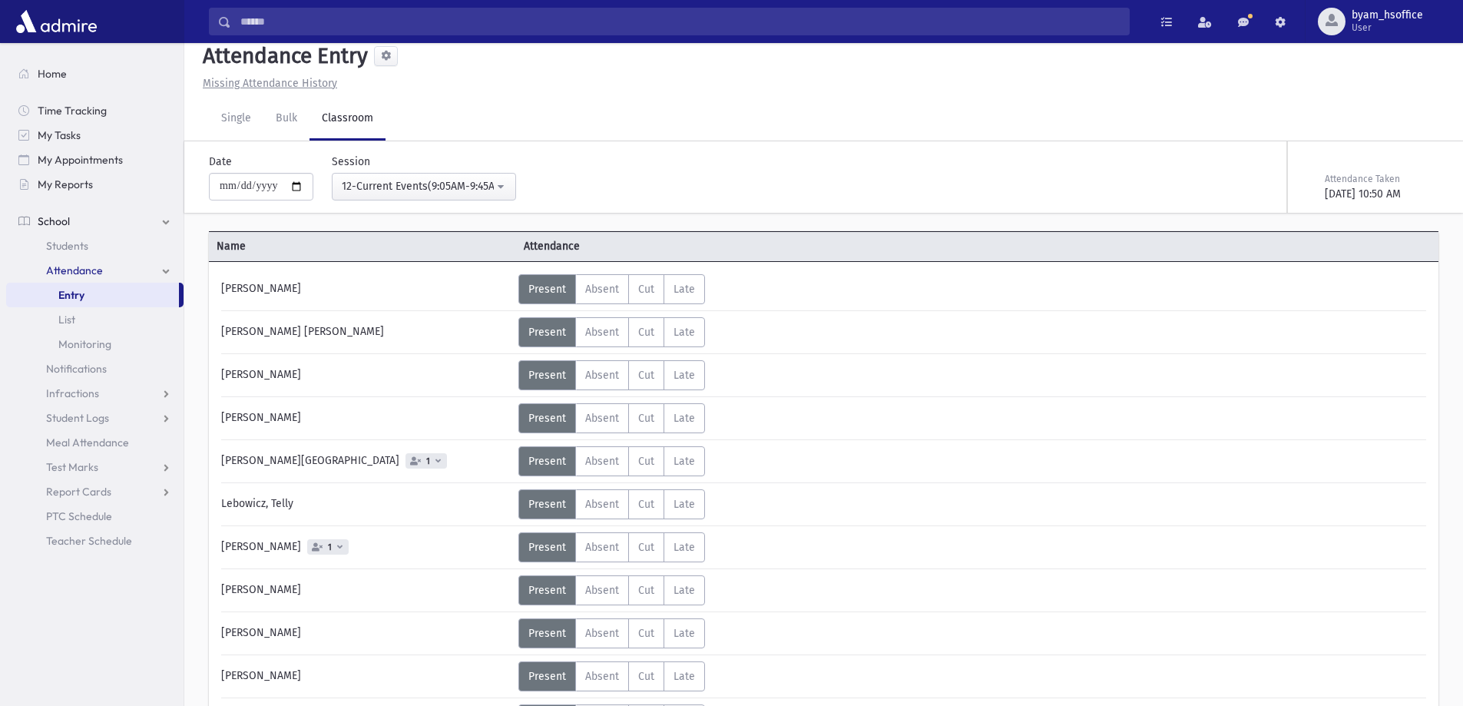
scroll to position [0, 0]
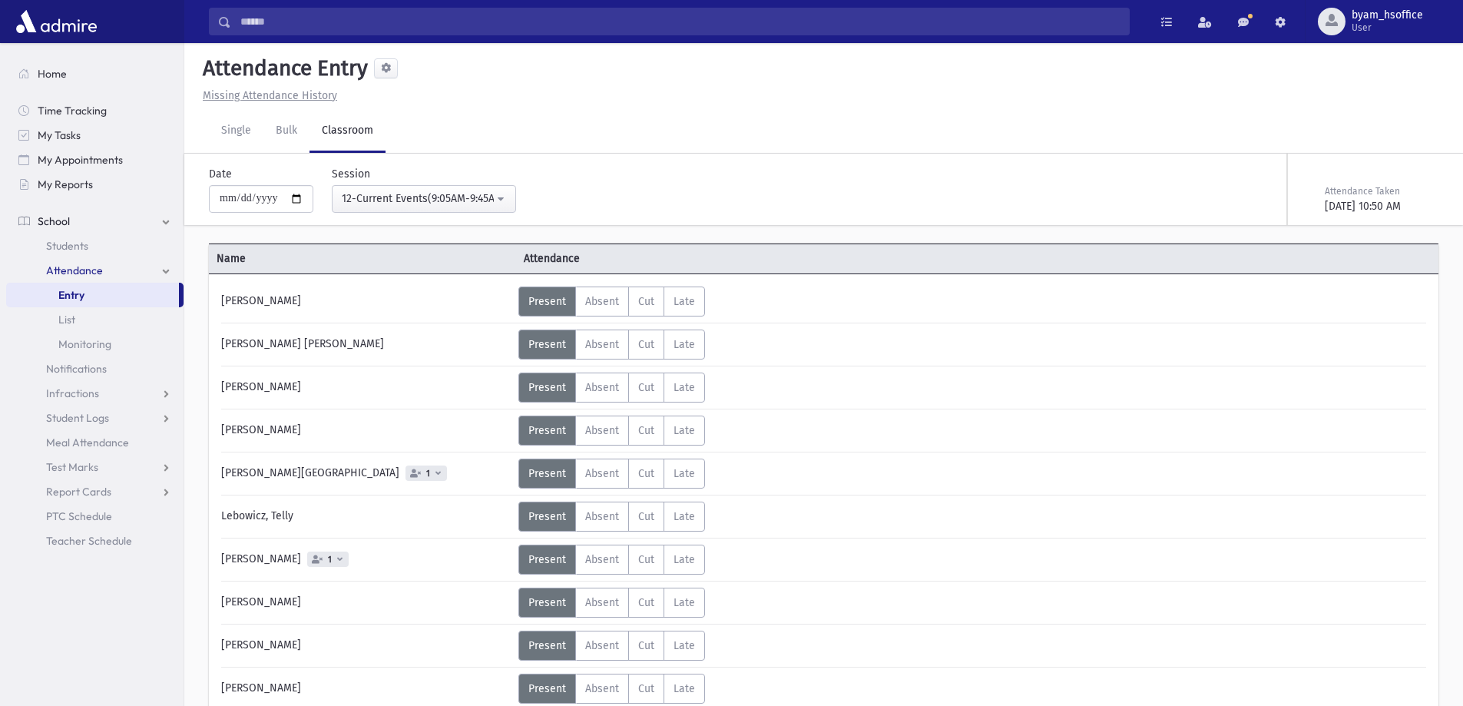
click at [338, 35] on div "Search Results Students" at bounding box center [823, 21] width 1279 height 43
click at [333, 27] on input "Search" at bounding box center [680, 22] width 898 height 28
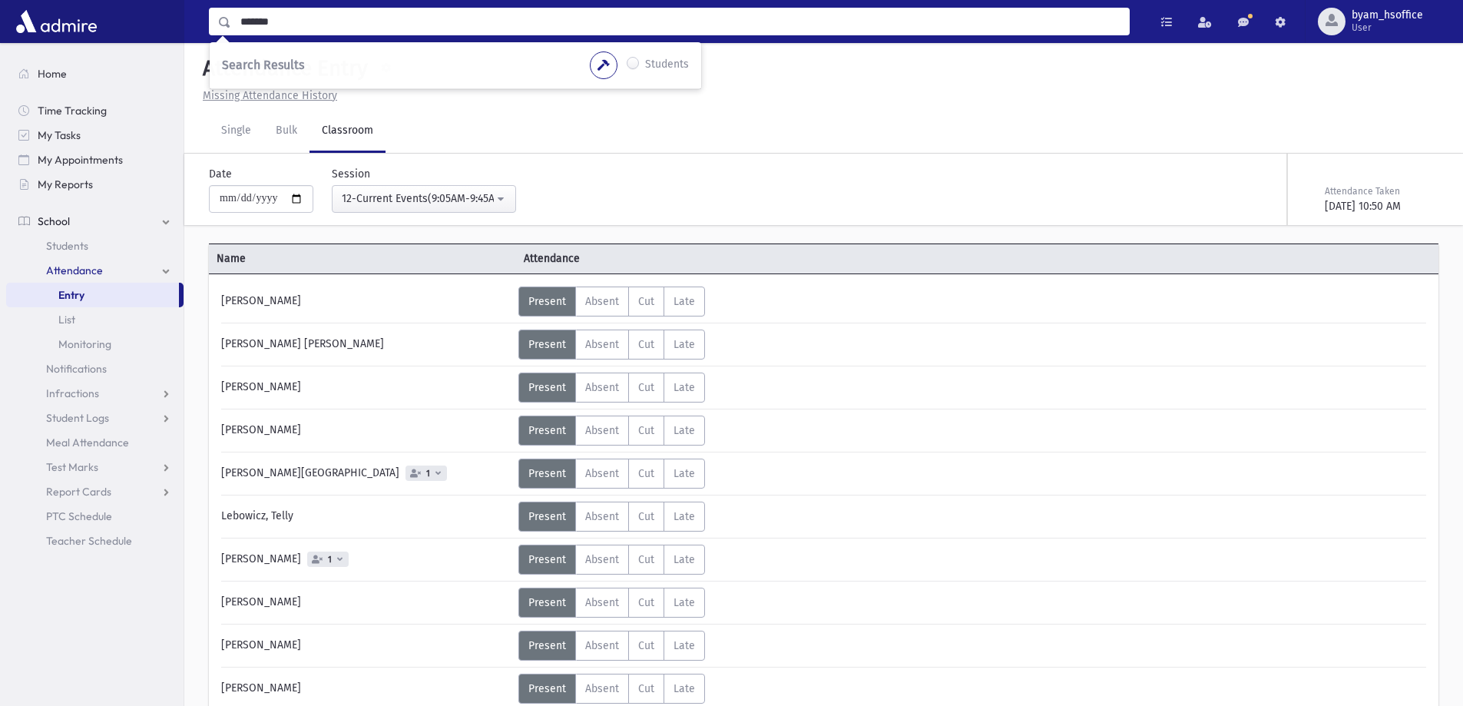
type input "*******"
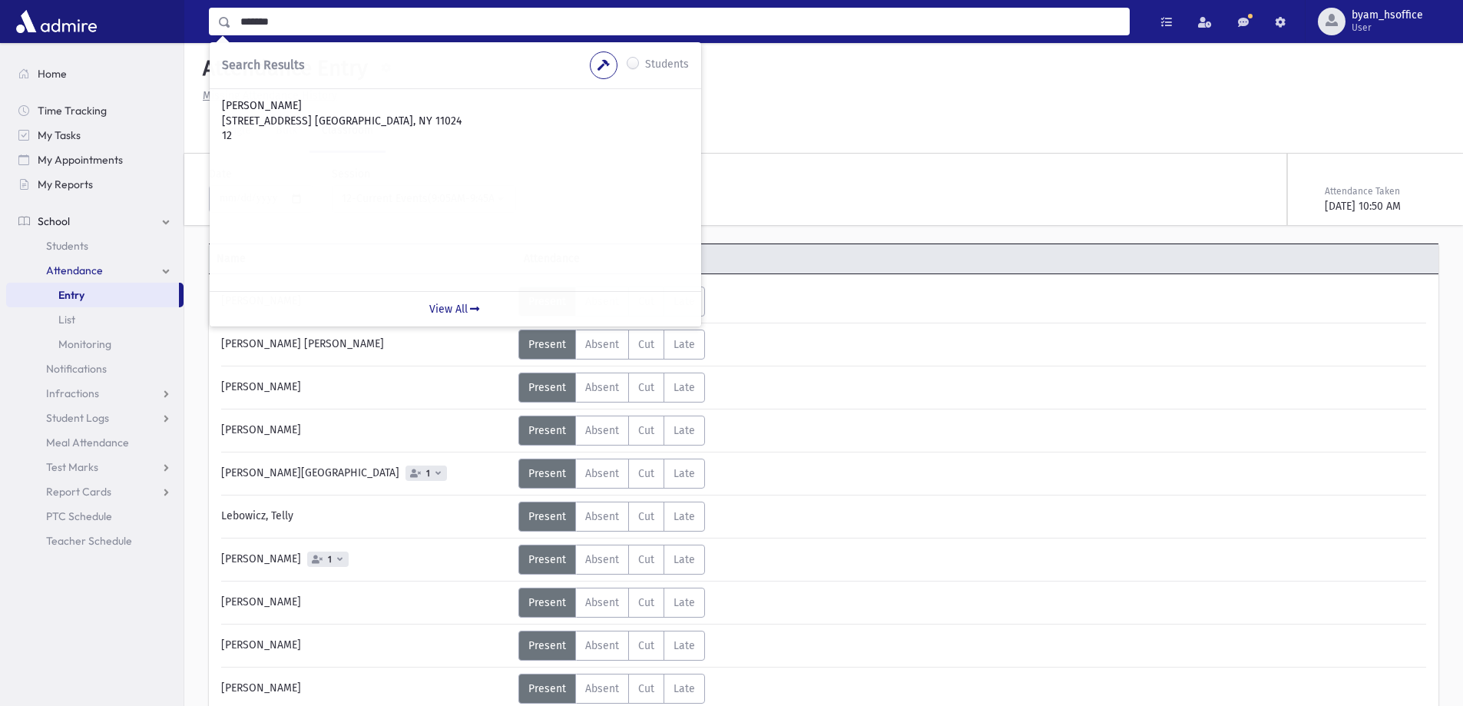
click at [865, 108] on header "Attendance Entry Missing Attendance History" at bounding box center [823, 76] width 1279 height 67
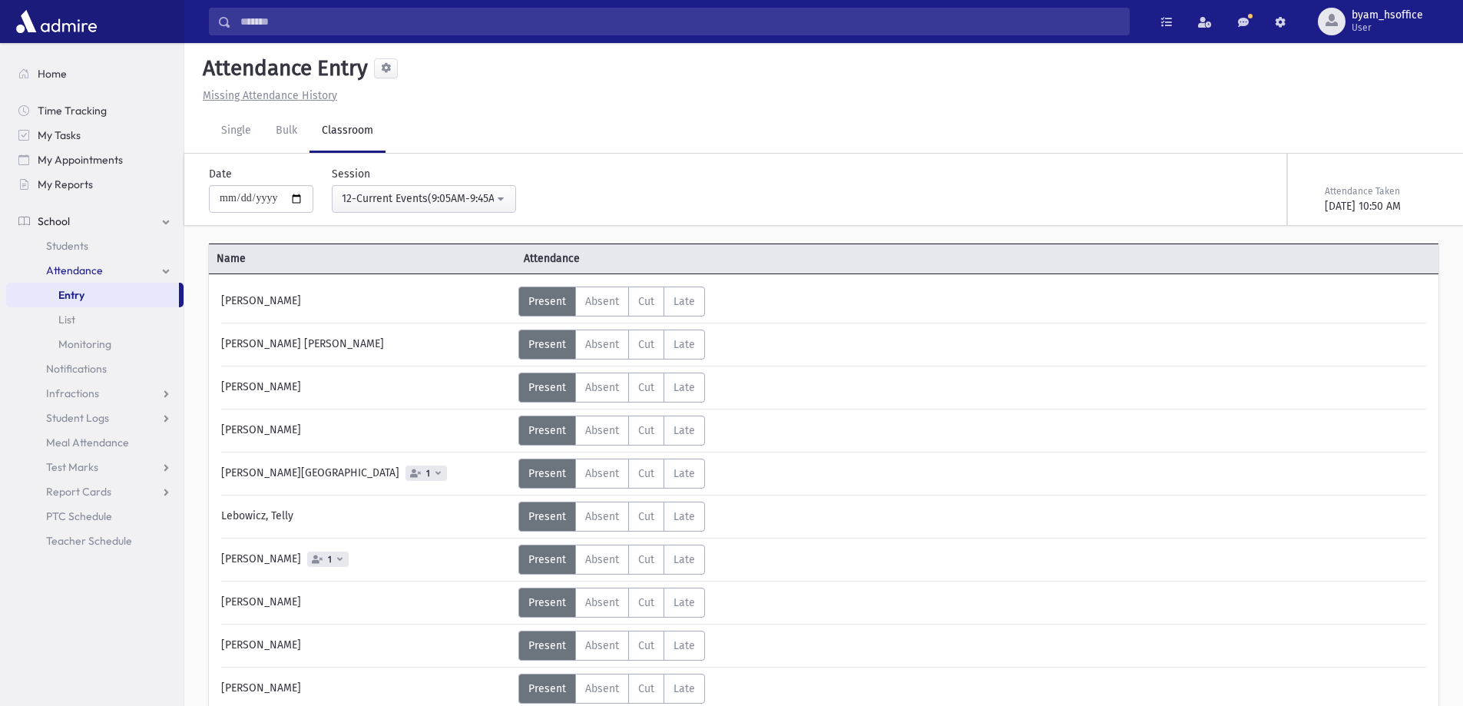
click at [101, 301] on link "Entry" at bounding box center [92, 295] width 173 height 25
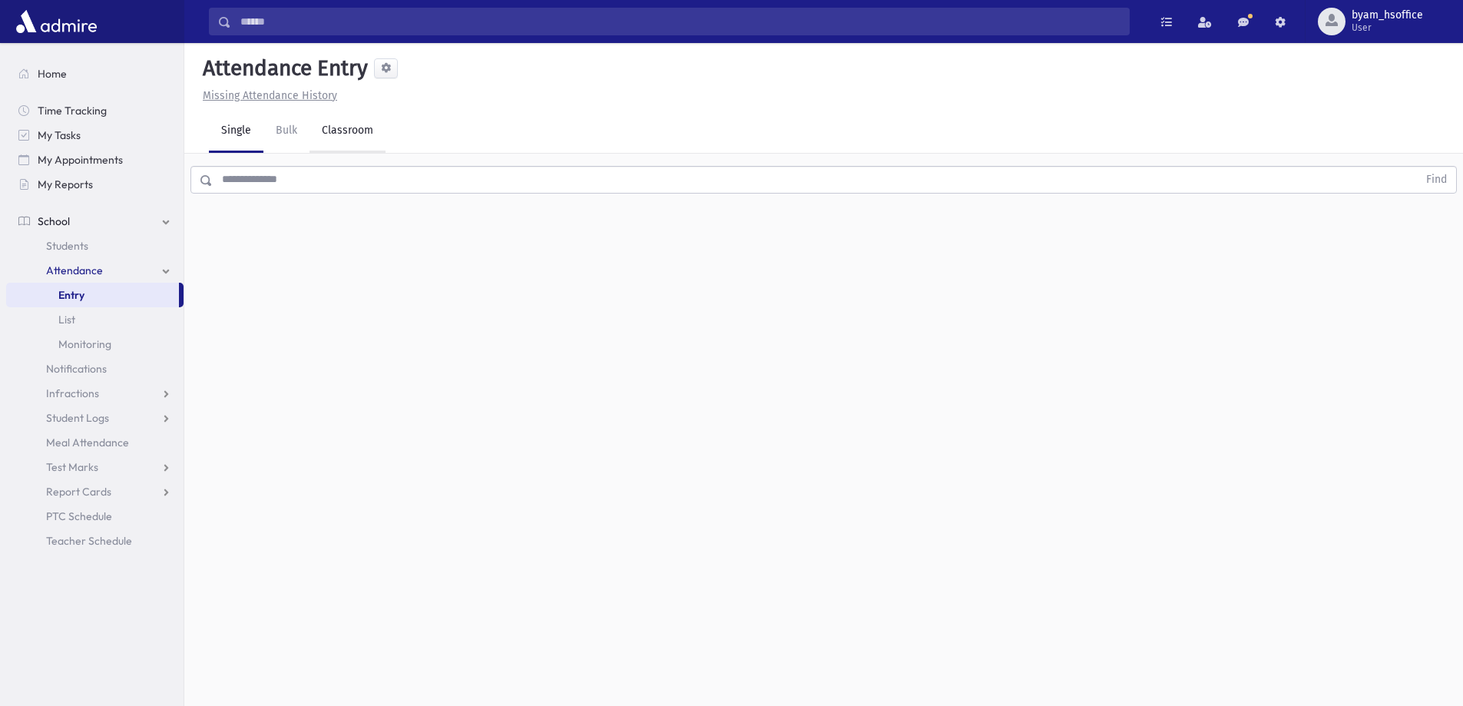
click at [374, 134] on link "Classroom" at bounding box center [348, 131] width 76 height 43
click at [458, 192] on div "--Select One--" at bounding box center [418, 198] width 152 height 16
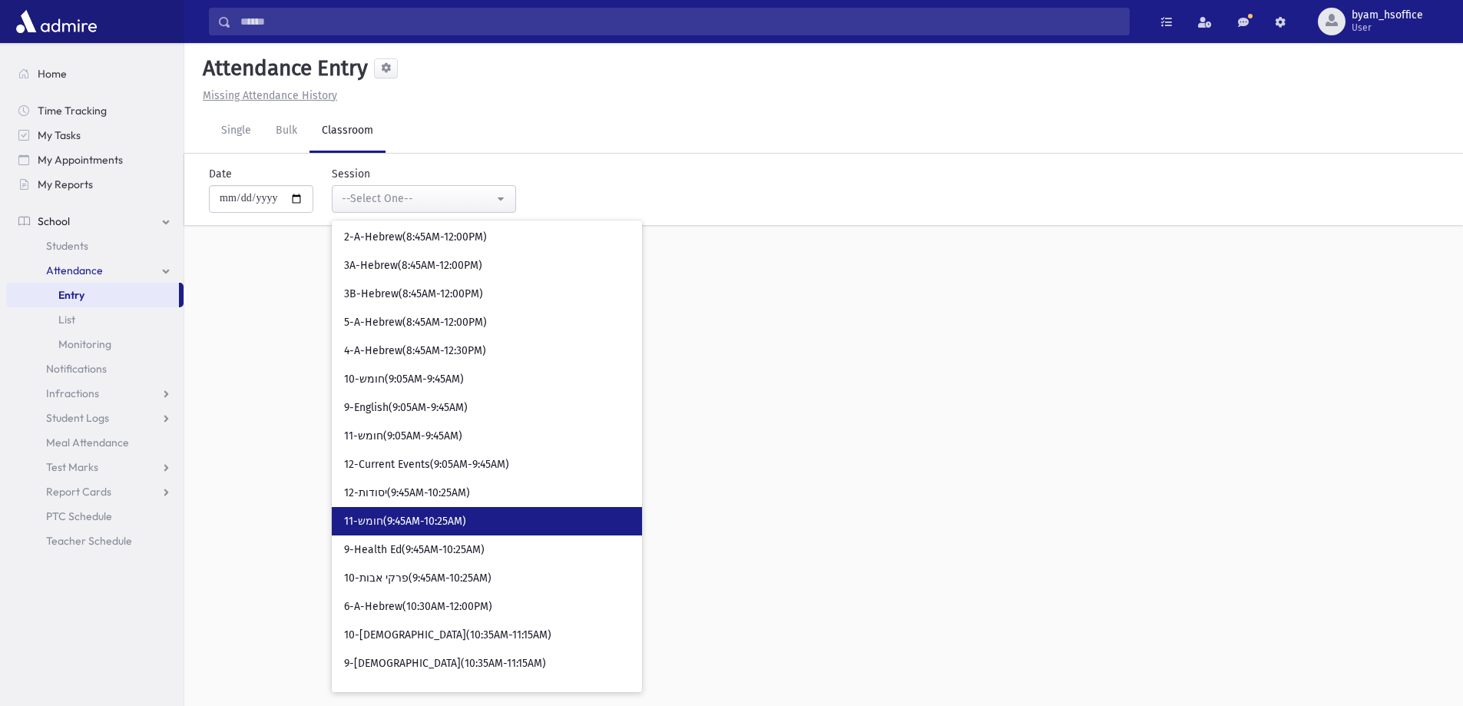
scroll to position [307, 0]
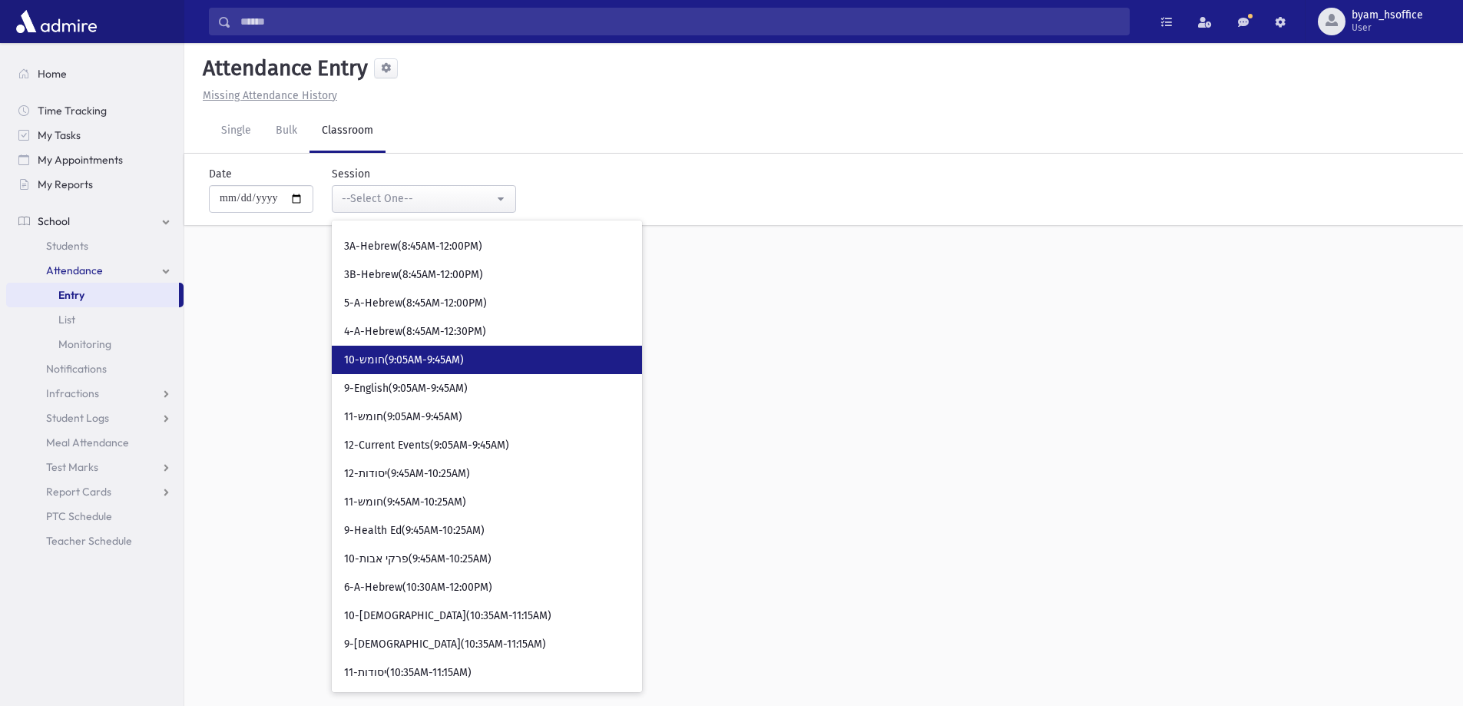
click at [459, 359] on span "10-חומש(9:05AM-9:45AM)" at bounding box center [404, 360] width 120 height 15
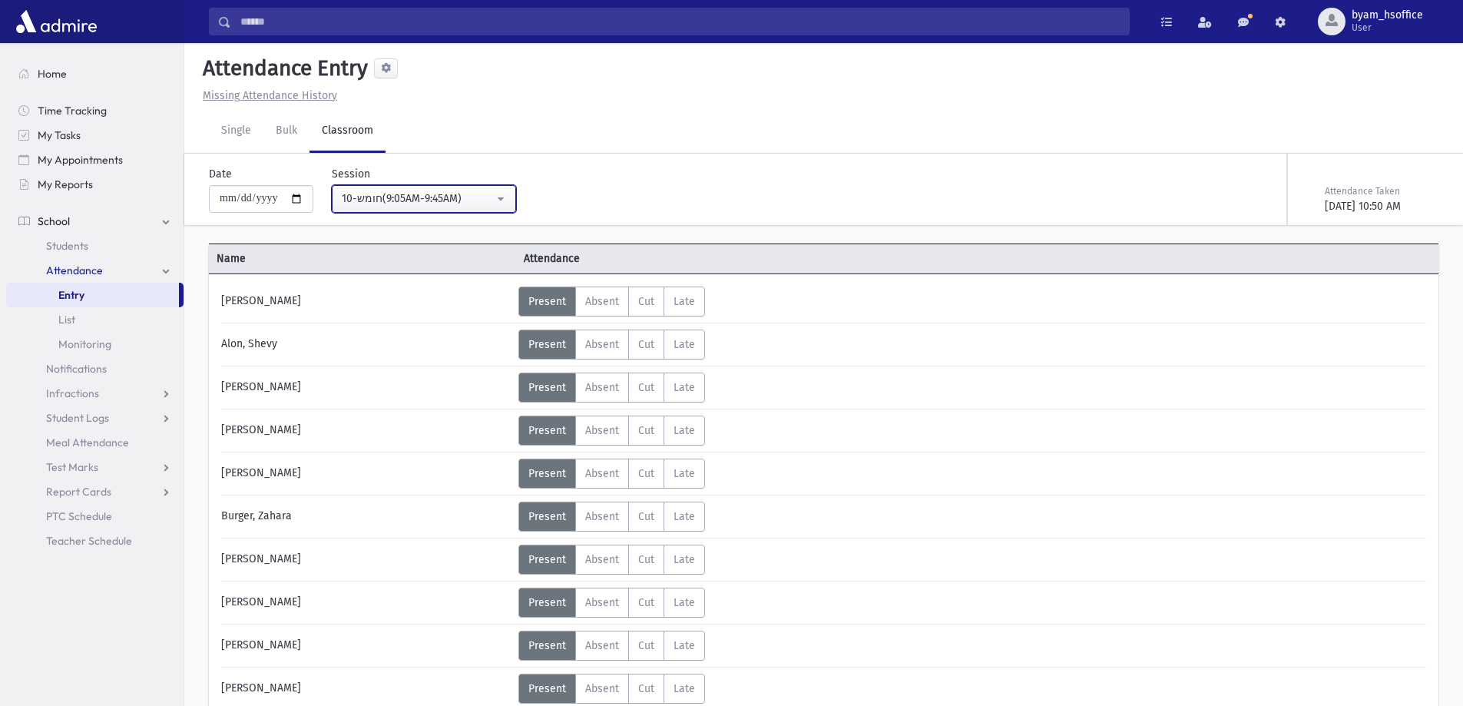
click at [458, 203] on div "10-חומש(9:05AM-9:45AM)" at bounding box center [418, 198] width 152 height 16
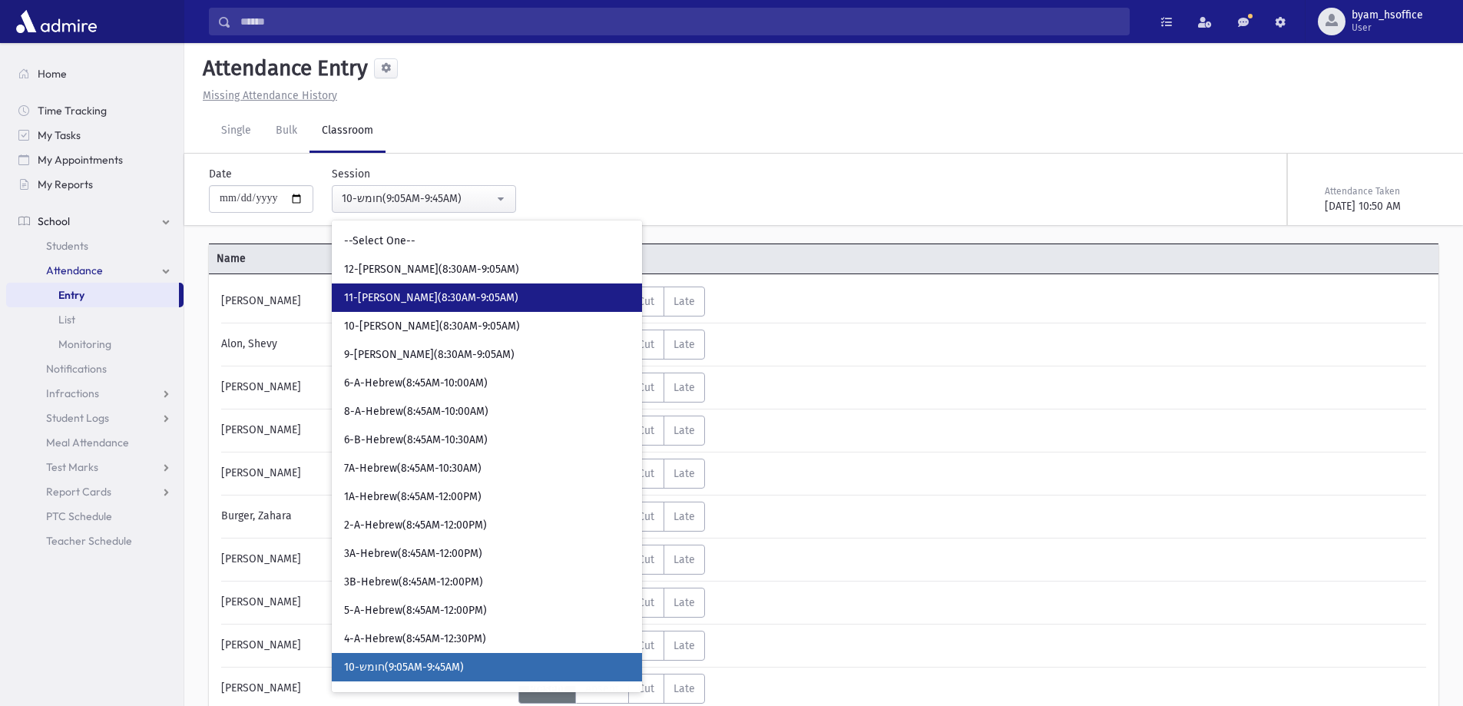
click at [455, 300] on span "11-[PERSON_NAME](8:30AM-9:05AM)" at bounding box center [431, 297] width 174 height 15
select select "****"
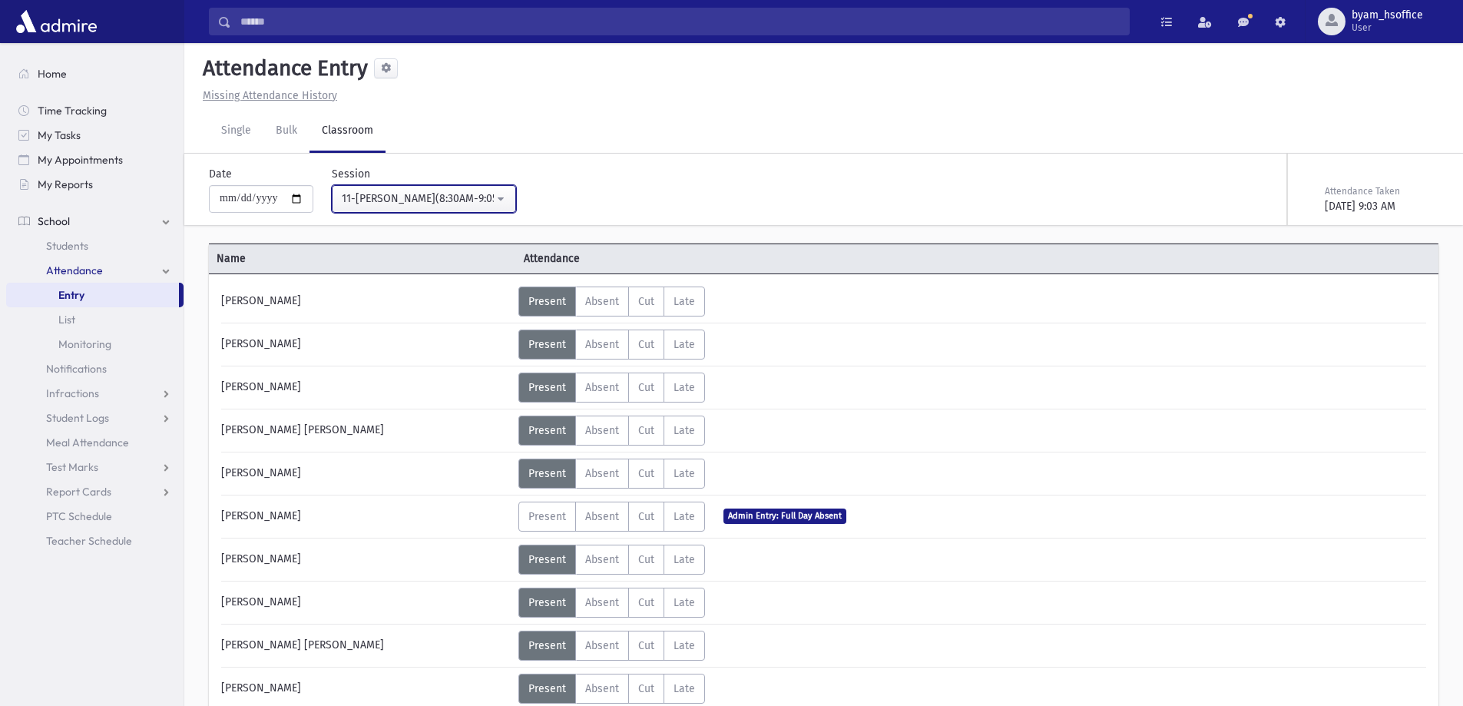
scroll to position [154, 0]
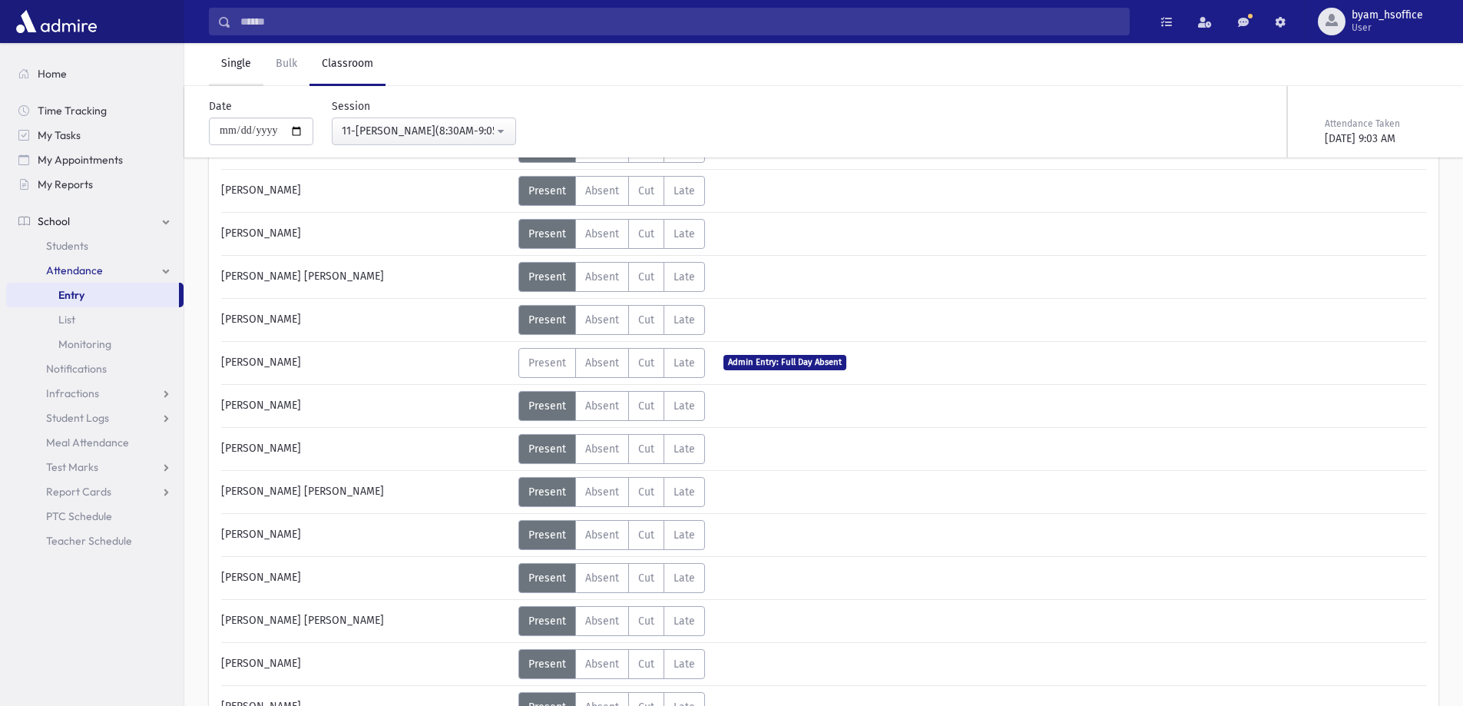
click at [241, 65] on link "Single" at bounding box center [236, 64] width 55 height 43
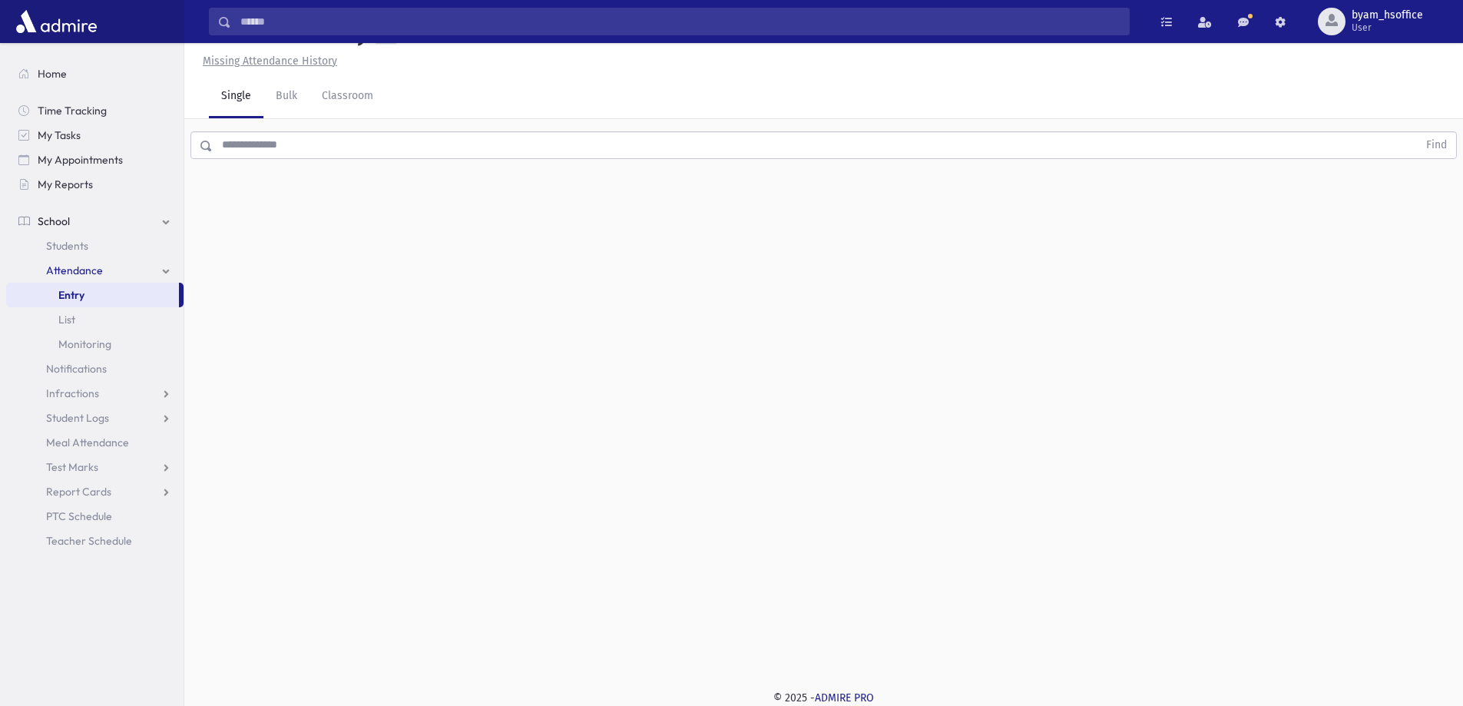
click at [299, 140] on input "text" at bounding box center [815, 145] width 1205 height 28
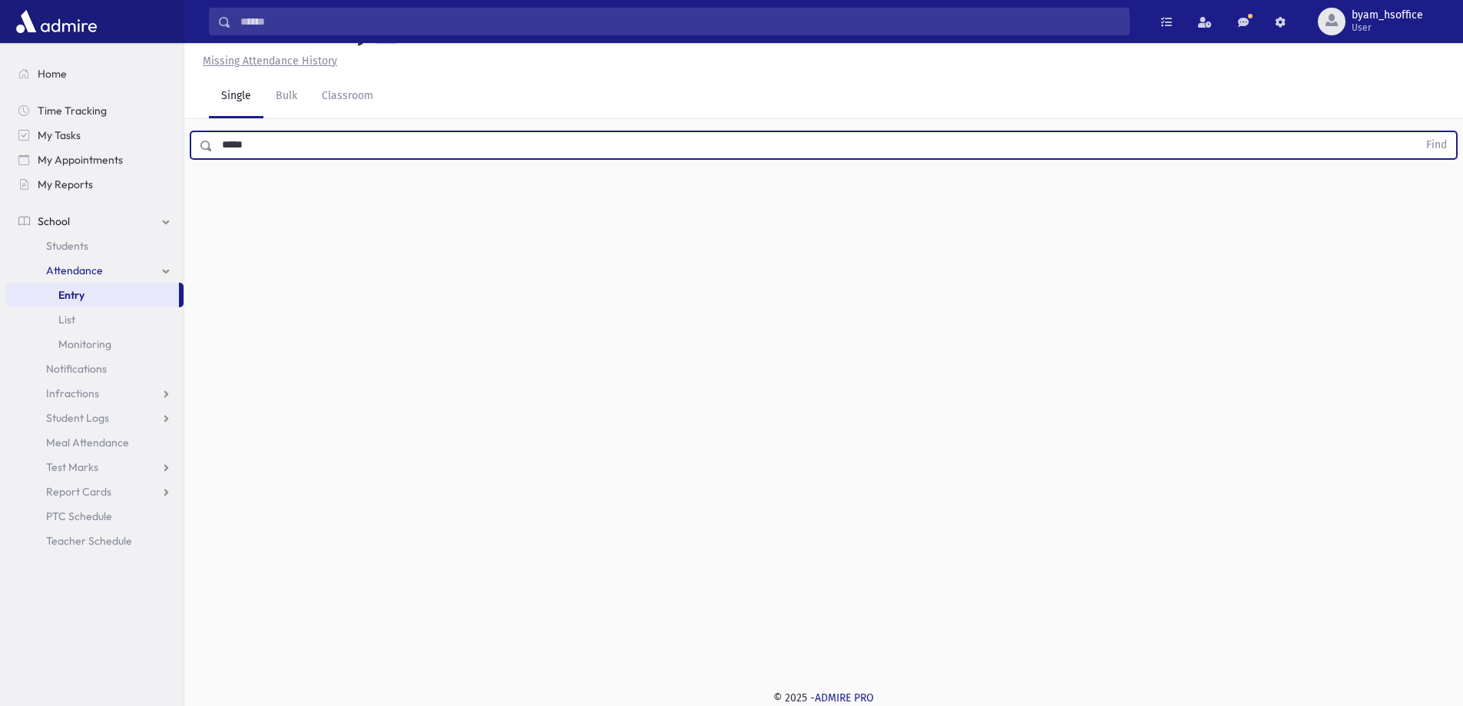
type input "*****"
click at [1417, 132] on button "Find" at bounding box center [1436, 145] width 39 height 26
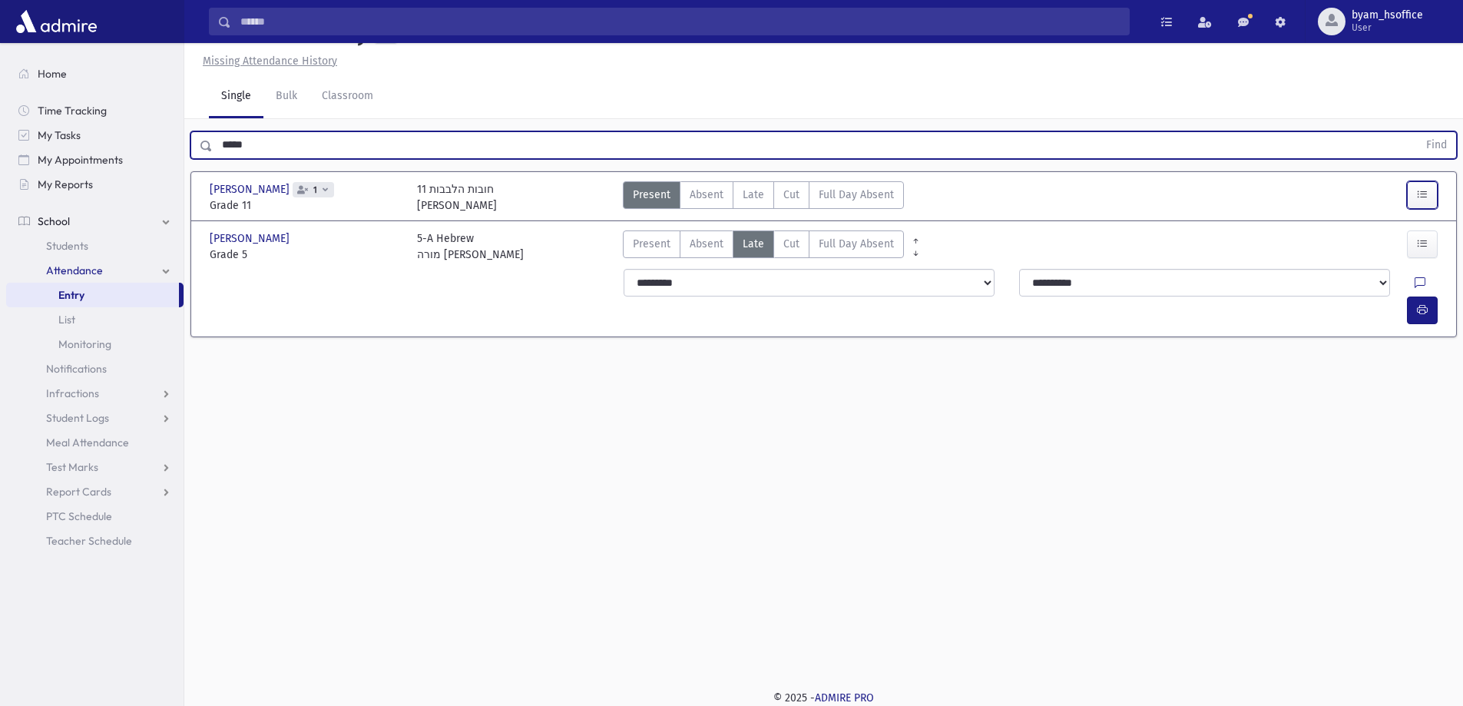
click at [1419, 191] on icon "button" at bounding box center [1422, 194] width 11 height 13
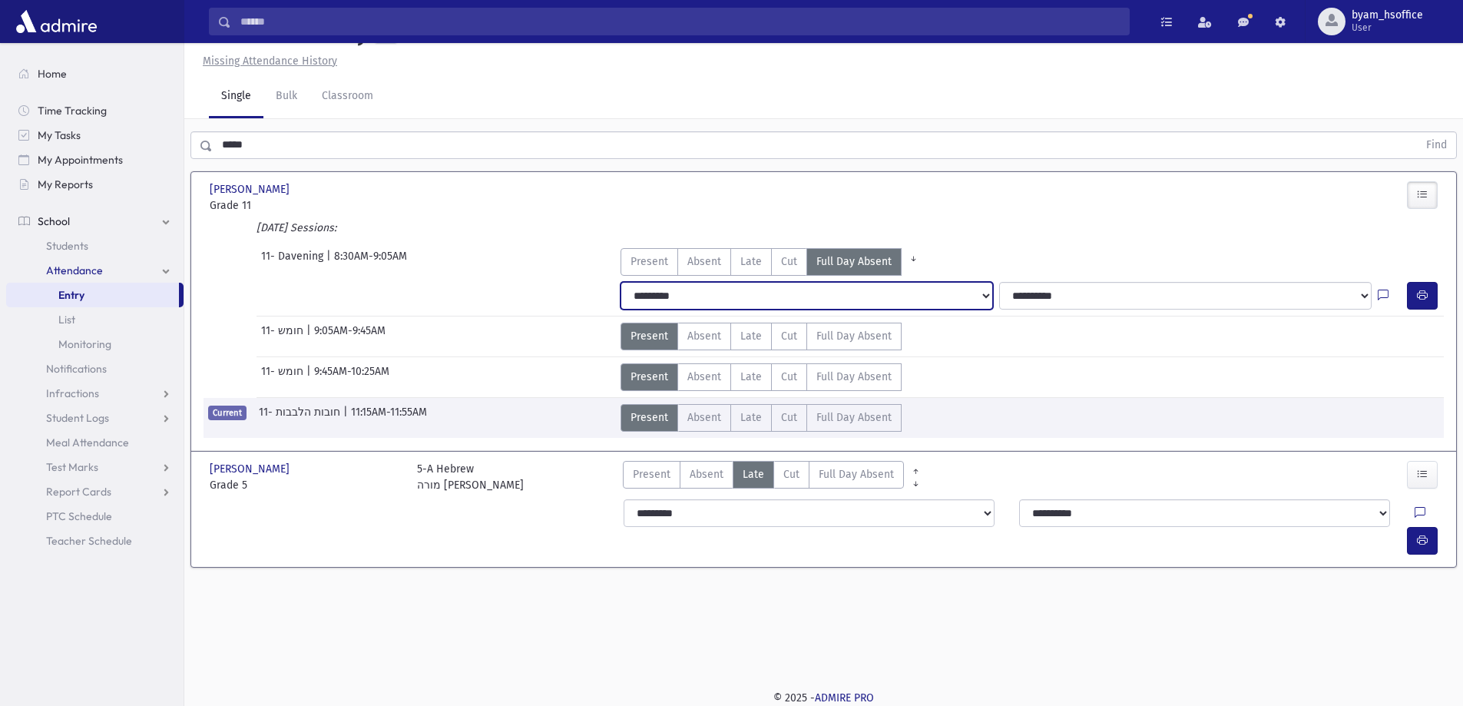
drag, startPoint x: 955, startPoint y: 293, endPoint x: 942, endPoint y: 300, distance: 15.5
click at [955, 293] on select "**********" at bounding box center [807, 296] width 372 height 28
select select "*******"
click at [621, 282] on select "**********" at bounding box center [807, 296] width 372 height 28
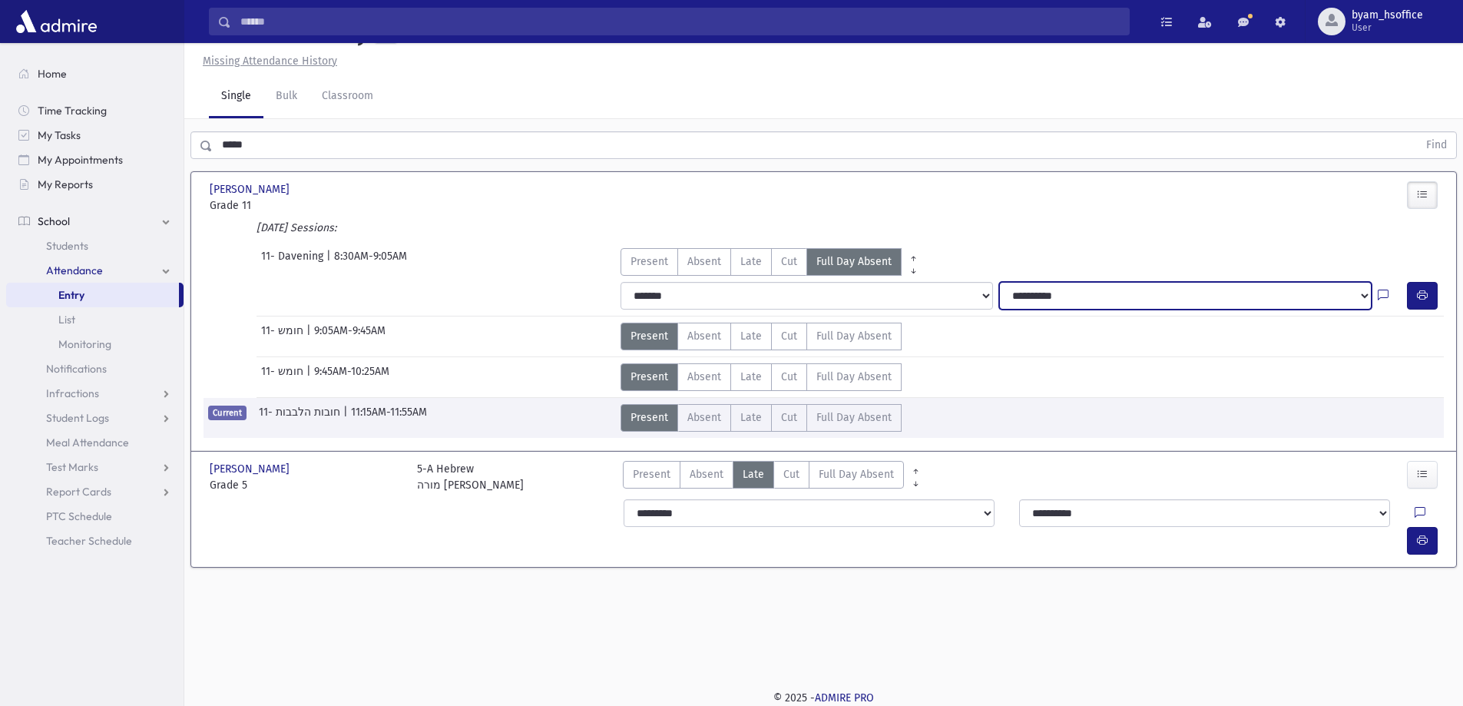
drag, startPoint x: 1104, startPoint y: 301, endPoint x: 1099, endPoint y: 308, distance: 8.8
click at [1104, 301] on select "**********" at bounding box center [1185, 296] width 372 height 28
select select "****"
click at [999, 282] on select "**********" at bounding box center [1185, 296] width 372 height 28
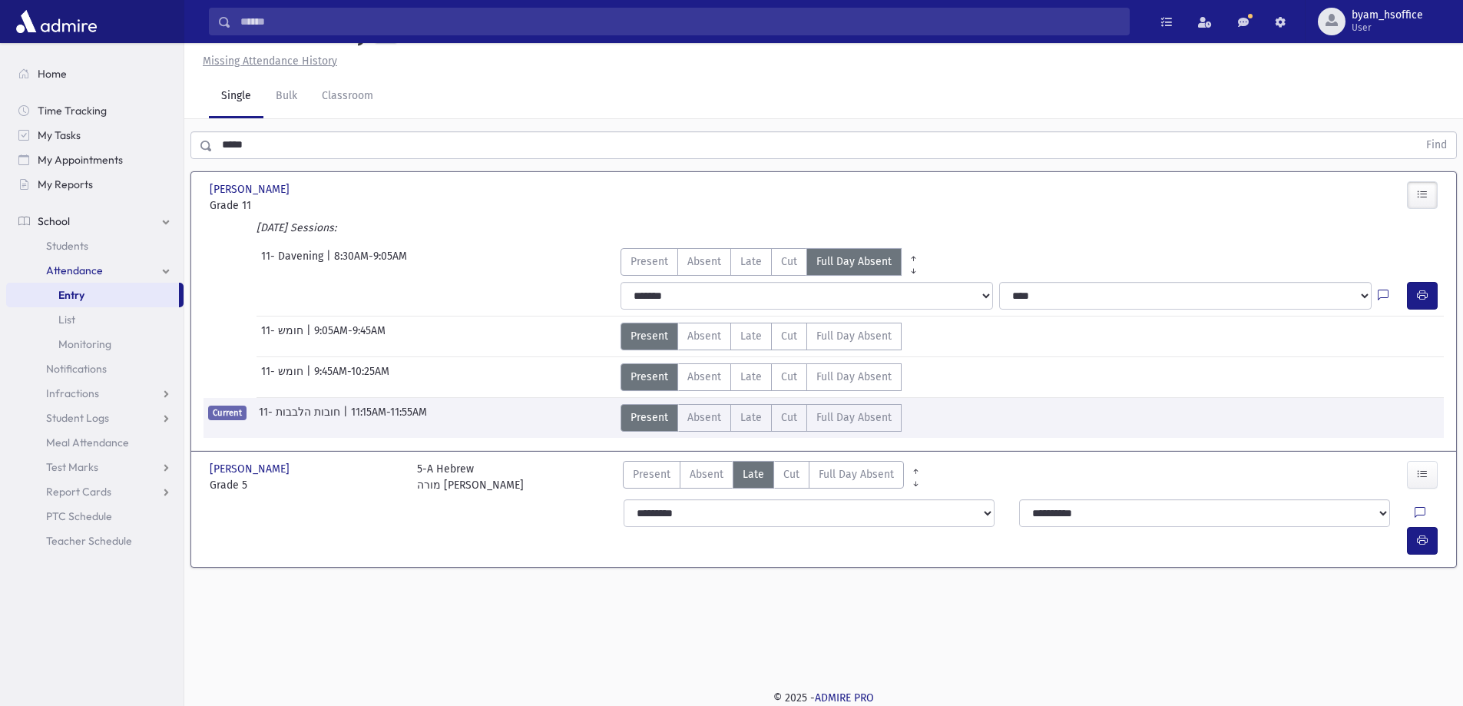
click at [1193, 194] on div "Present P Absent A Late L Cut C Full Day Absent FDA" at bounding box center [979, 197] width 725 height 32
click at [107, 293] on link "Entry" at bounding box center [92, 295] width 173 height 25
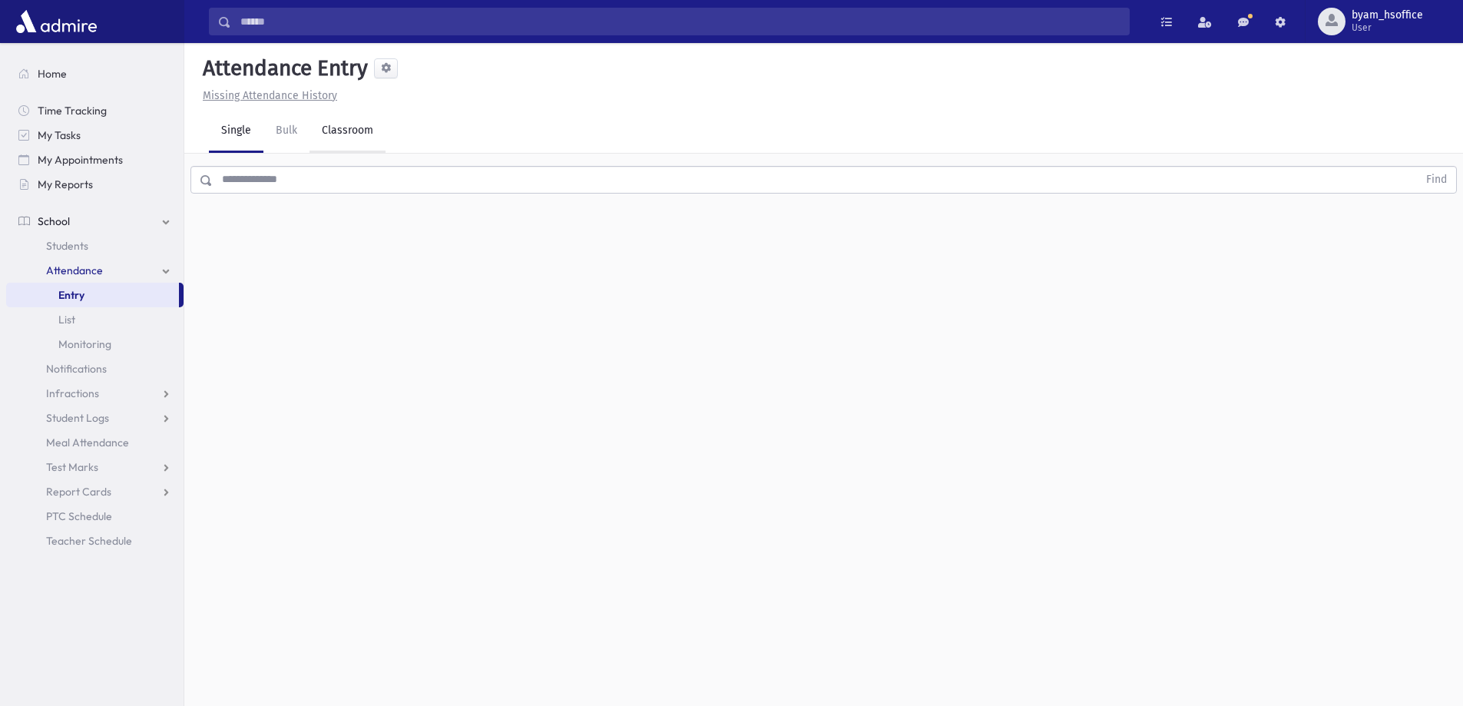
click at [349, 130] on link "Classroom" at bounding box center [348, 131] width 76 height 43
